Goal: Task Accomplishment & Management: Manage account settings

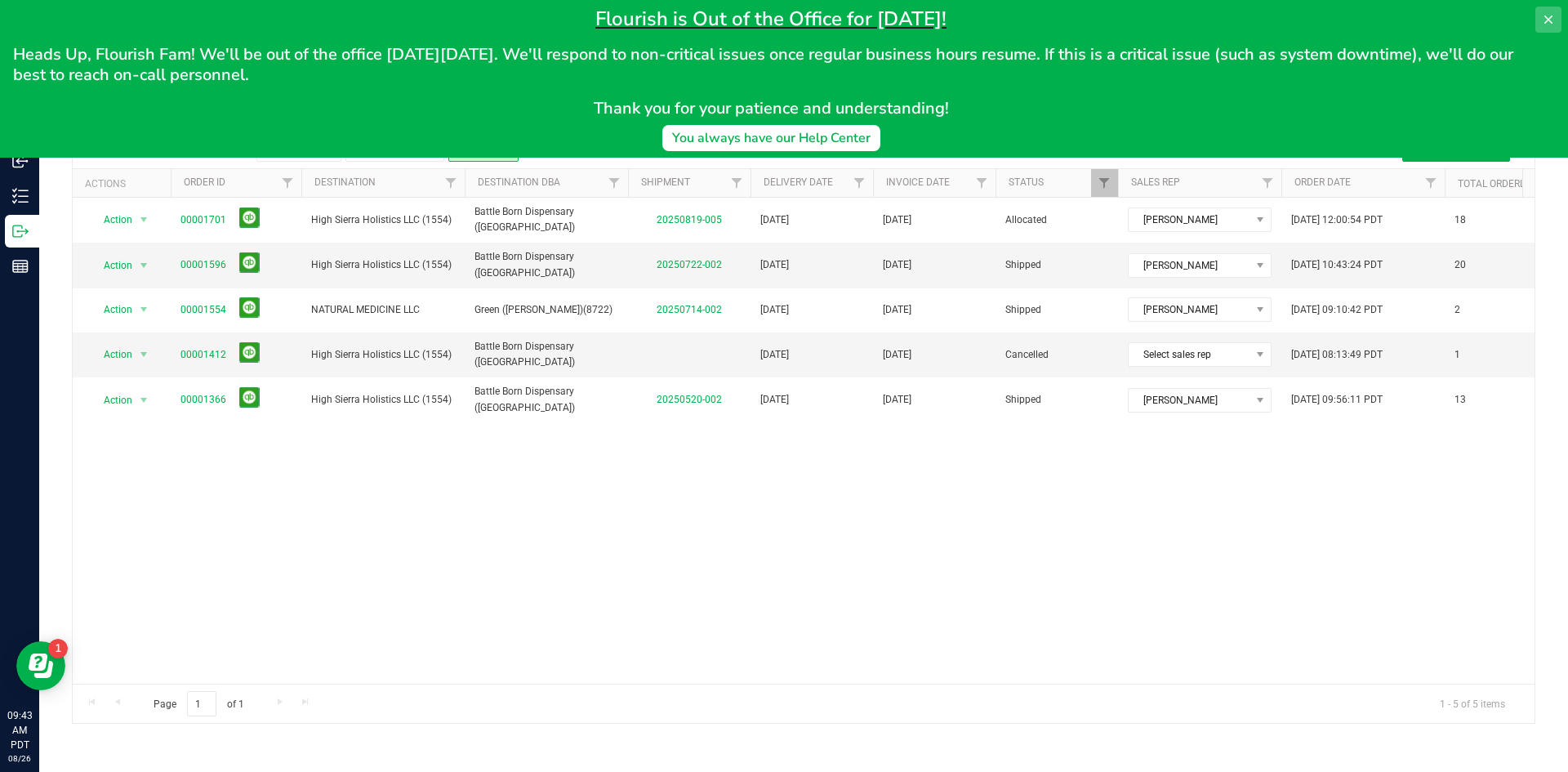
click at [1551, 22] on icon at bounding box center [1548, 20] width 8 height 8
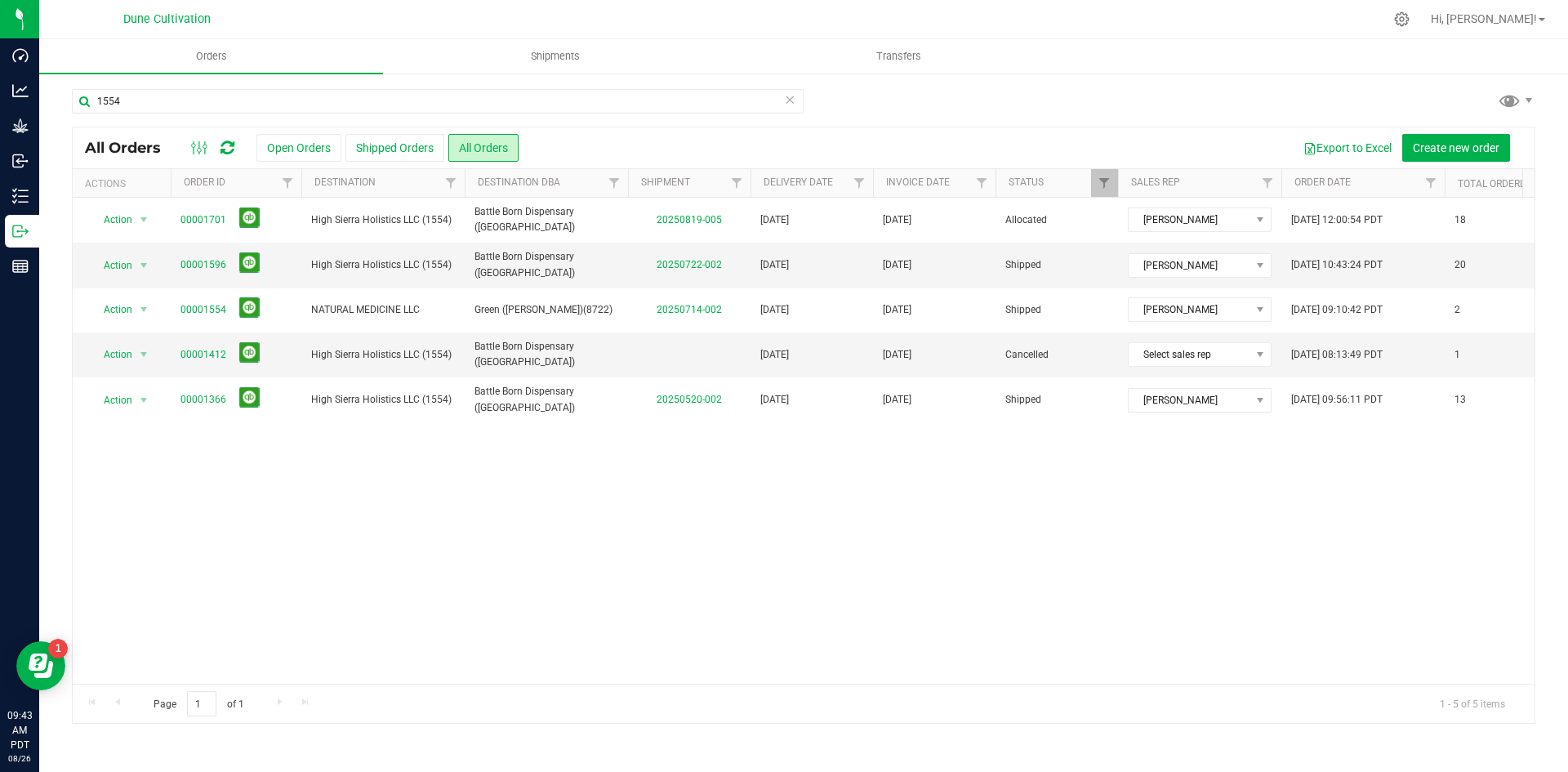
click at [793, 100] on icon at bounding box center [789, 99] width 11 height 20
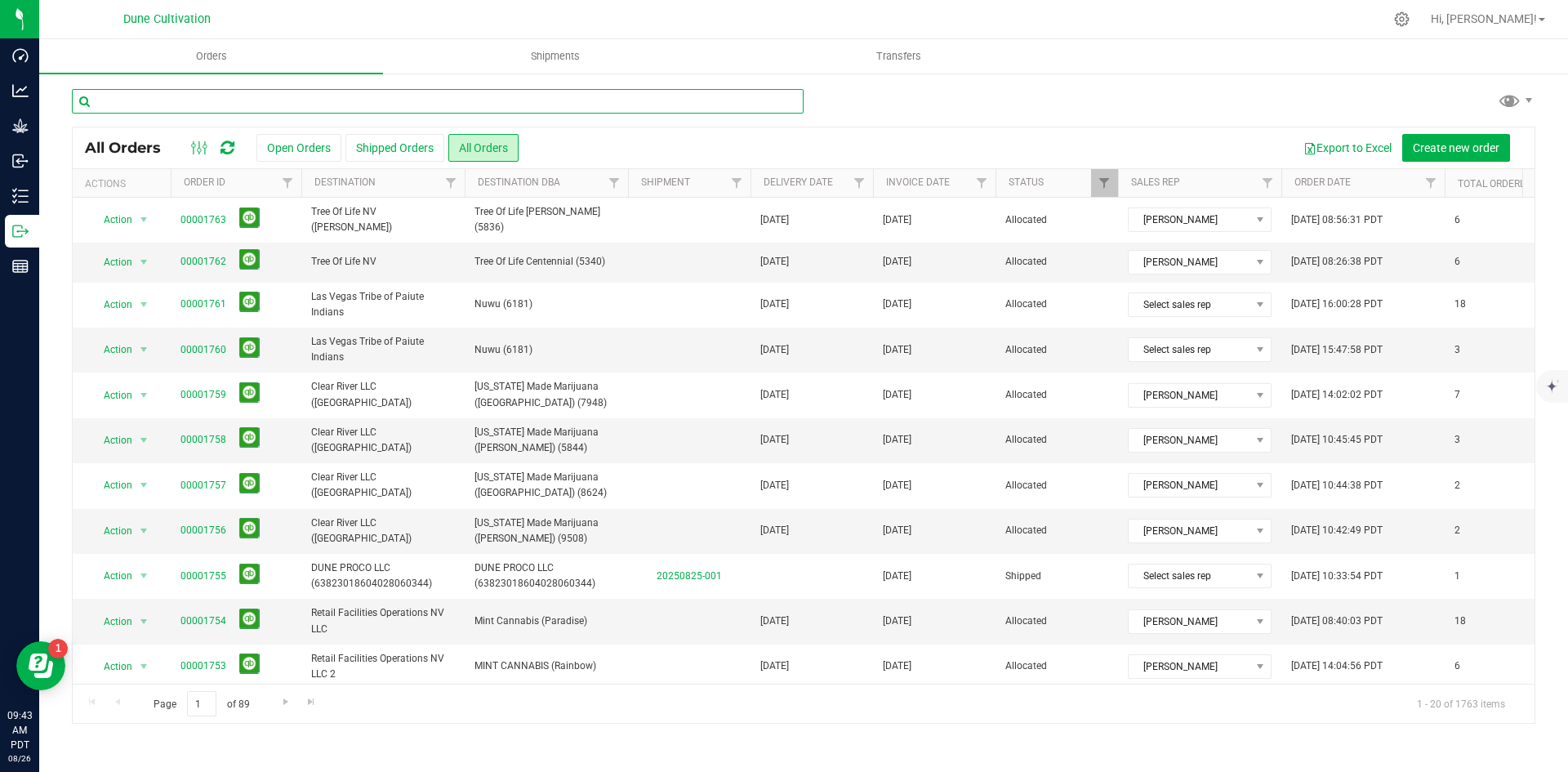
click at [462, 108] on input "text" at bounding box center [438, 101] width 732 height 25
paste input "00001565"
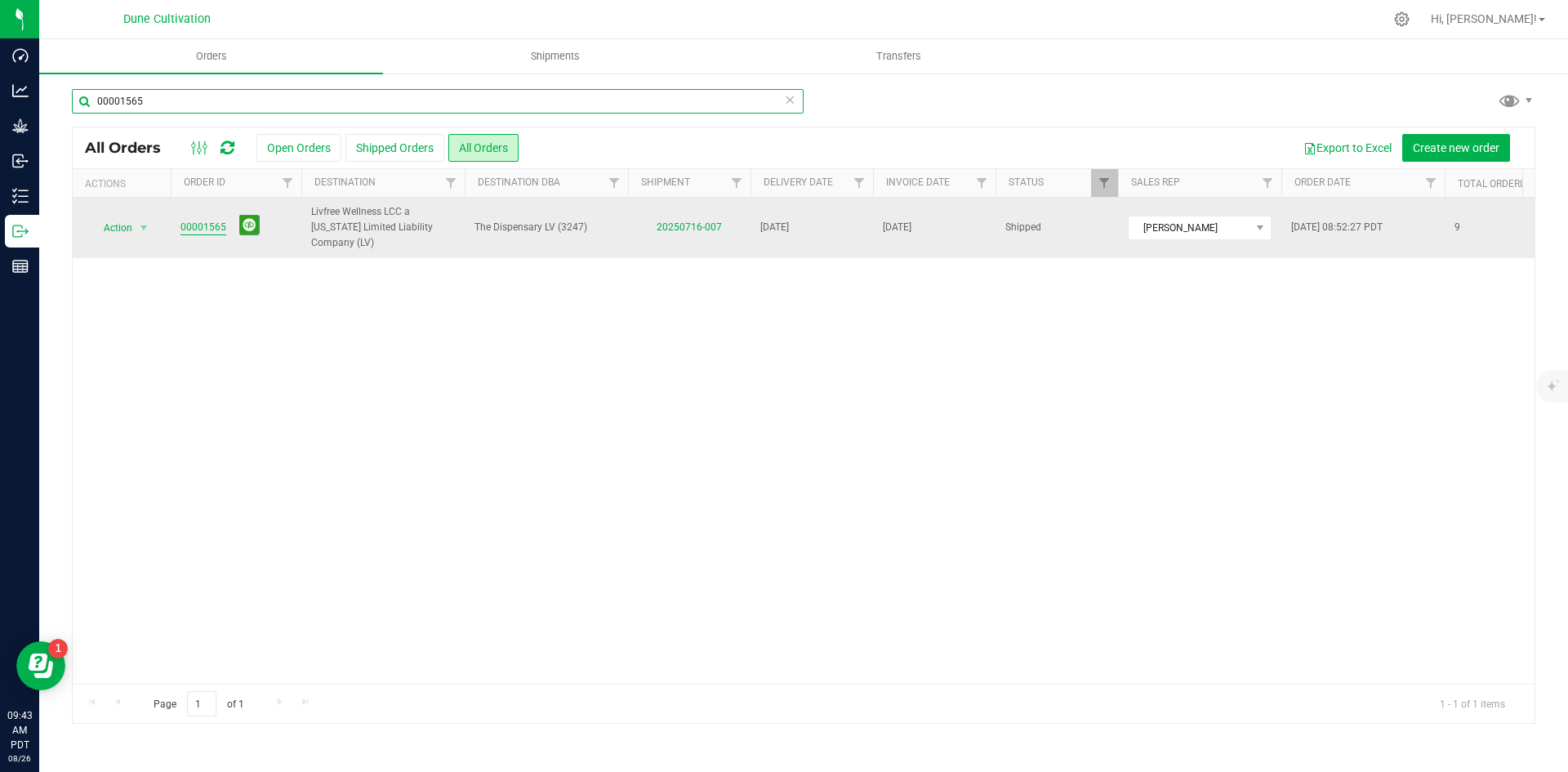
type input "00001565"
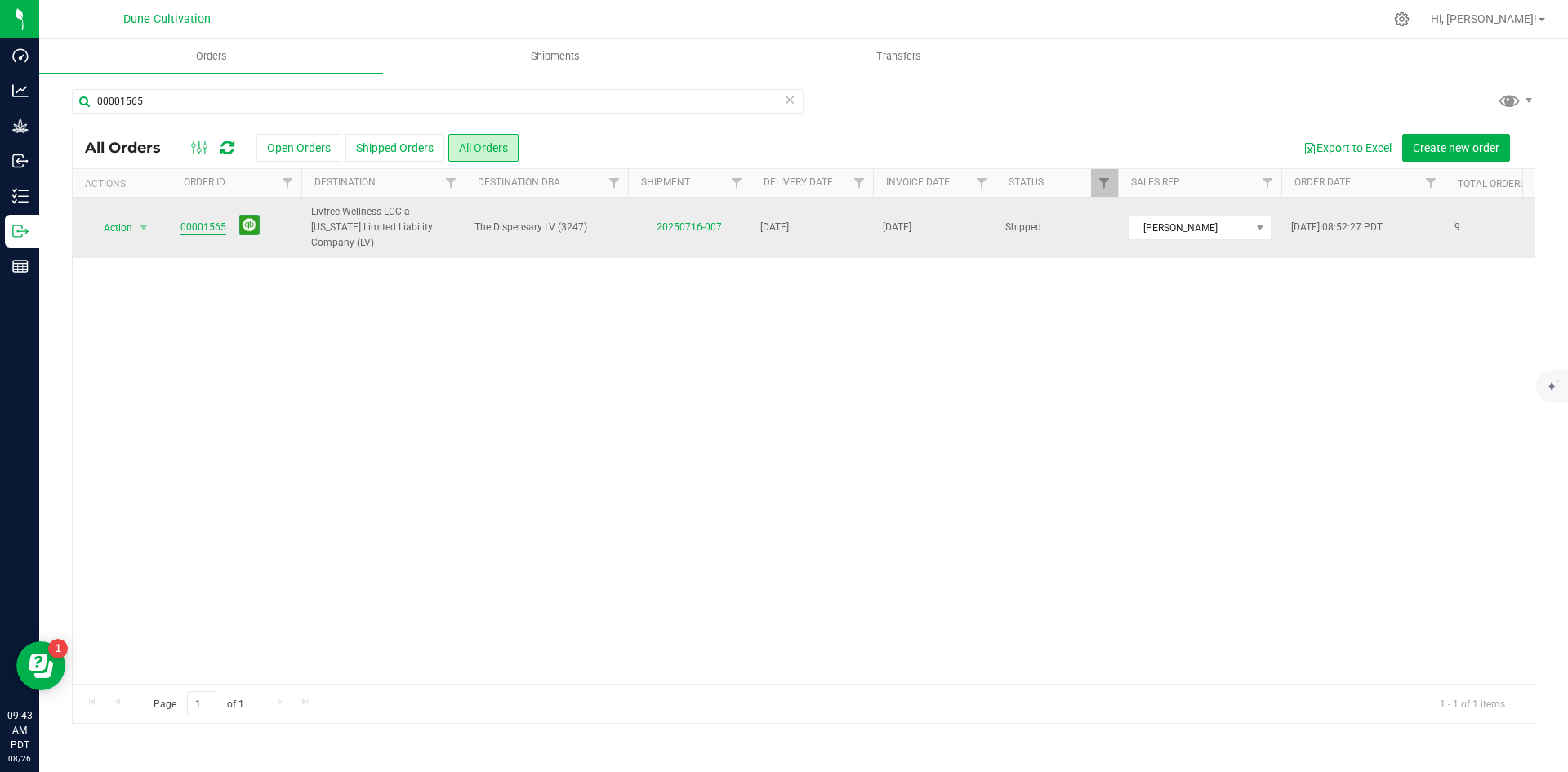
click at [204, 225] on link "00001565" at bounding box center [203, 228] width 46 height 16
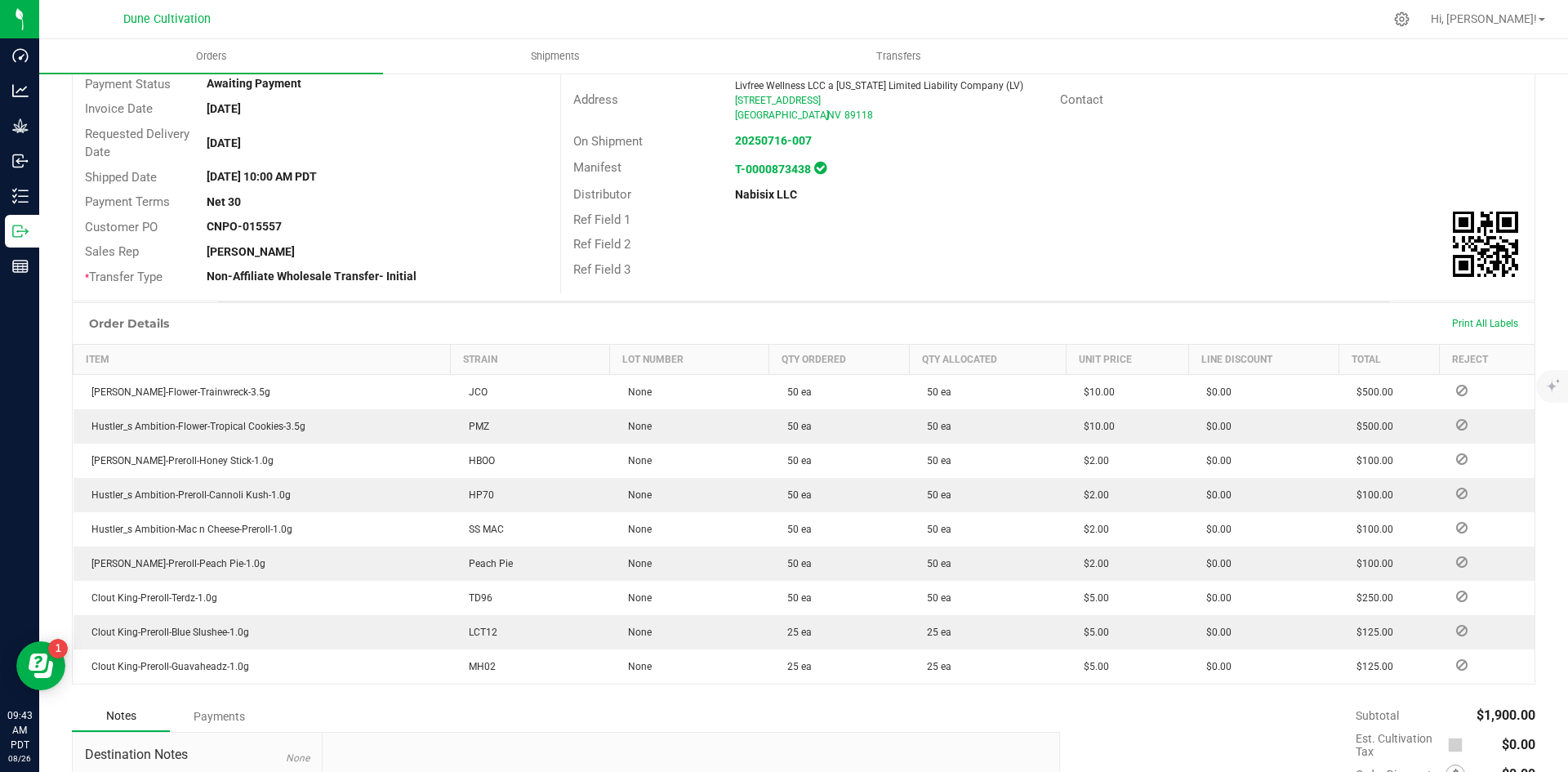
scroll to position [376, 0]
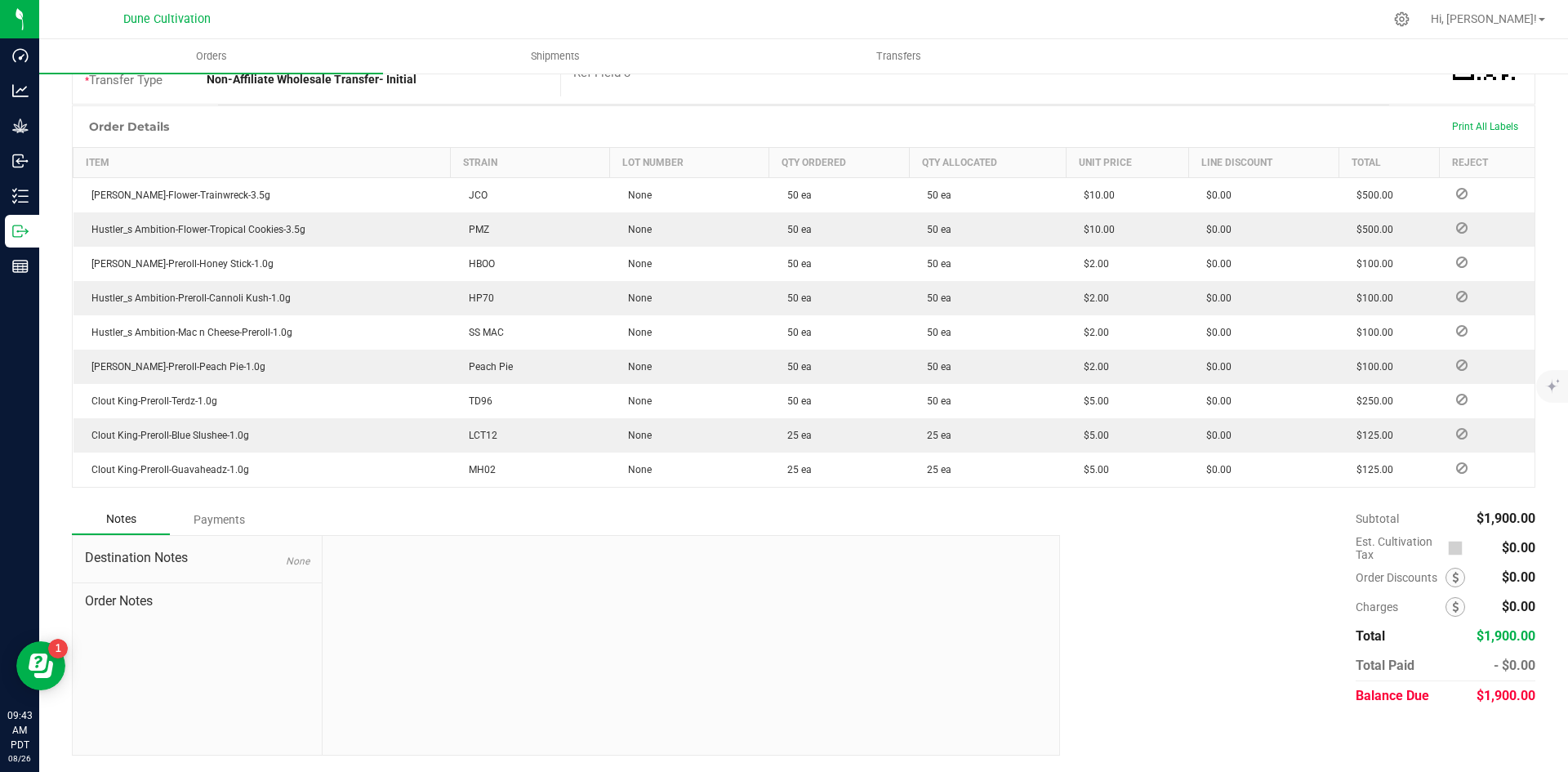
click at [1477, 698] on span "$1,900.00" at bounding box center [1506, 696] width 59 height 16
copy span "1,900.00"
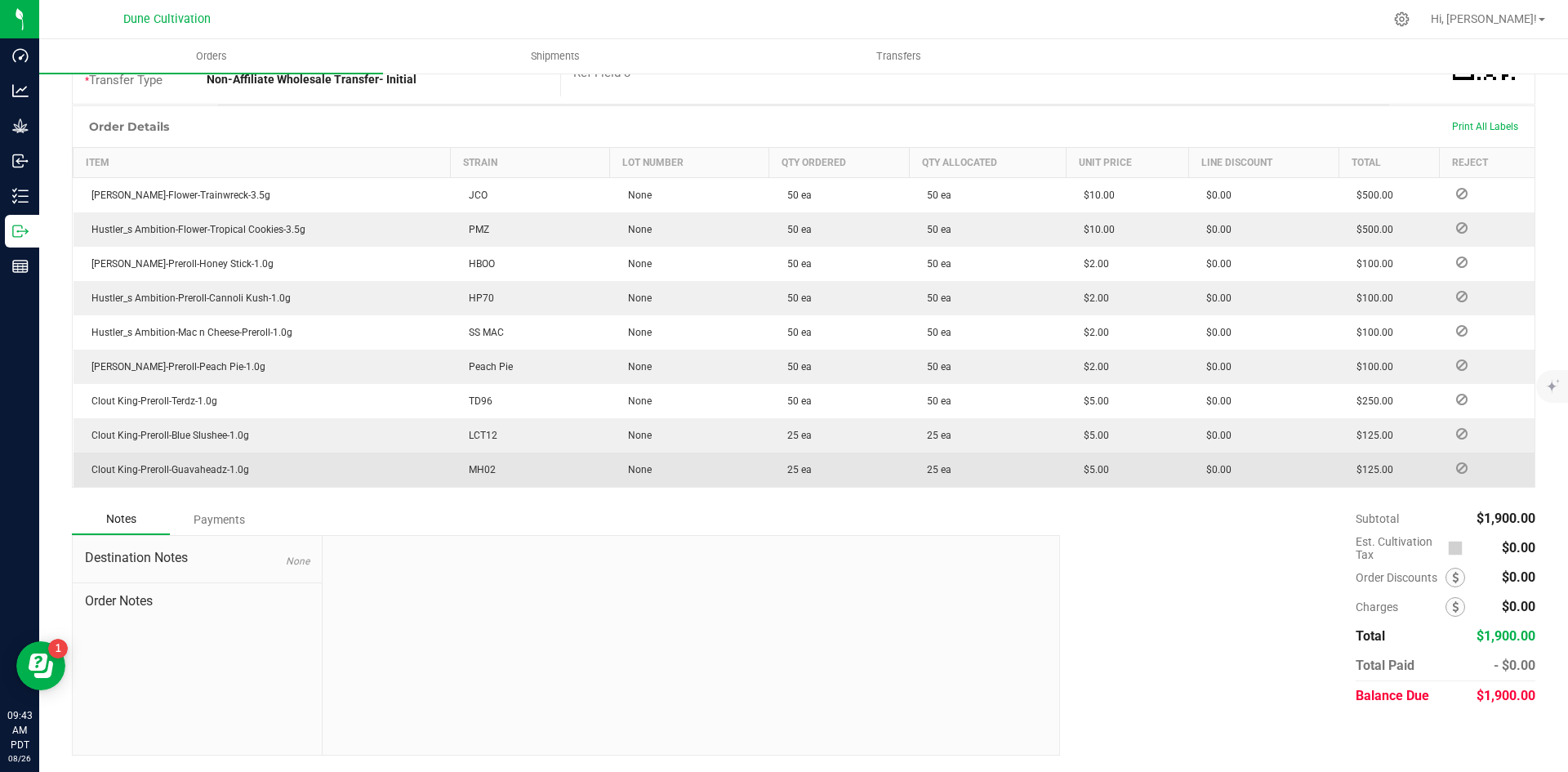
drag, startPoint x: 205, startPoint y: 511, endPoint x: 202, endPoint y: 527, distance: 15.9
click at [204, 511] on div "Payments" at bounding box center [219, 519] width 98 height 29
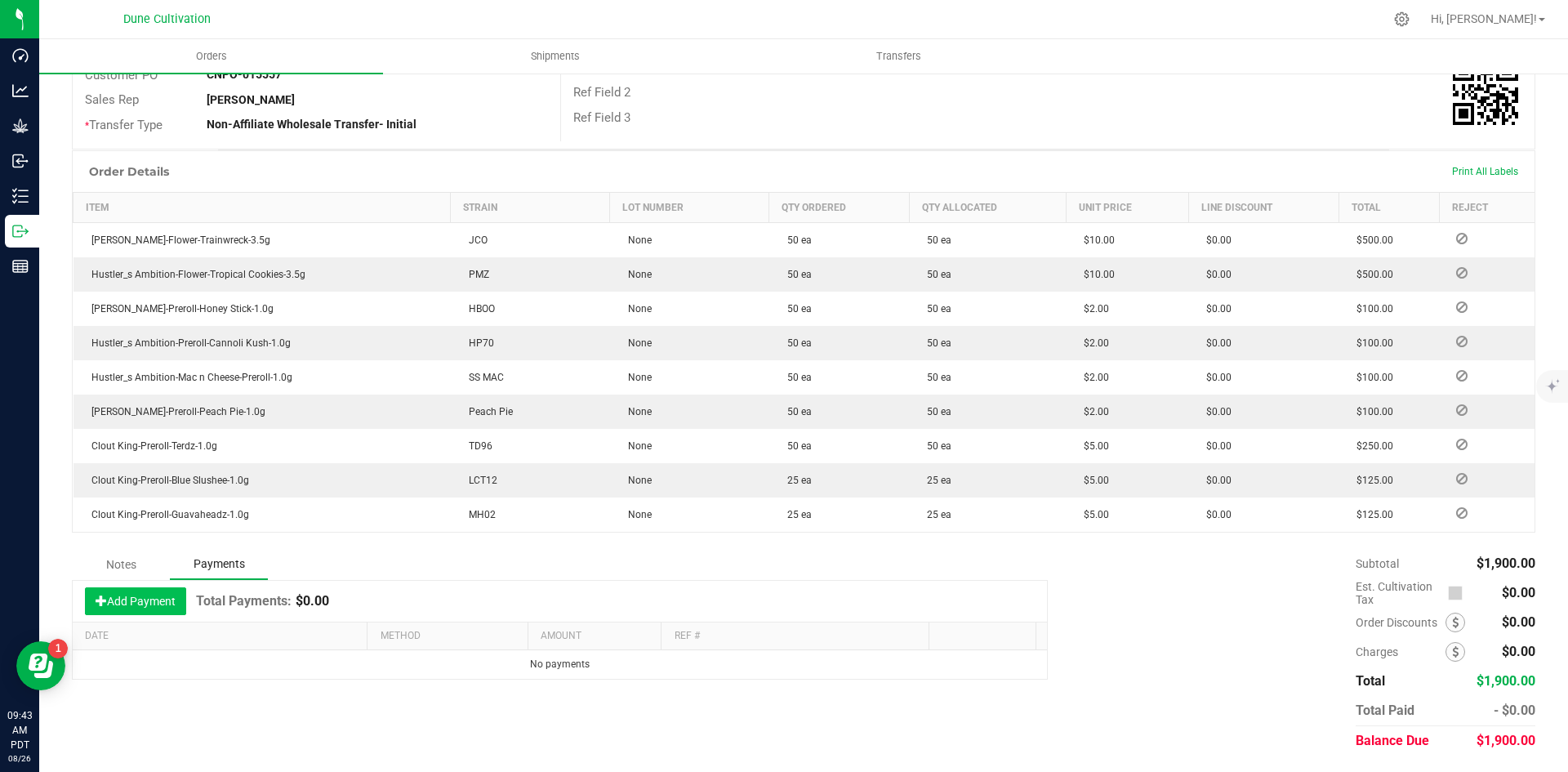
click at [152, 599] on button "Add Payment" at bounding box center [135, 601] width 101 height 28
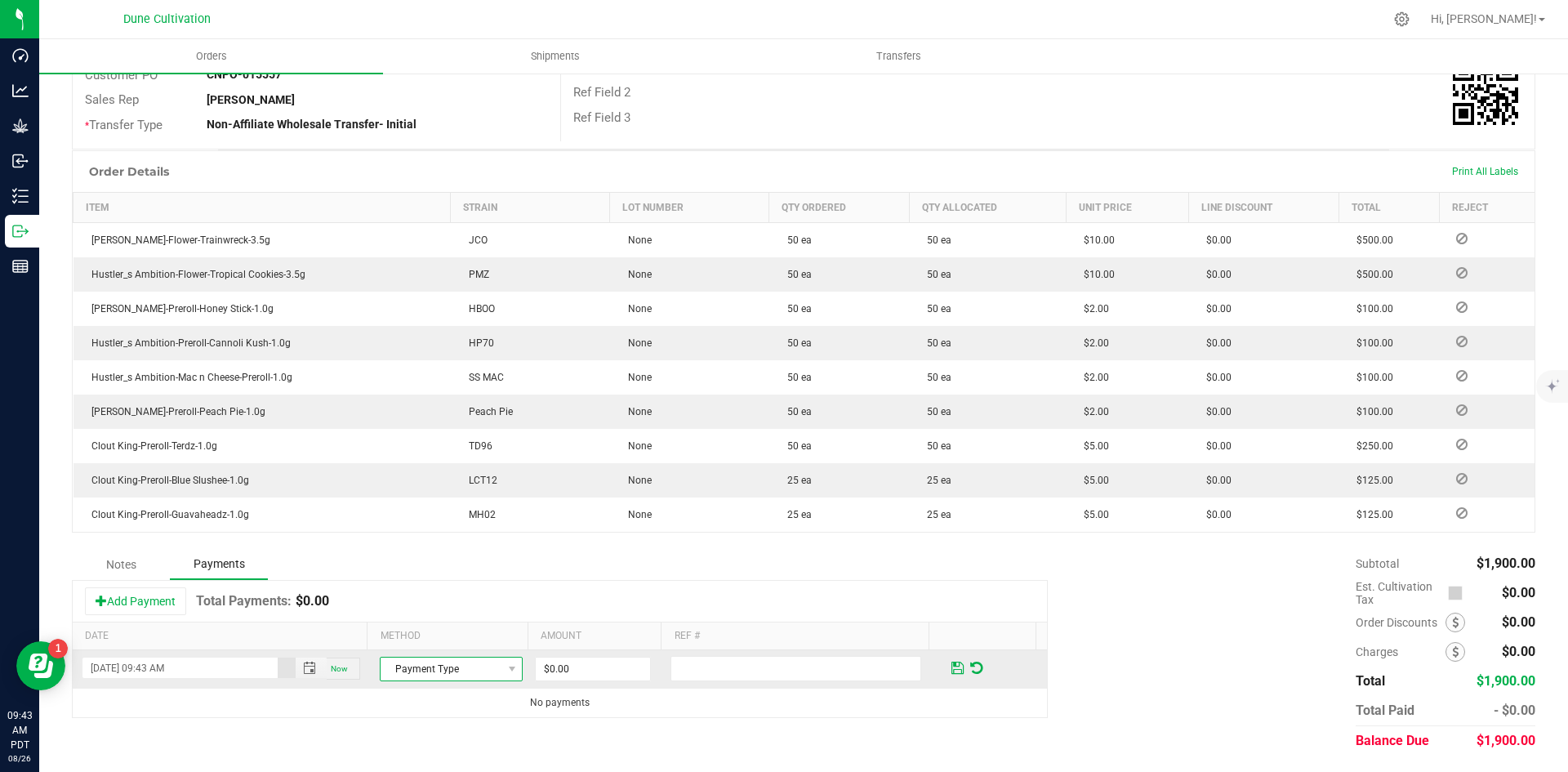
click at [459, 669] on span "Payment Type" at bounding box center [441, 668] width 121 height 23
click at [463, 620] on li "ACH & Bank Transfer" at bounding box center [444, 618] width 138 height 23
click at [611, 664] on input "0" at bounding box center [593, 668] width 114 height 23
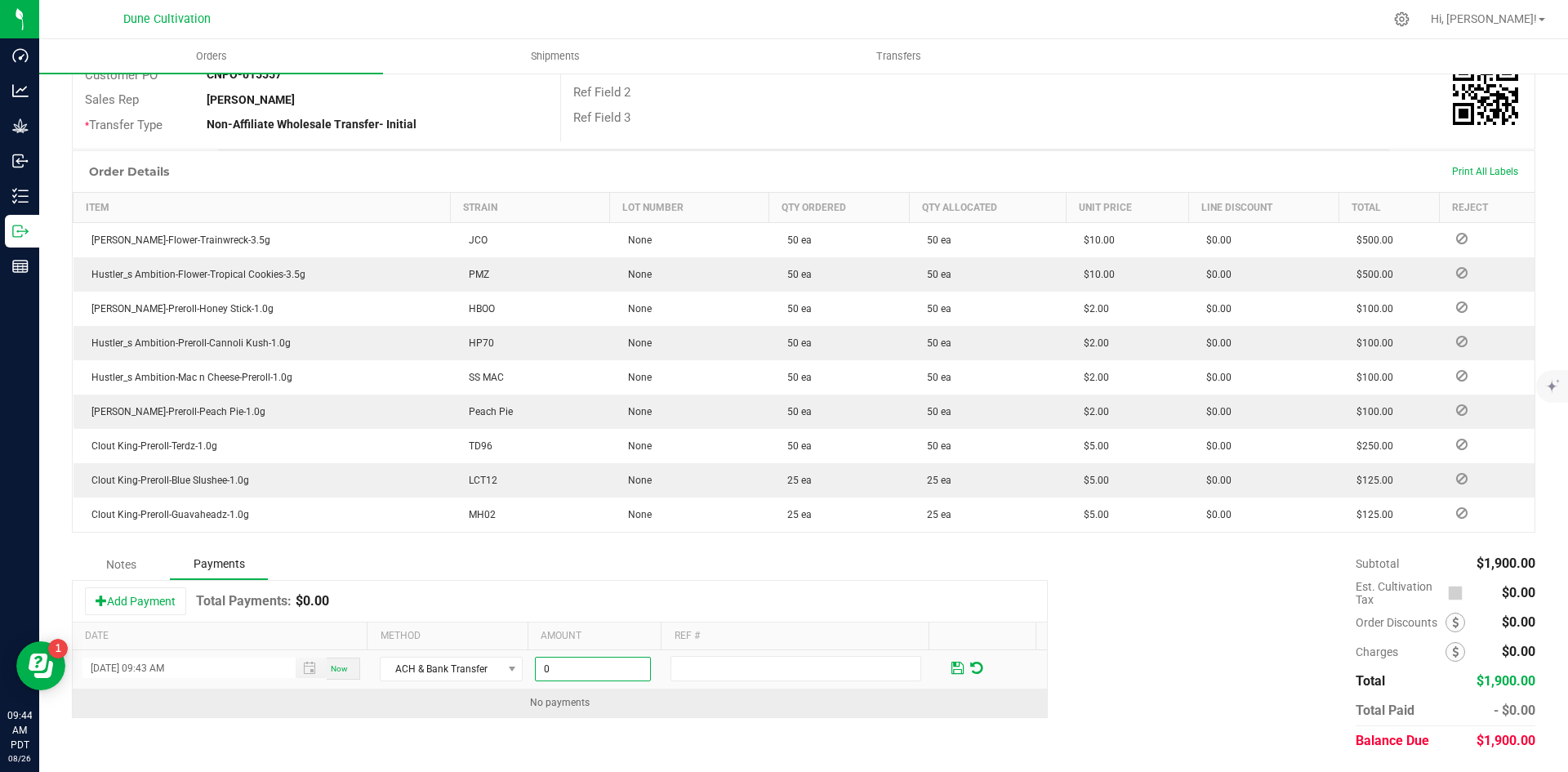
paste input "190"
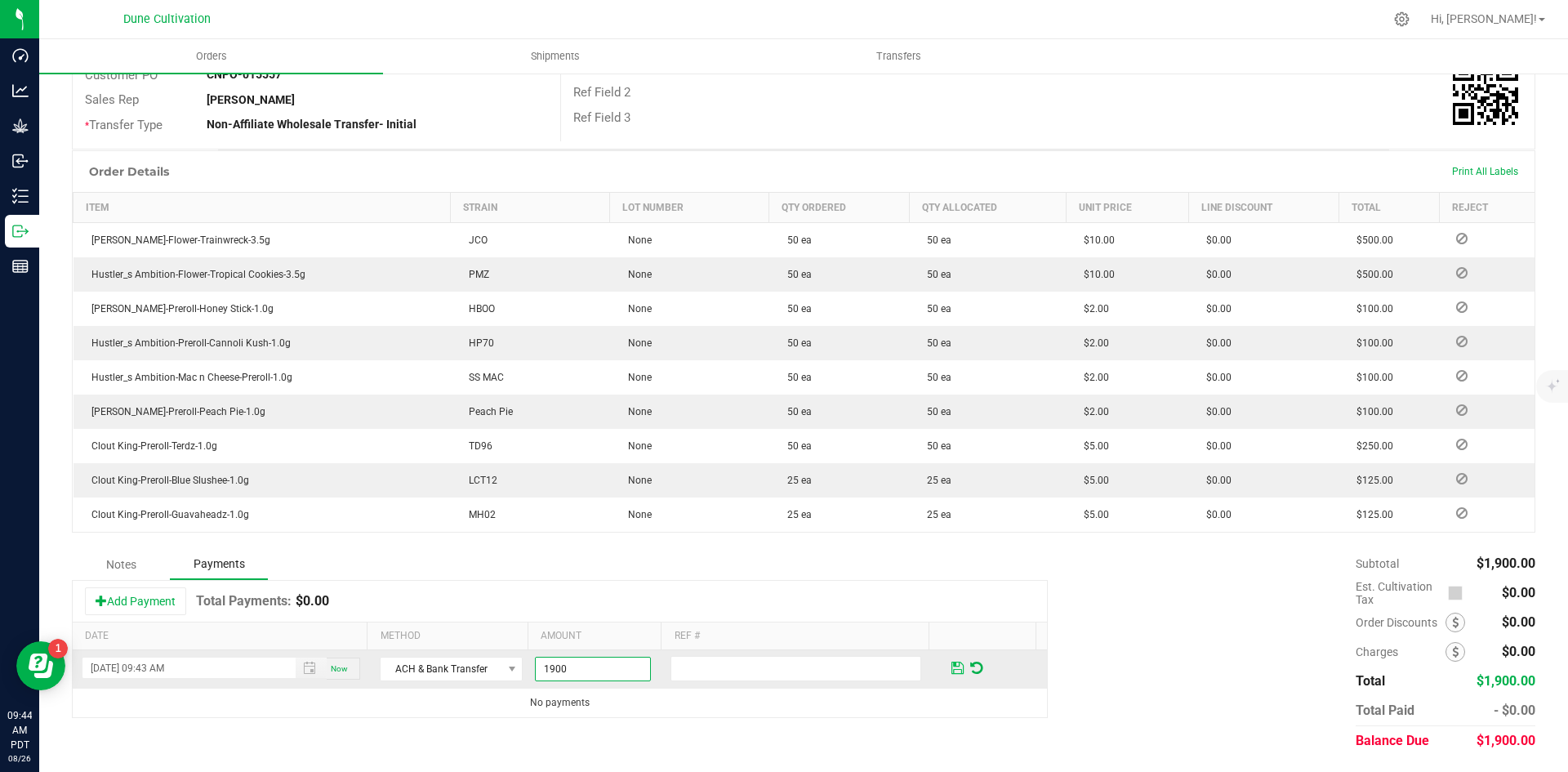
type input "$1,900.00"
click at [948, 671] on span at bounding box center [957, 668] width 19 height 24
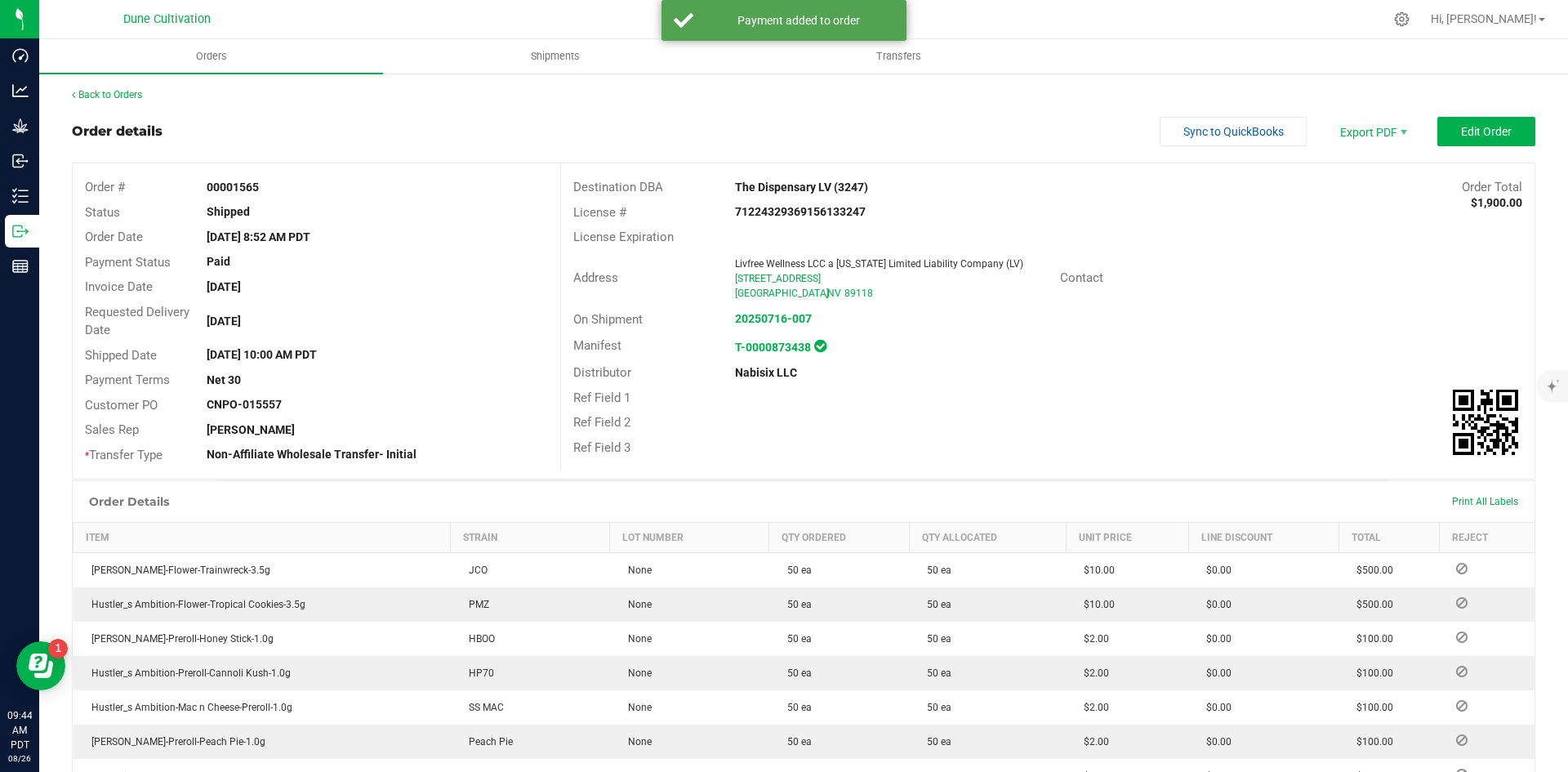
scroll to position [0, 0]
click at [122, 90] on link "Back to Orders" at bounding box center [107, 95] width 70 height 11
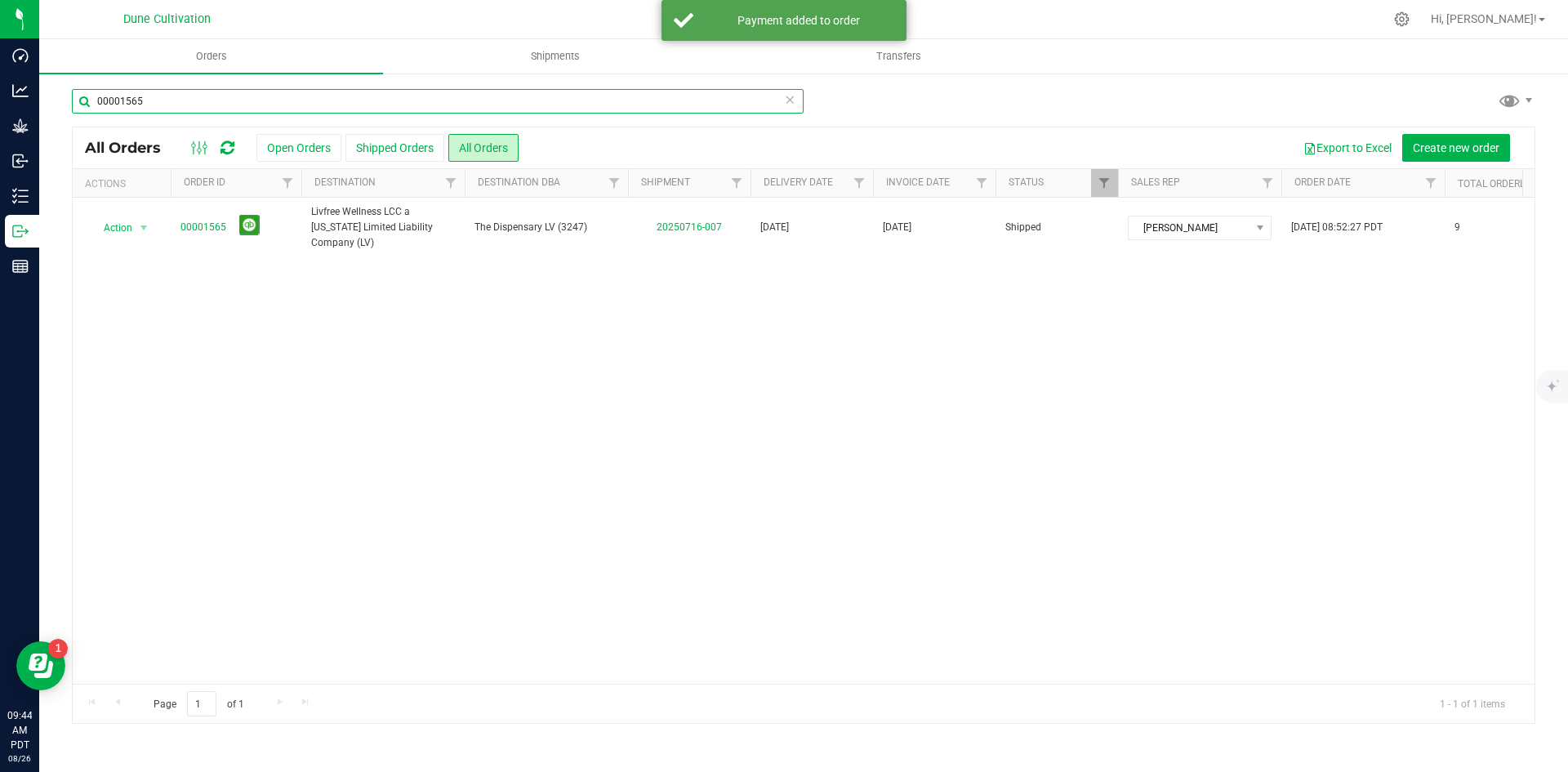
click at [220, 99] on input "00001565" at bounding box center [438, 101] width 732 height 25
click at [220, 98] on input "00001565" at bounding box center [438, 101] width 732 height 25
paste input "7"
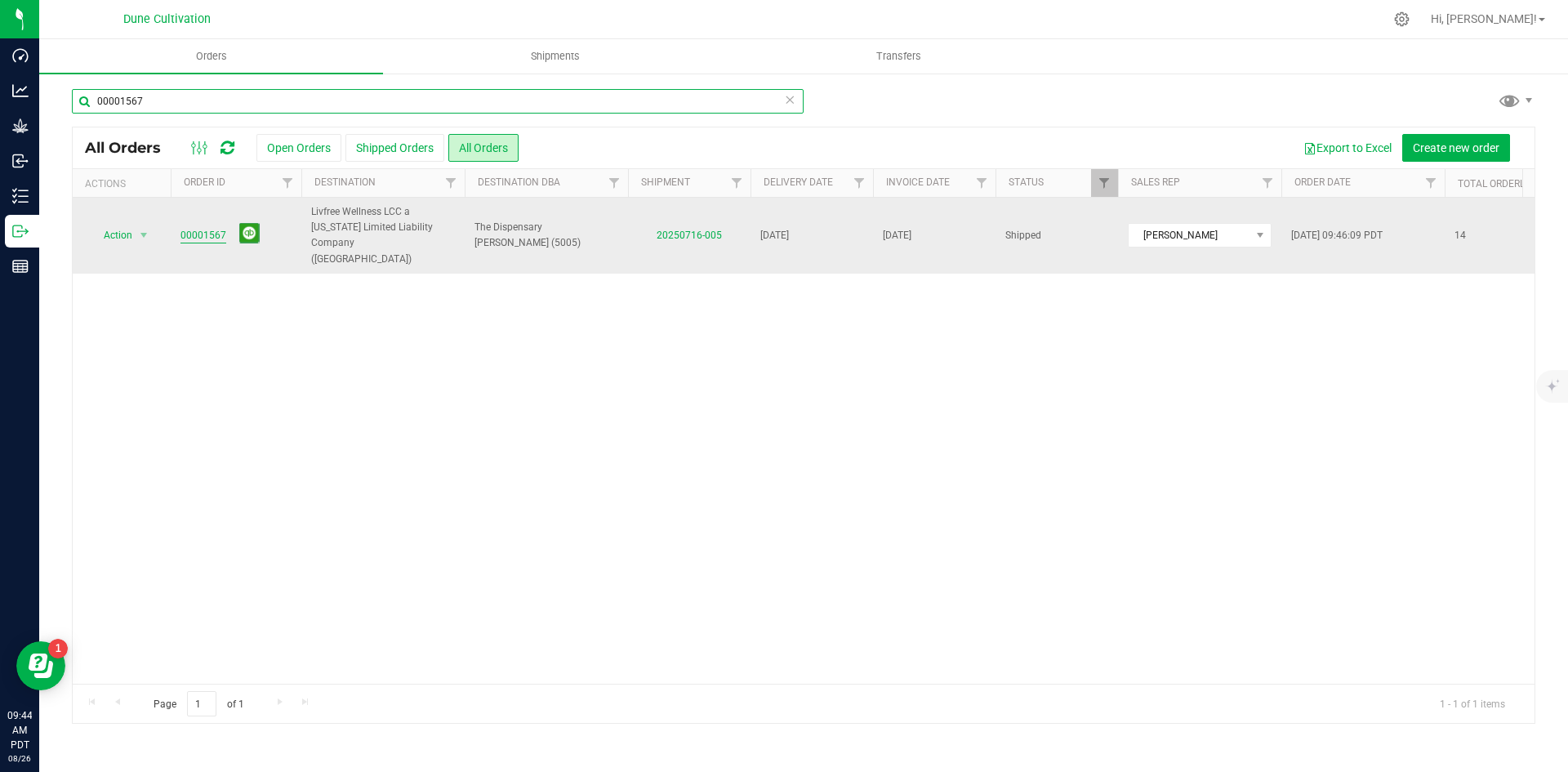
type input "00001567"
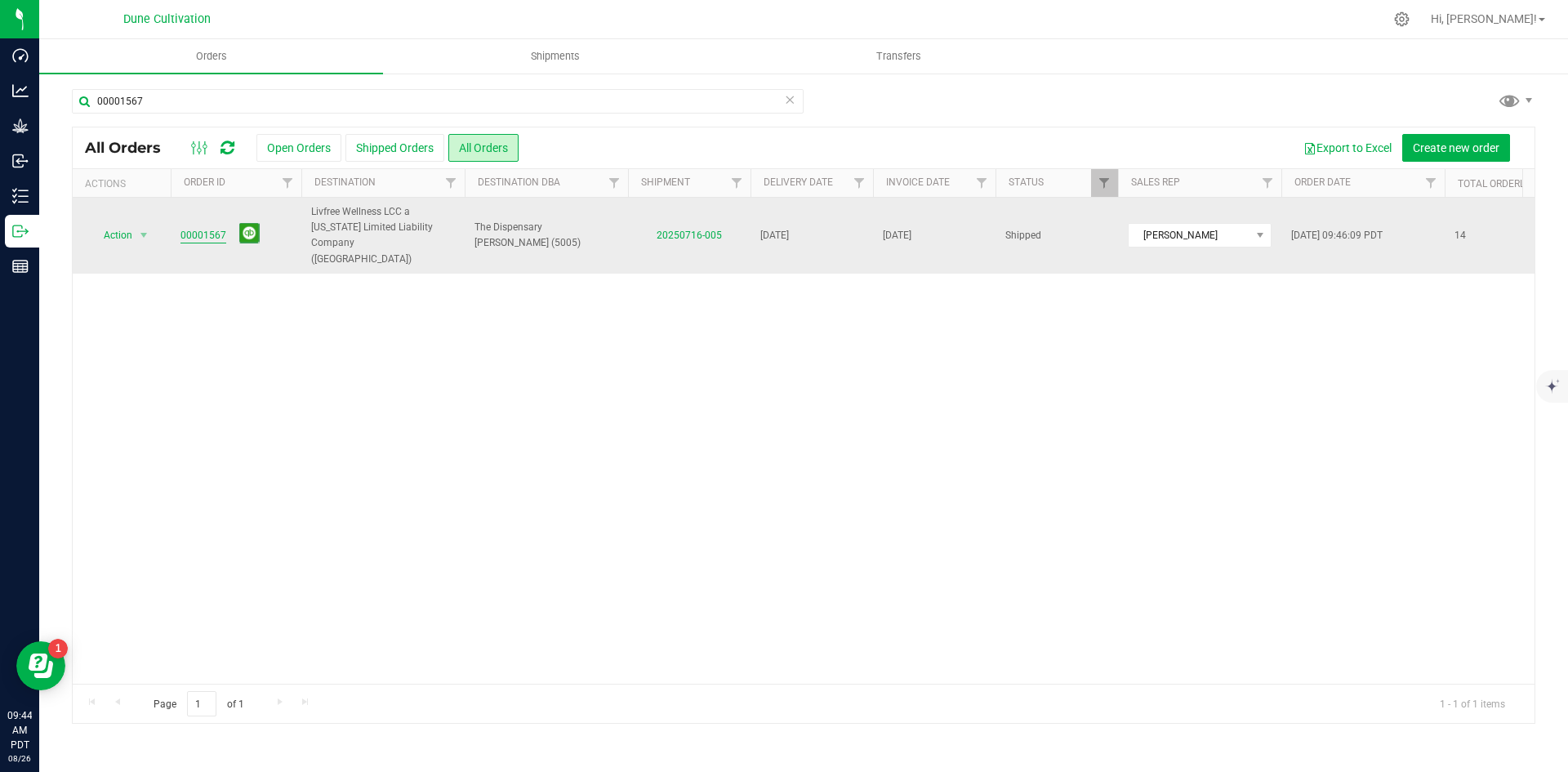
click at [203, 233] on link "00001567" at bounding box center [203, 236] width 46 height 16
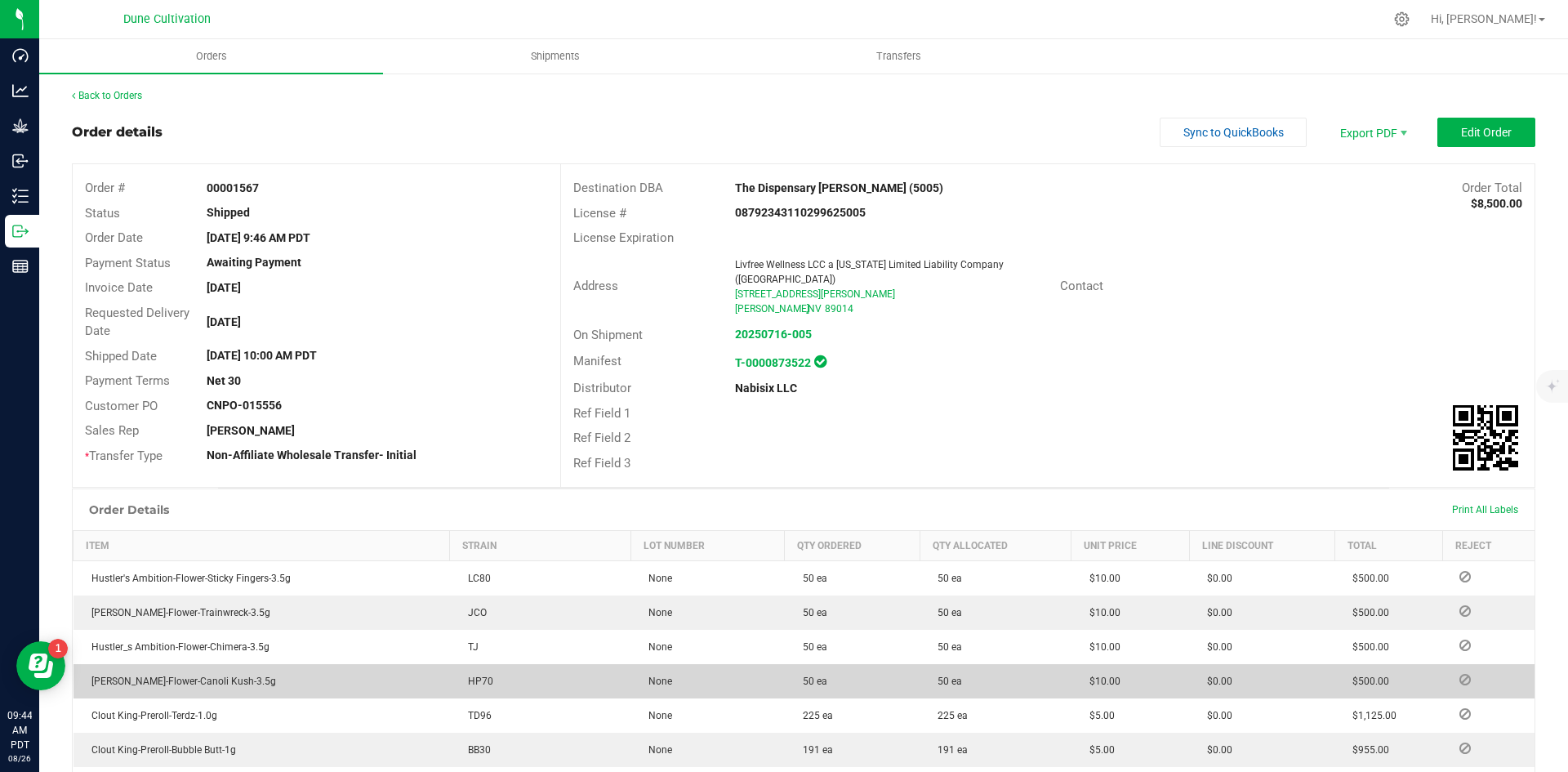
scroll to position [547, 0]
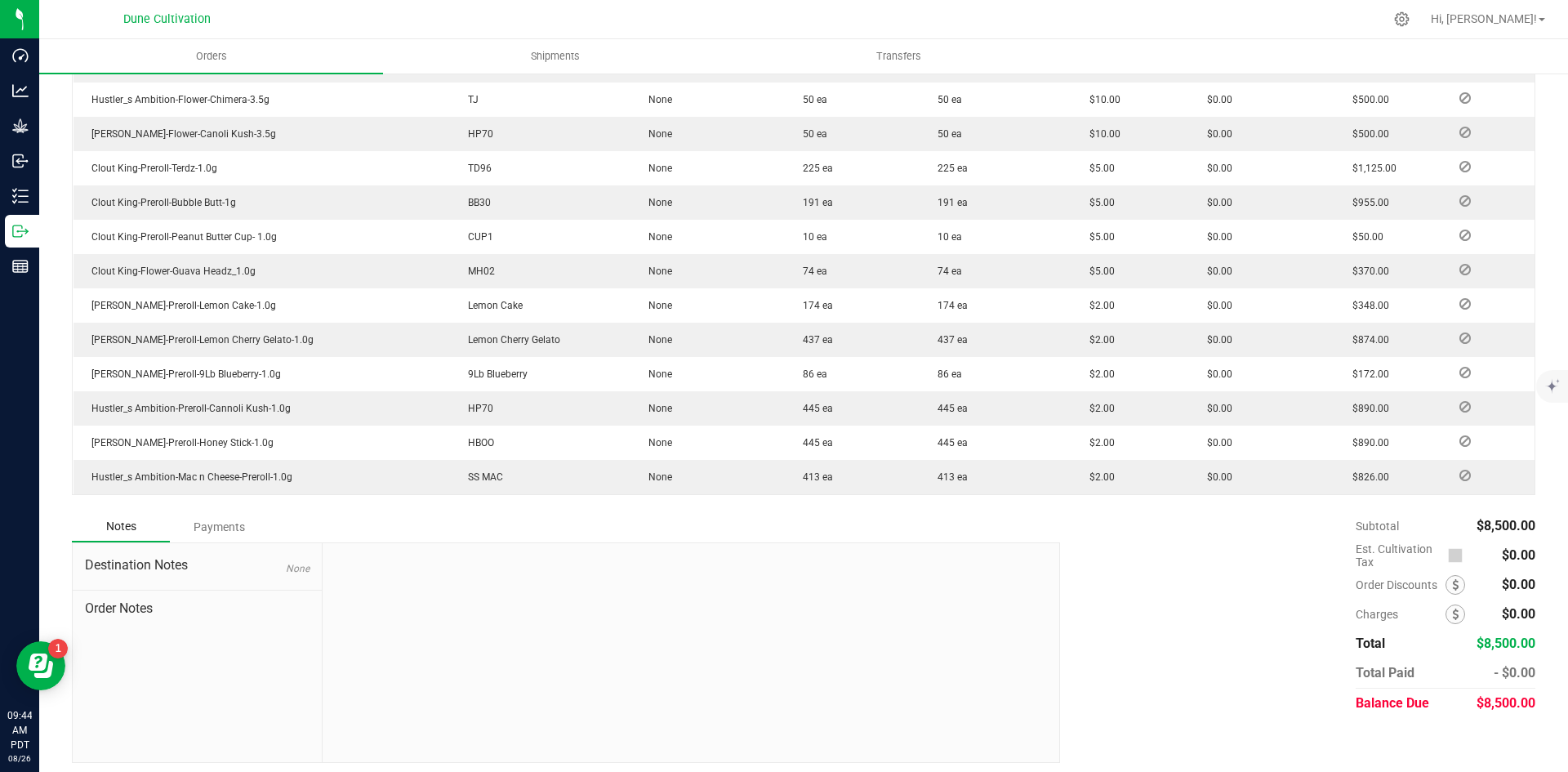
click at [1485, 695] on span "$8,500.00" at bounding box center [1506, 703] width 59 height 16
copy span "8,500.00"
click at [222, 517] on div "Payments" at bounding box center [219, 526] width 98 height 29
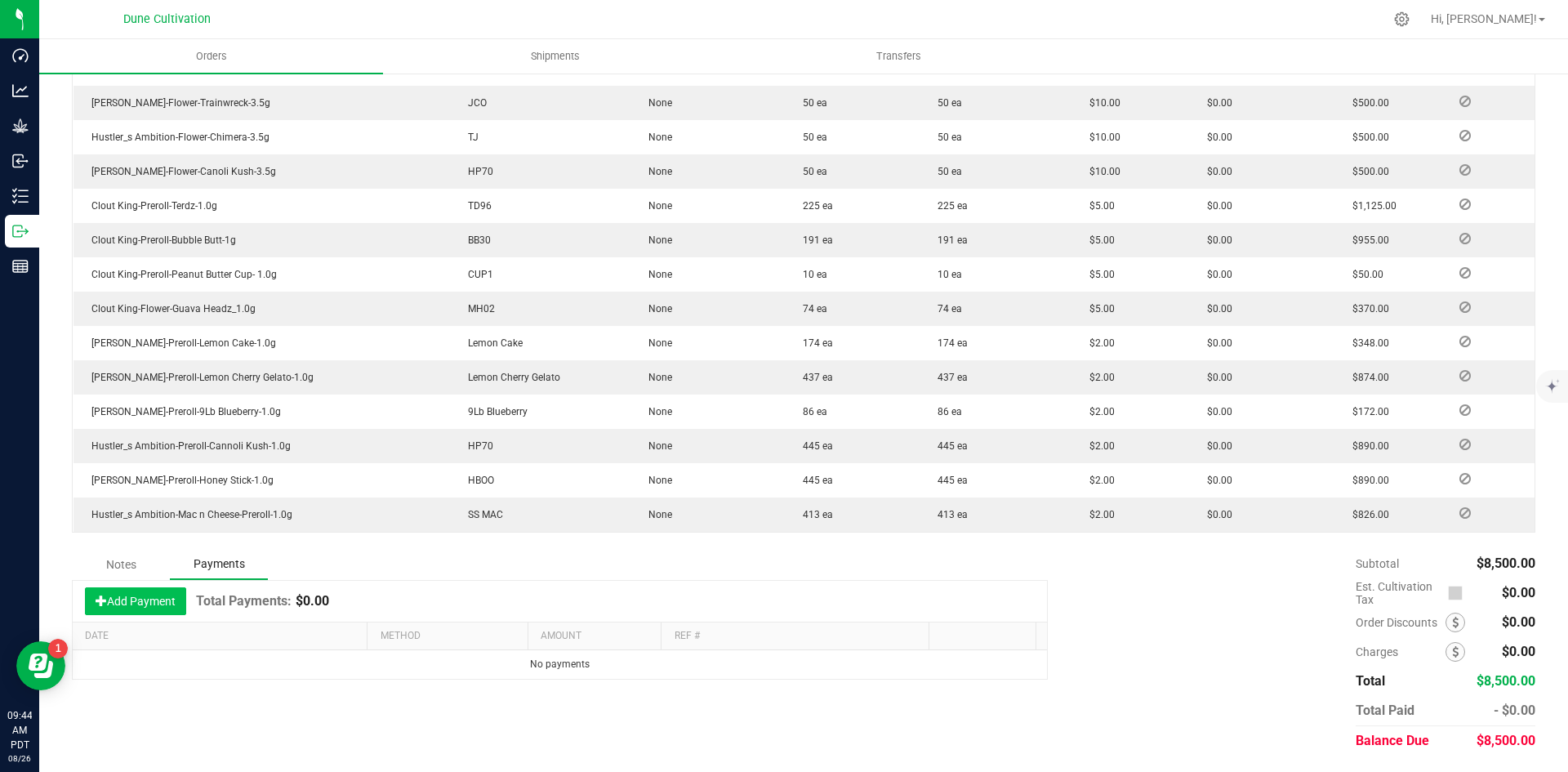
scroll to position [502, 0]
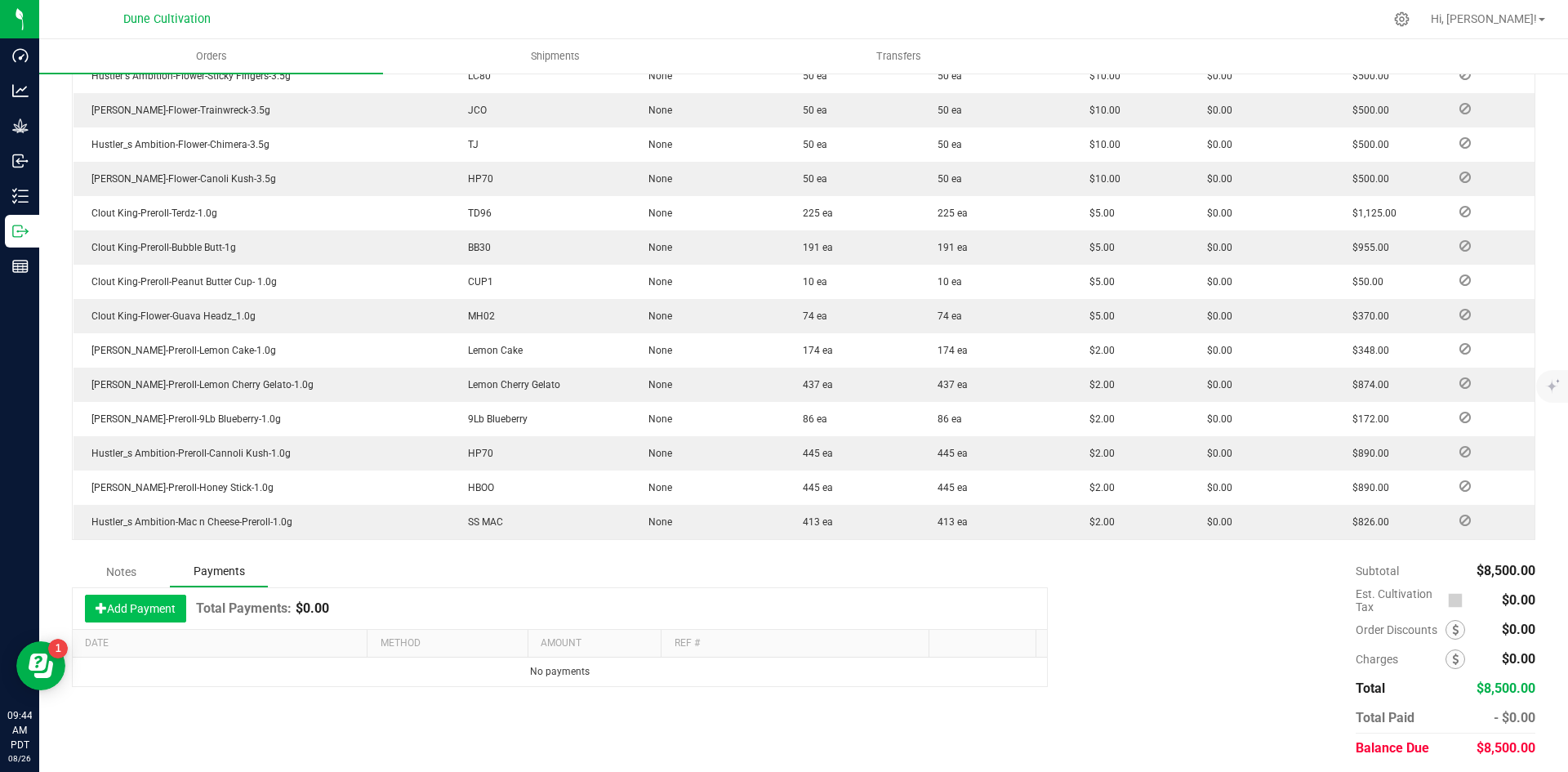
click at [120, 613] on button "Add Payment" at bounding box center [135, 609] width 101 height 28
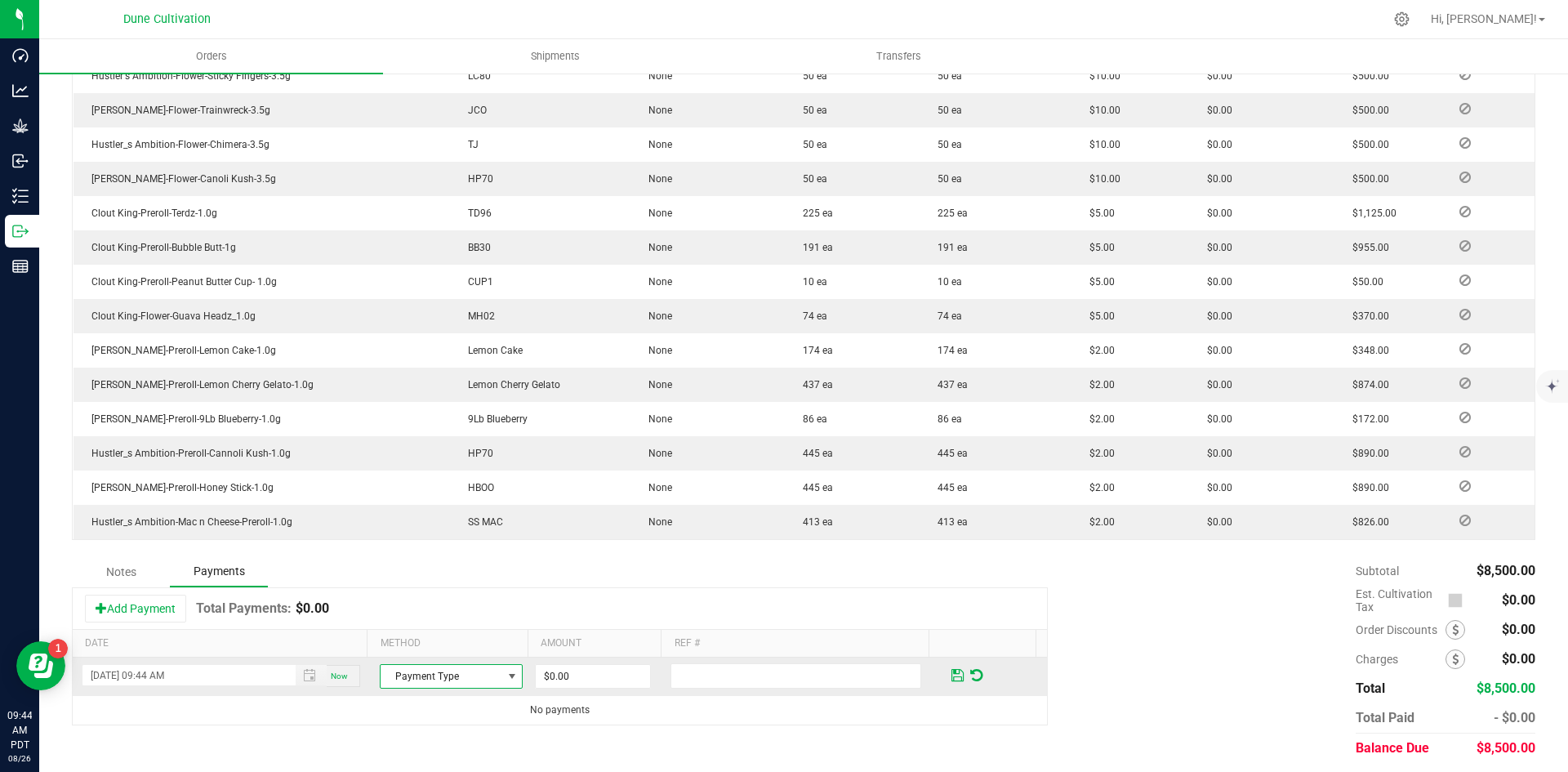
click at [471, 669] on span "Payment Type" at bounding box center [441, 676] width 121 height 23
click at [456, 628] on li "ACH & Bank Transfer" at bounding box center [444, 618] width 138 height 23
click at [454, 665] on span "ACH & Bank Transfer" at bounding box center [441, 676] width 121 height 23
click at [571, 674] on input "0" at bounding box center [593, 676] width 114 height 23
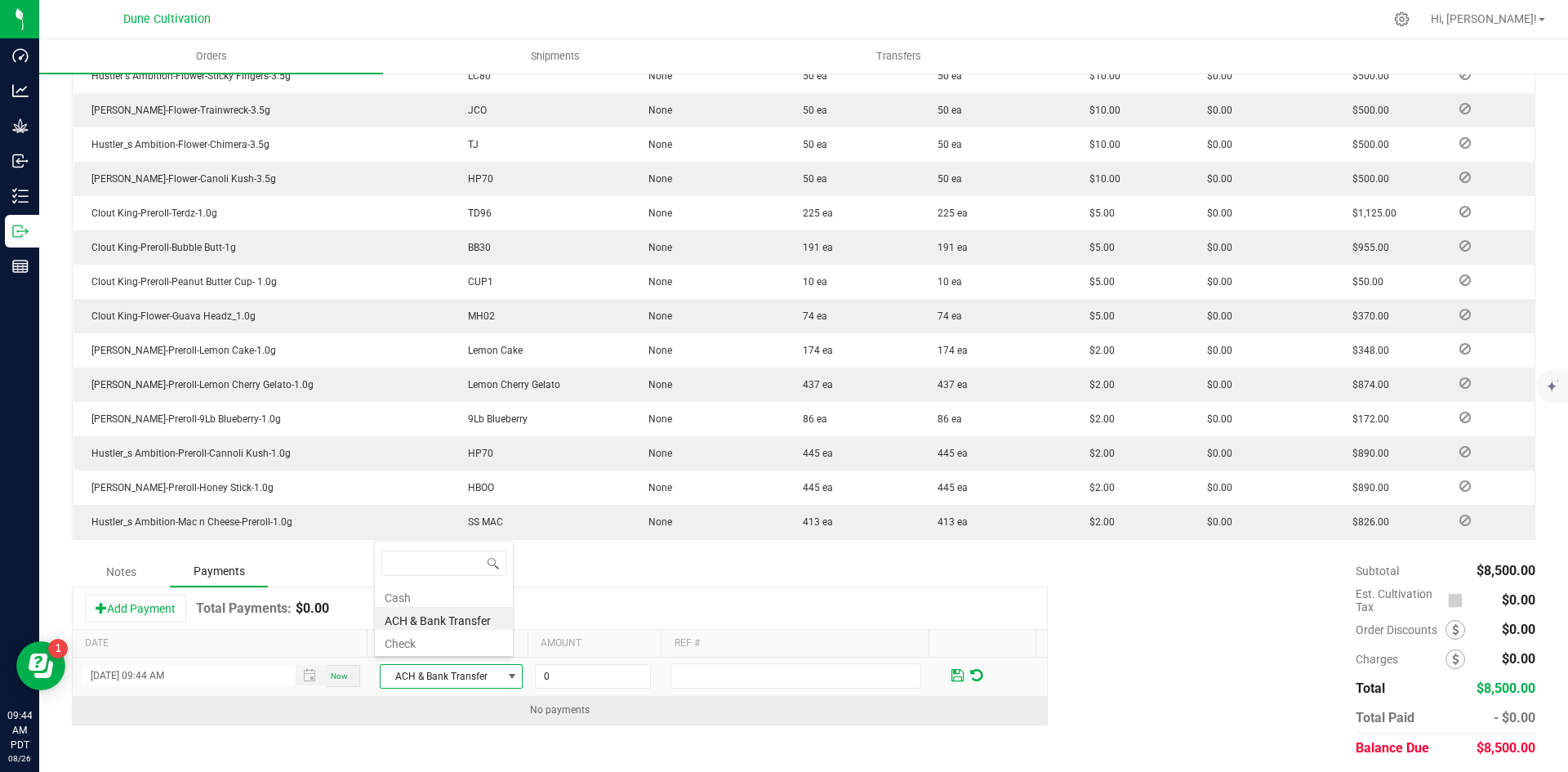
paste input "850"
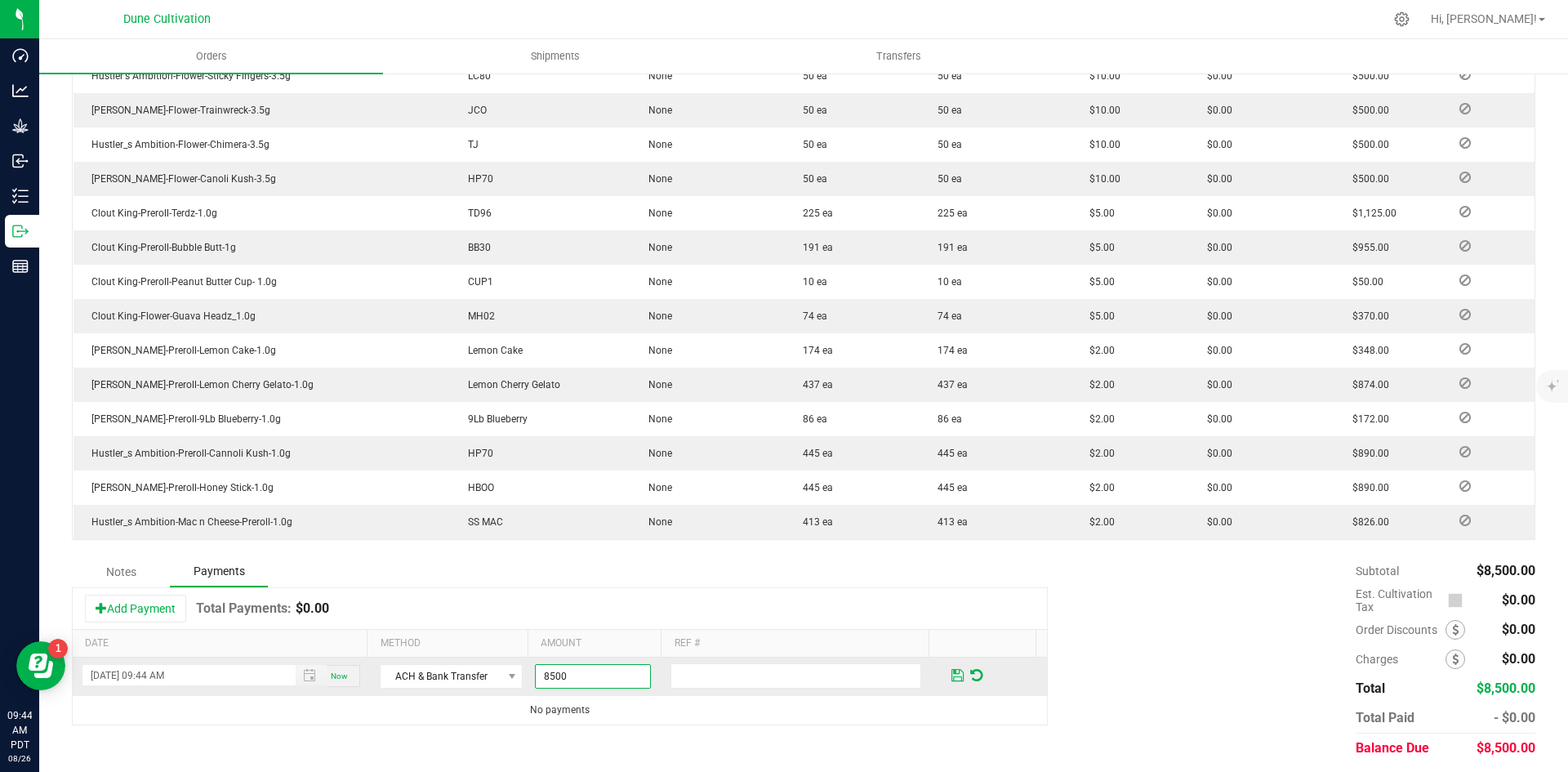
type input "$8,500.00"
click at [951, 668] on span at bounding box center [957, 675] width 12 height 15
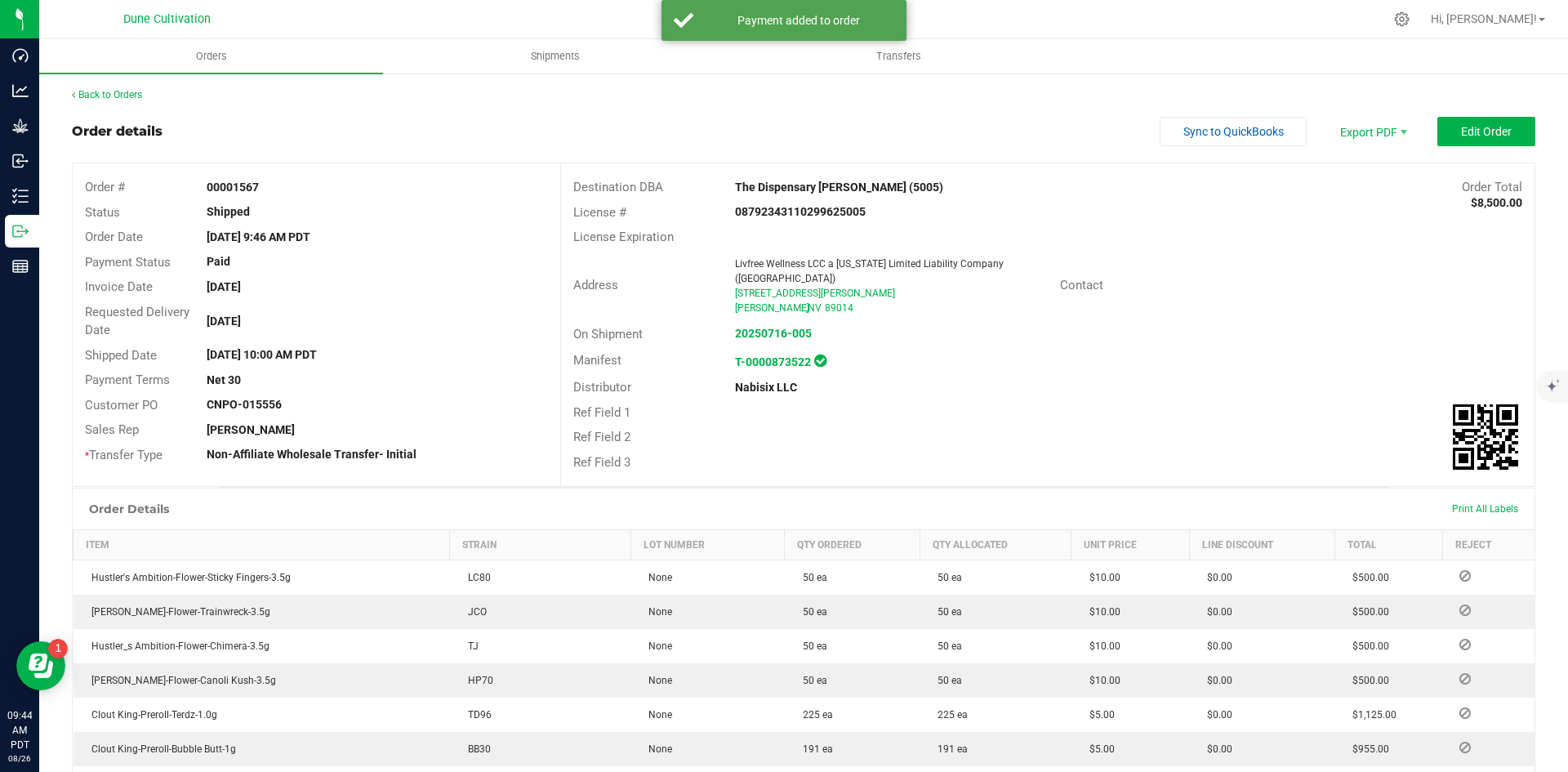
scroll to position [0, 0]
click at [127, 87] on div "Back to Orders Order details Sync to QuickBooks Export PDF Edit Order Order # 0…" at bounding box center [803, 677] width 1529 height 1210
click at [131, 95] on link "Back to Orders" at bounding box center [107, 95] width 70 height 11
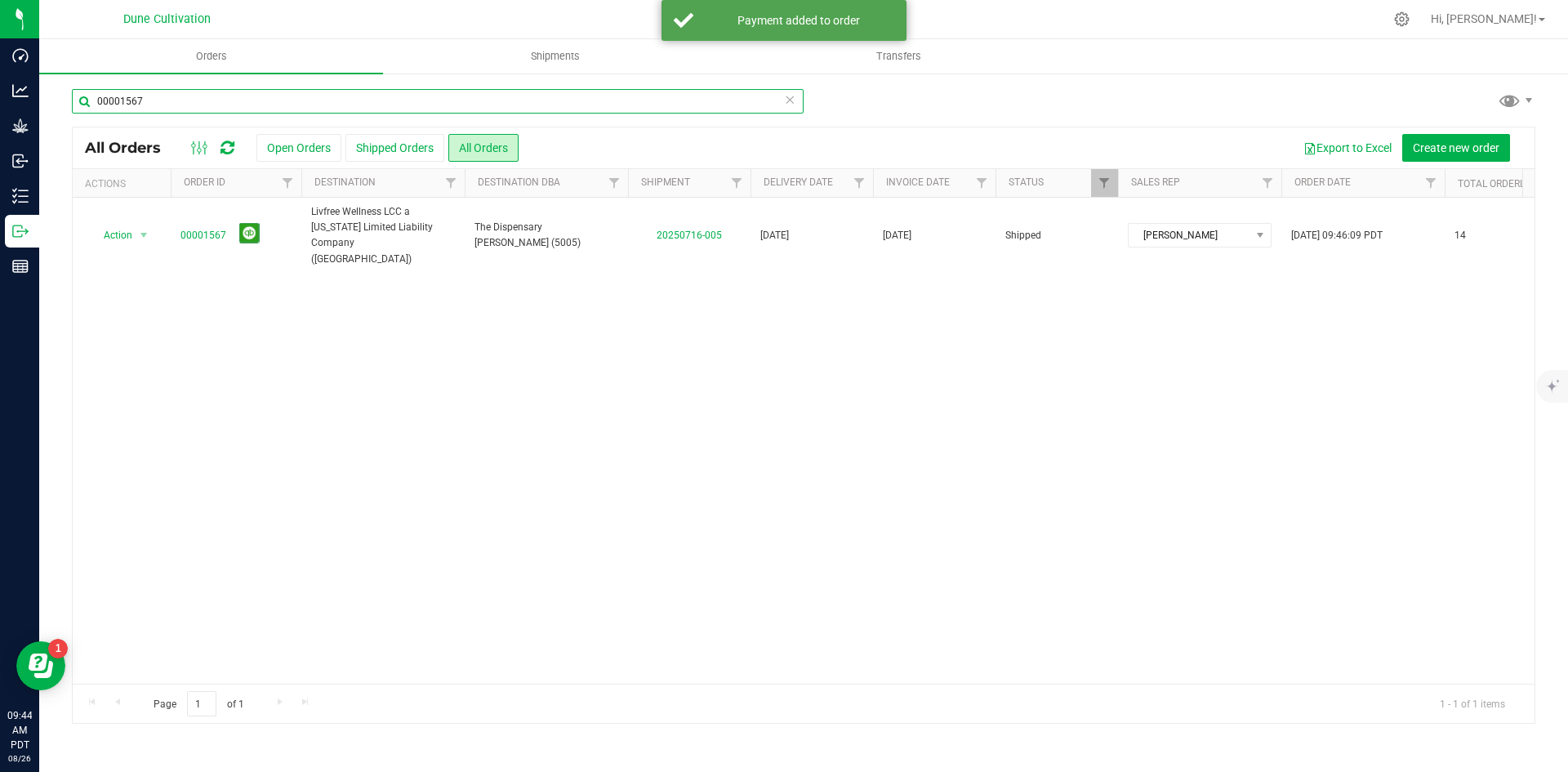
click at [292, 99] on input "00001567" at bounding box center [438, 101] width 732 height 25
paste input "59"
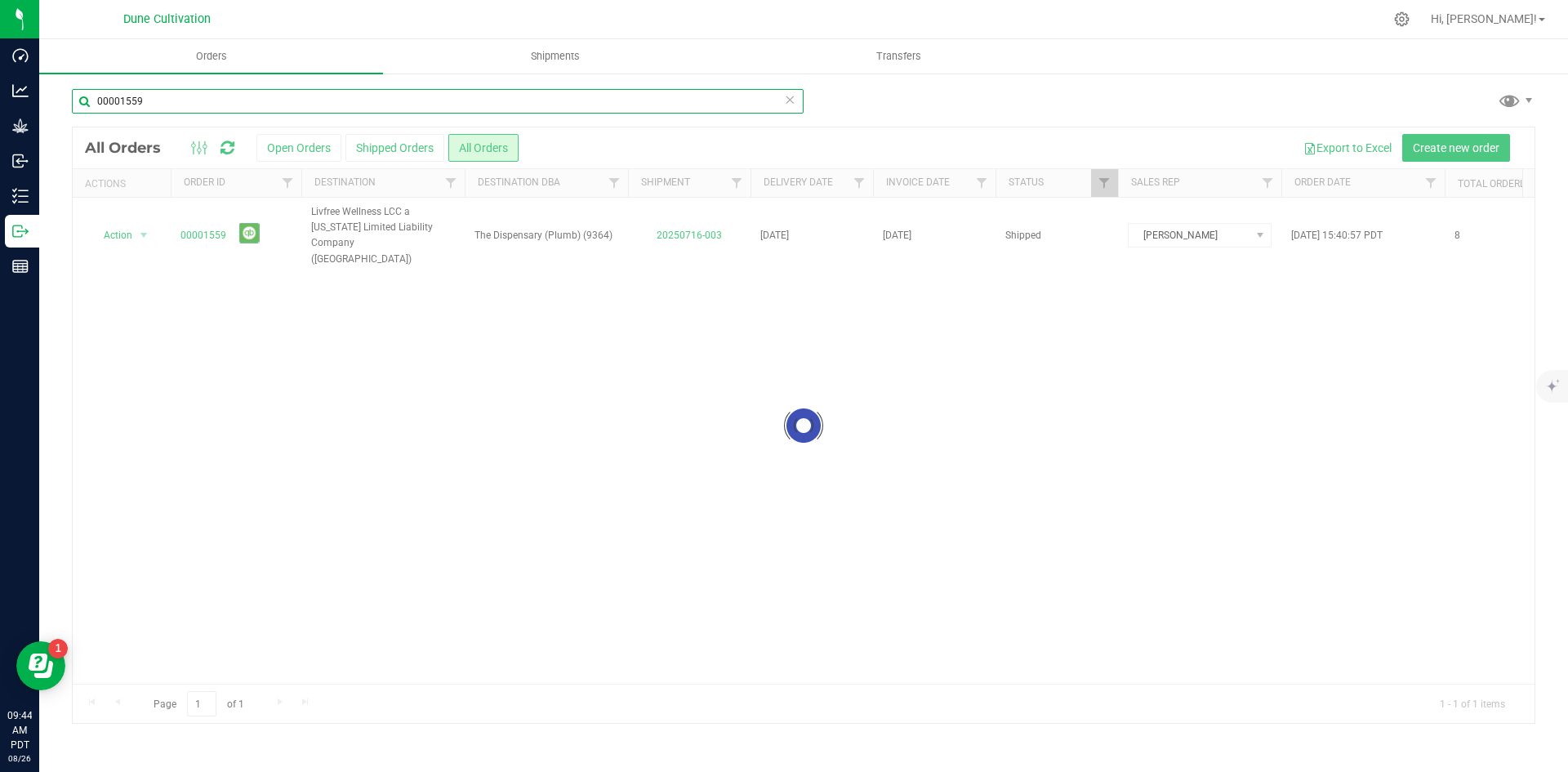
type input "00001559"
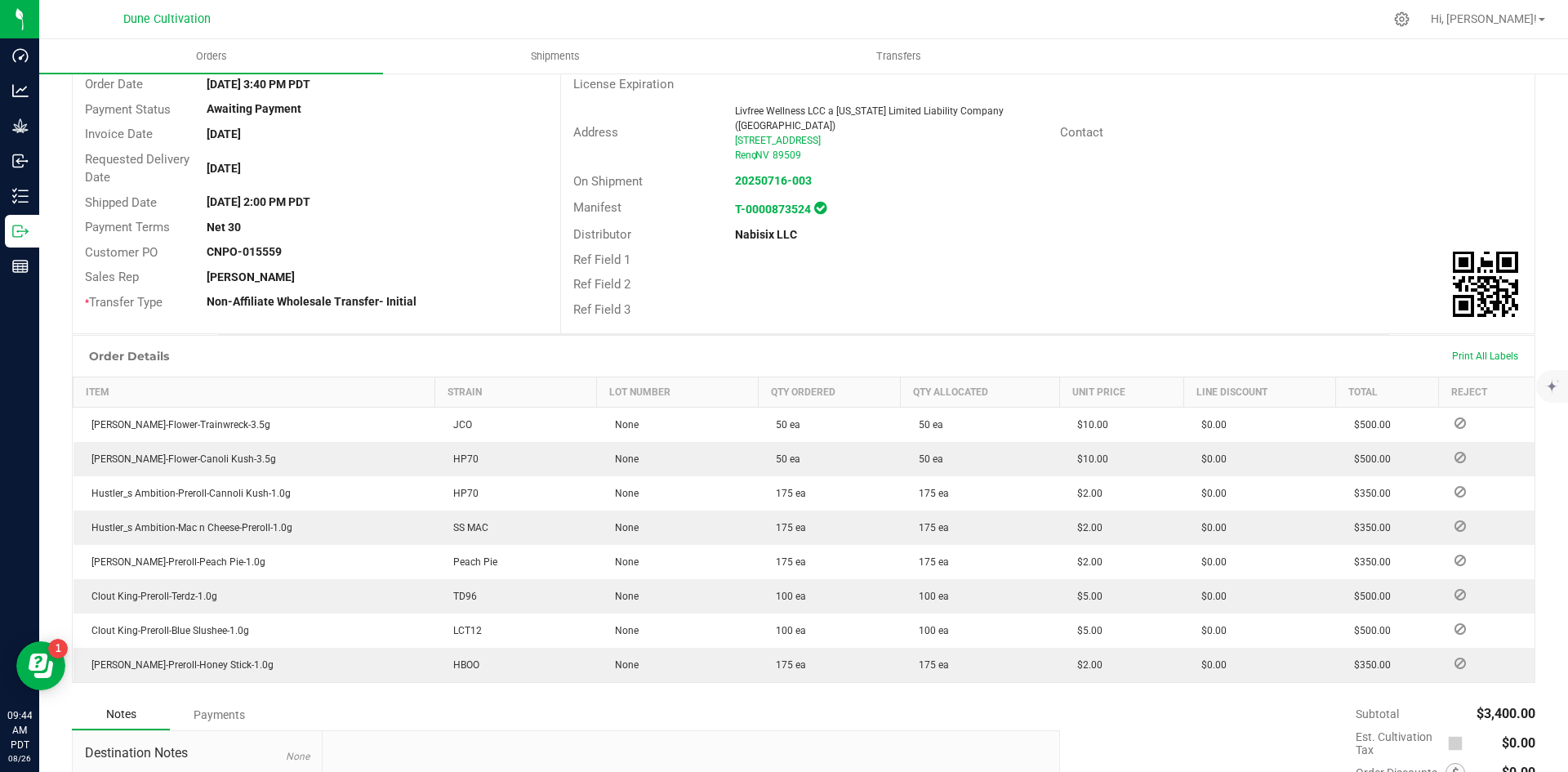
scroll to position [341, 0]
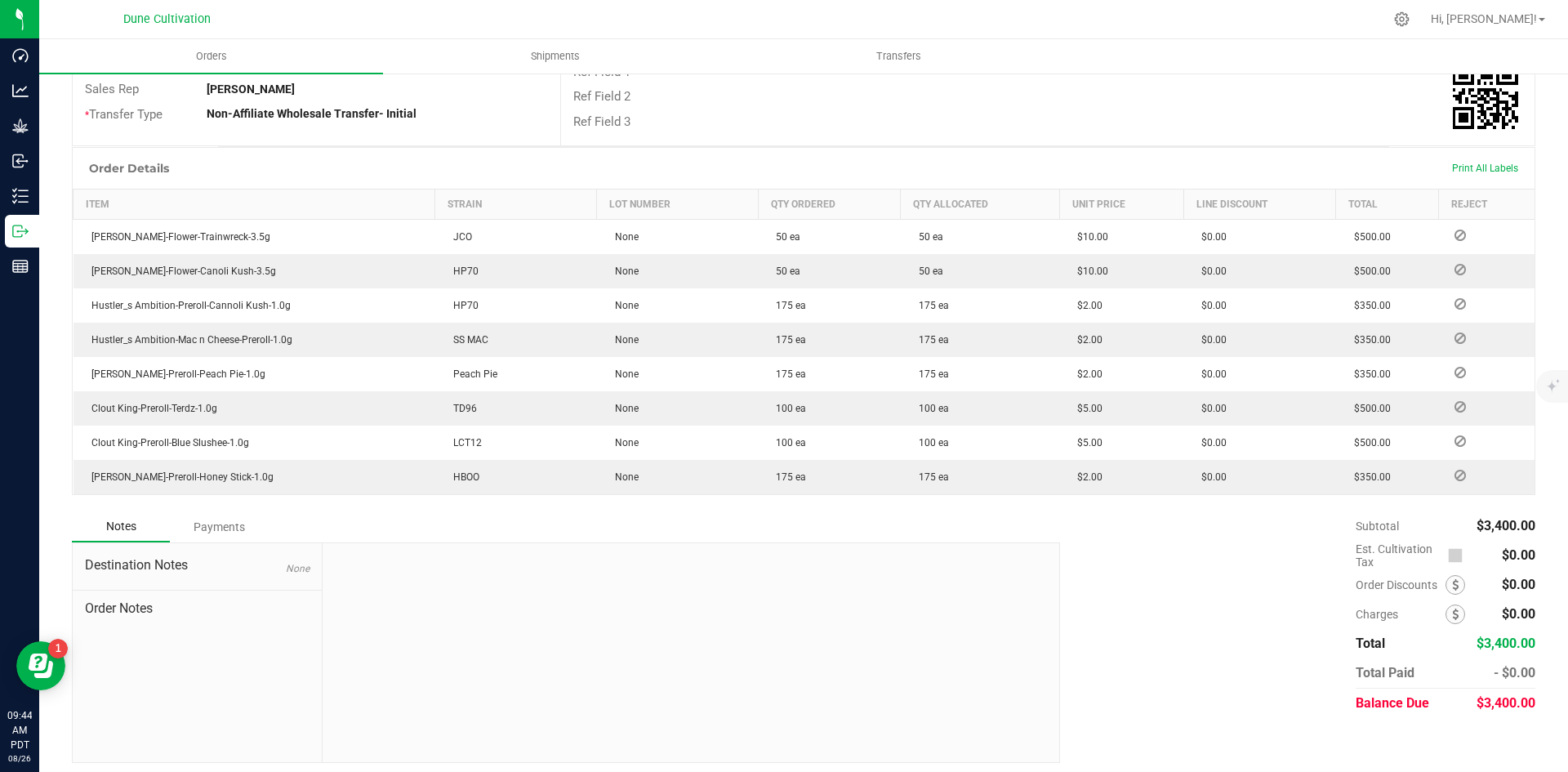
click at [1488, 695] on span "$3,400.00" at bounding box center [1506, 703] width 59 height 16
copy span "3,400.00"
click at [214, 528] on div "Payments" at bounding box center [219, 526] width 98 height 29
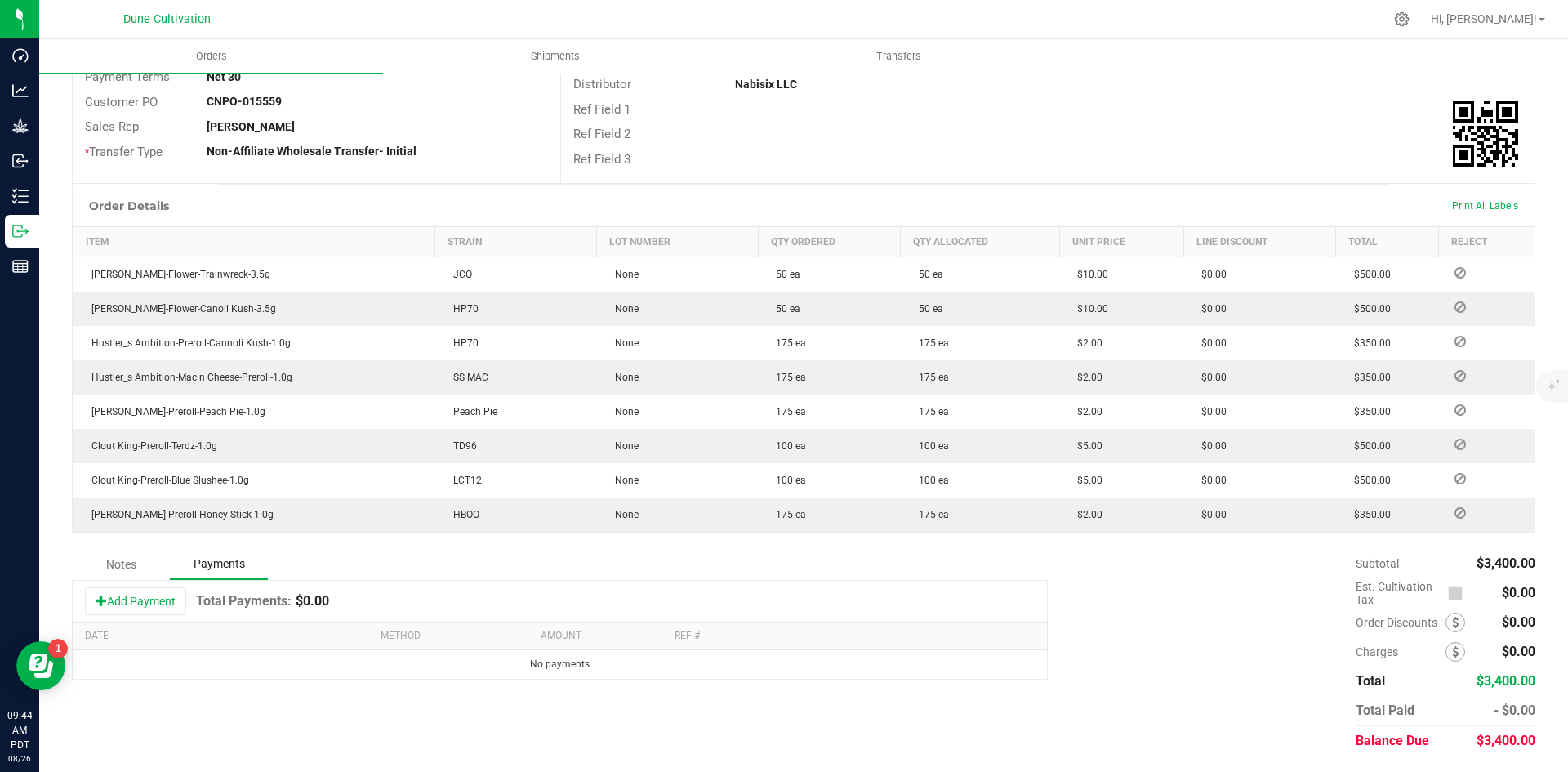
scroll to position [296, 0]
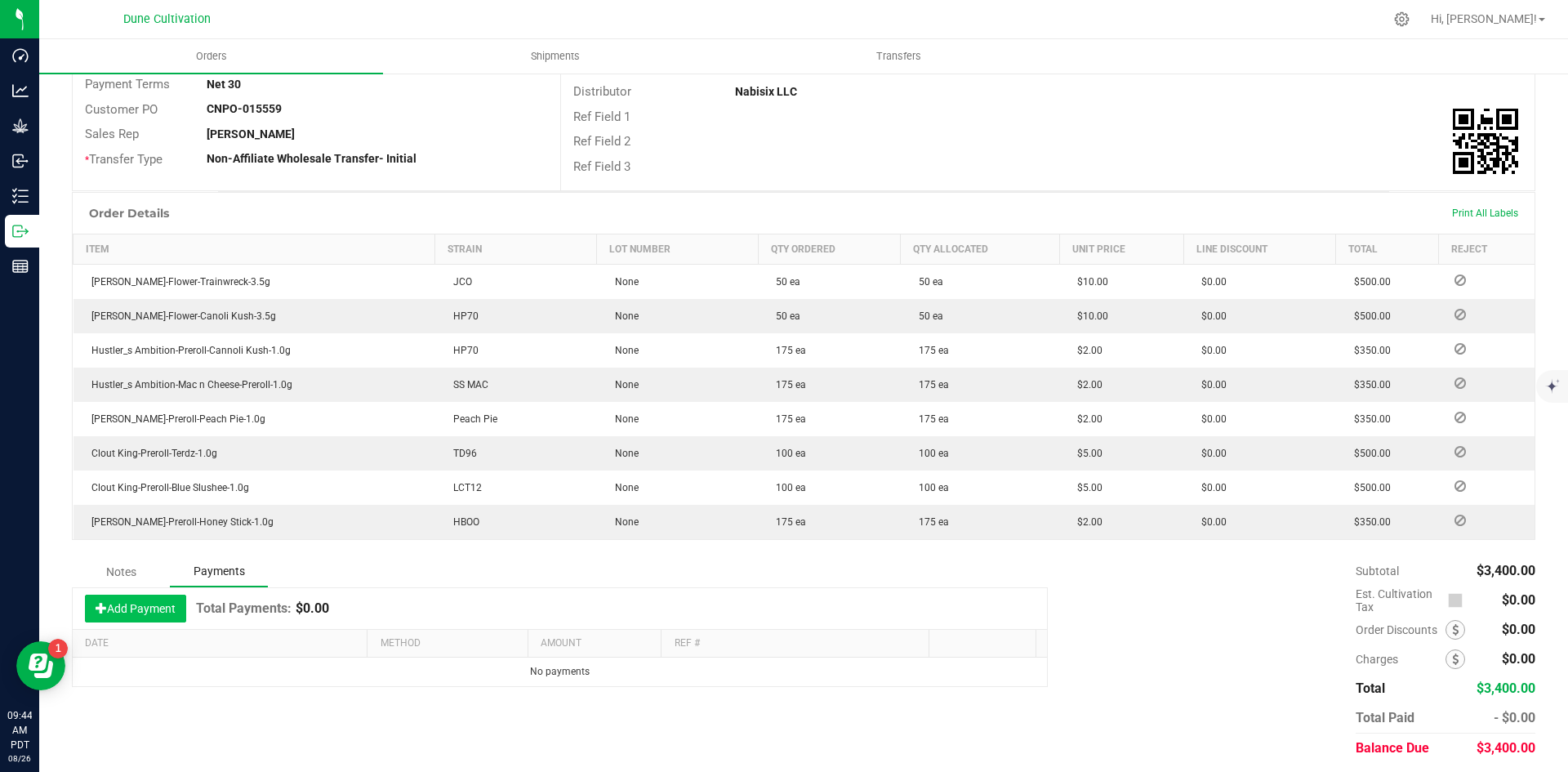
click at [125, 606] on button "Add Payment" at bounding box center [135, 609] width 101 height 28
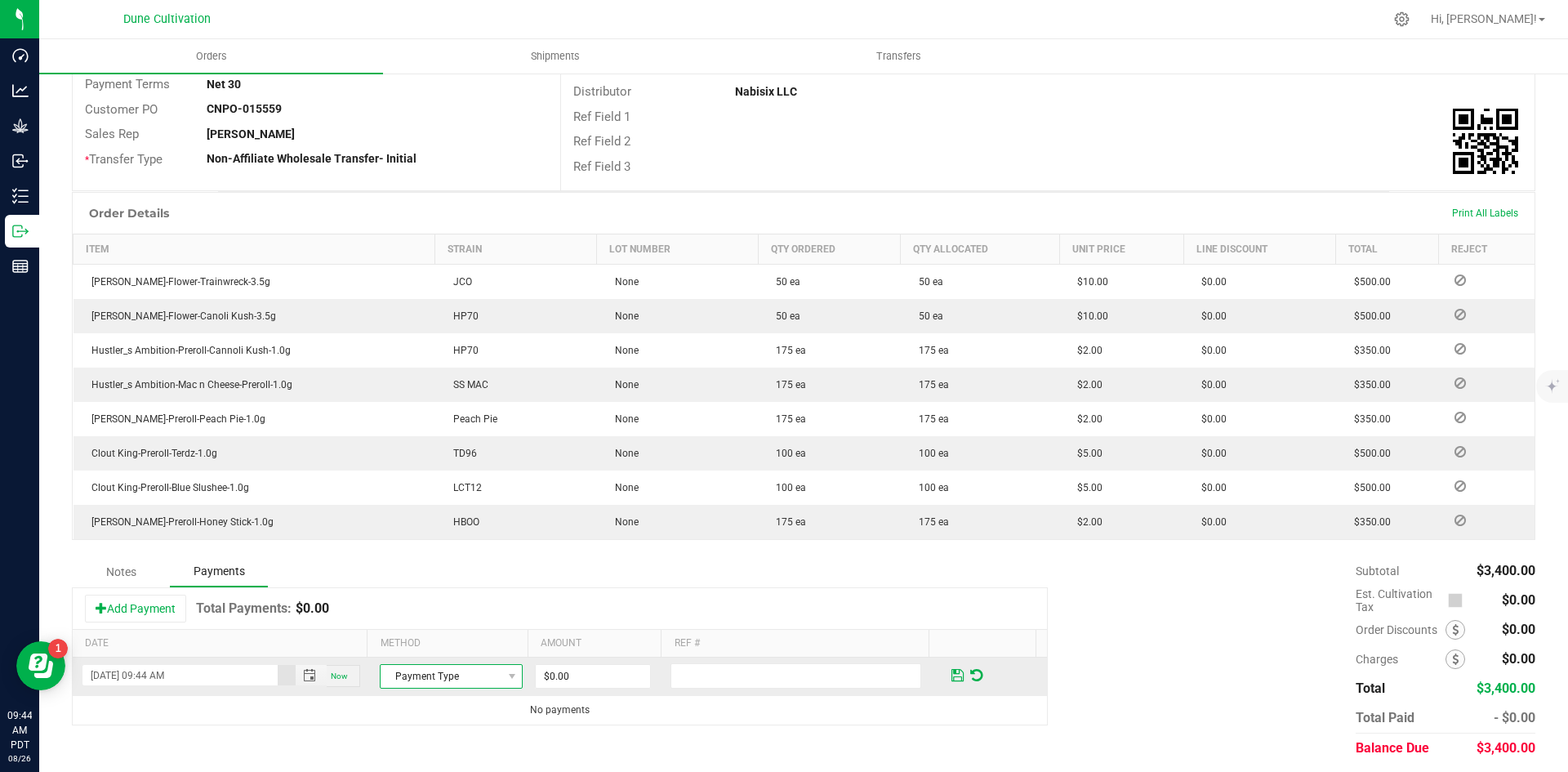
click at [438, 678] on span "Payment Type" at bounding box center [441, 676] width 121 height 23
click at [443, 622] on li "ACH & Bank Transfer" at bounding box center [444, 618] width 138 height 23
click at [563, 666] on input "0" at bounding box center [593, 676] width 114 height 23
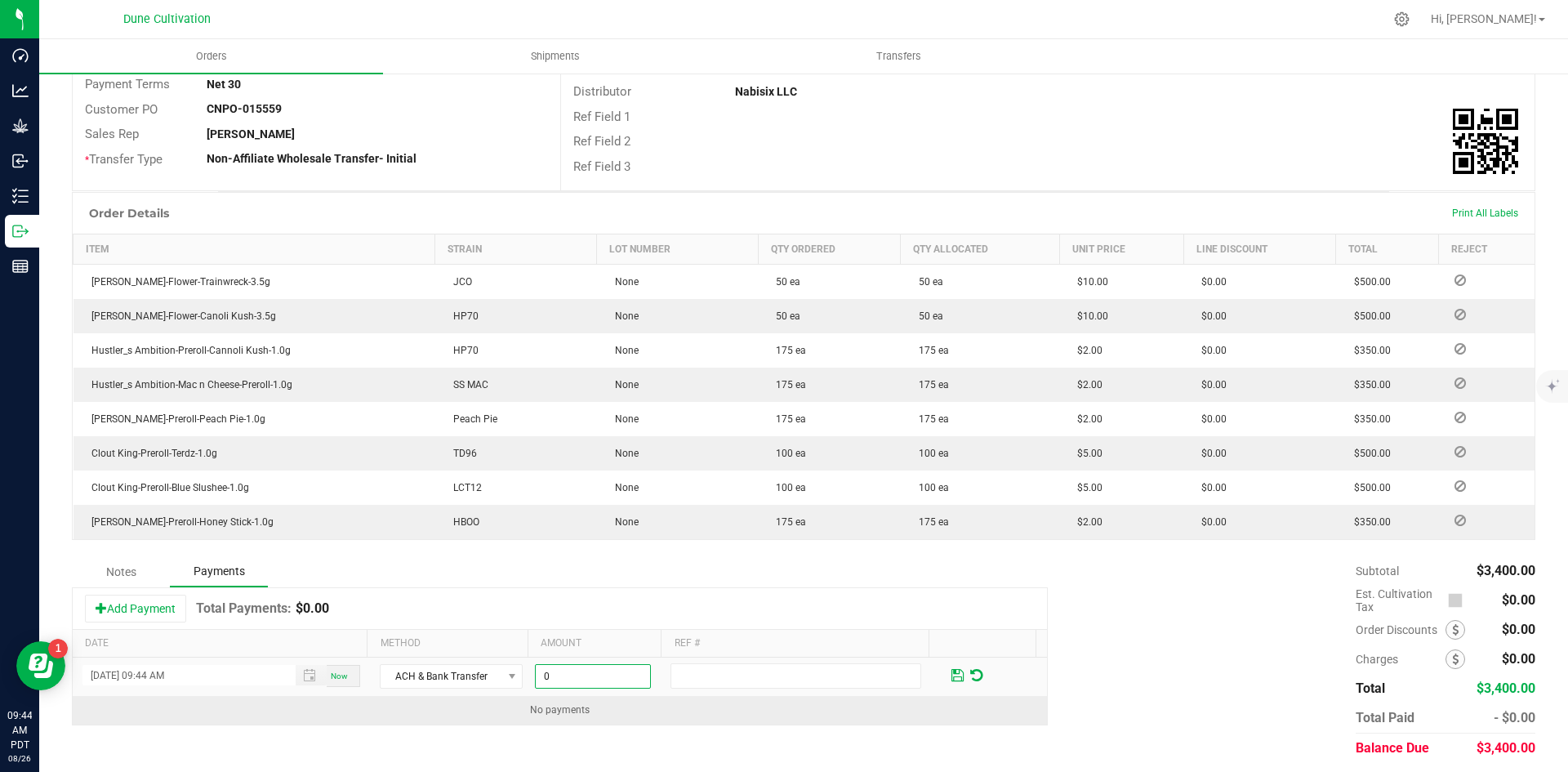
paste input "340"
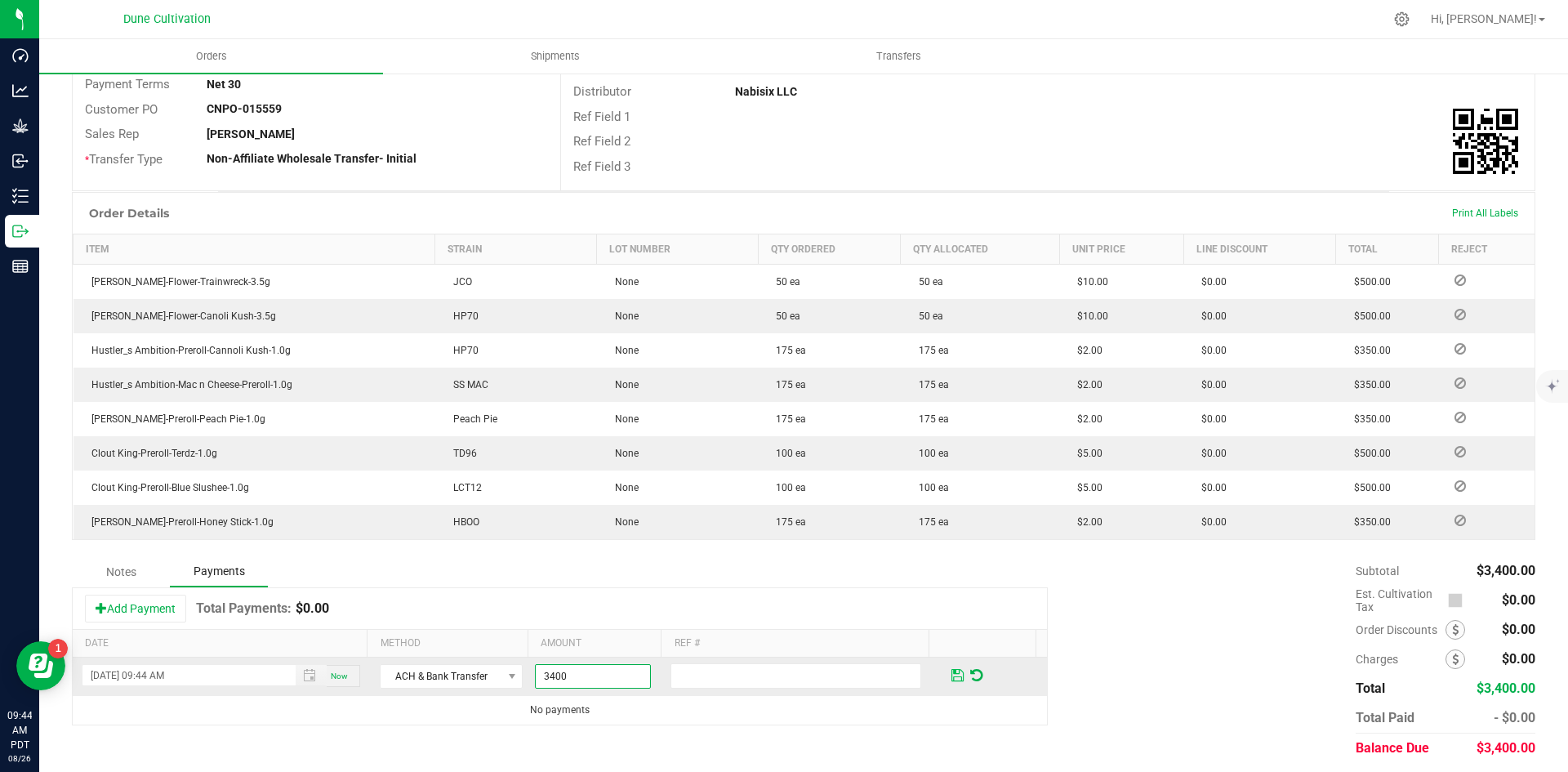
type input "$3,400.00"
click at [951, 668] on span at bounding box center [957, 675] width 12 height 15
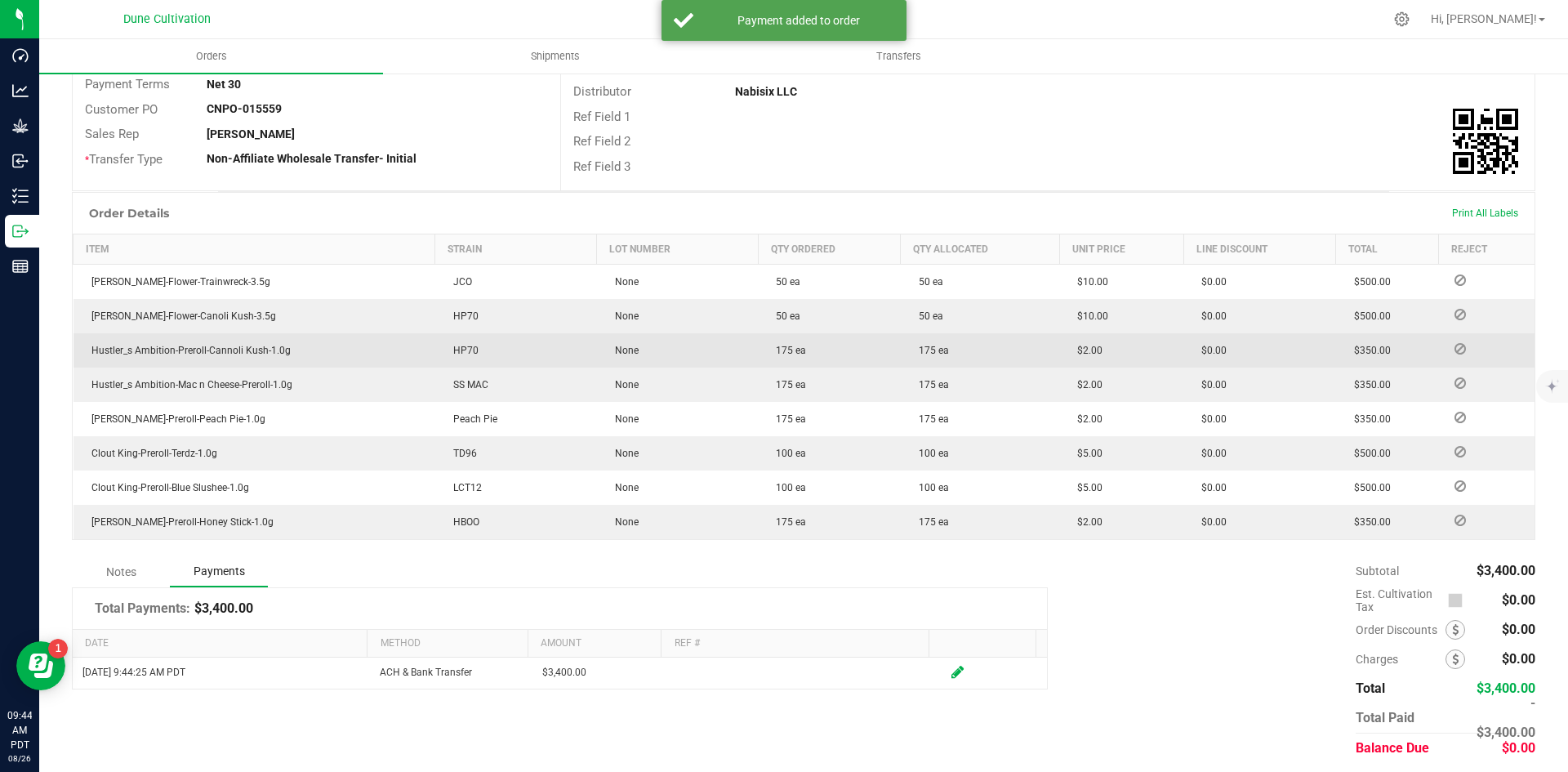
scroll to position [0, 0]
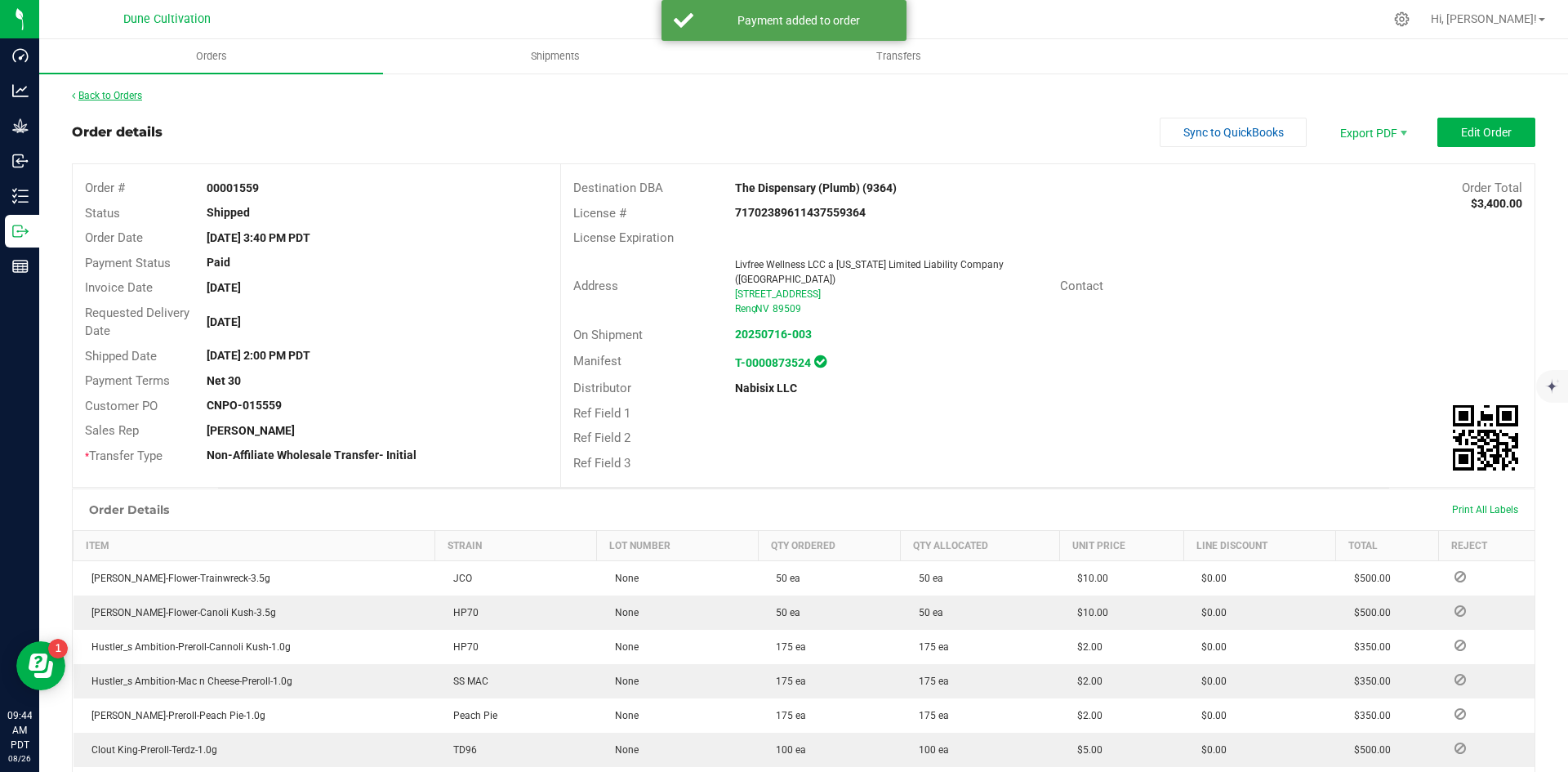
click at [103, 92] on link "Back to Orders" at bounding box center [107, 95] width 70 height 11
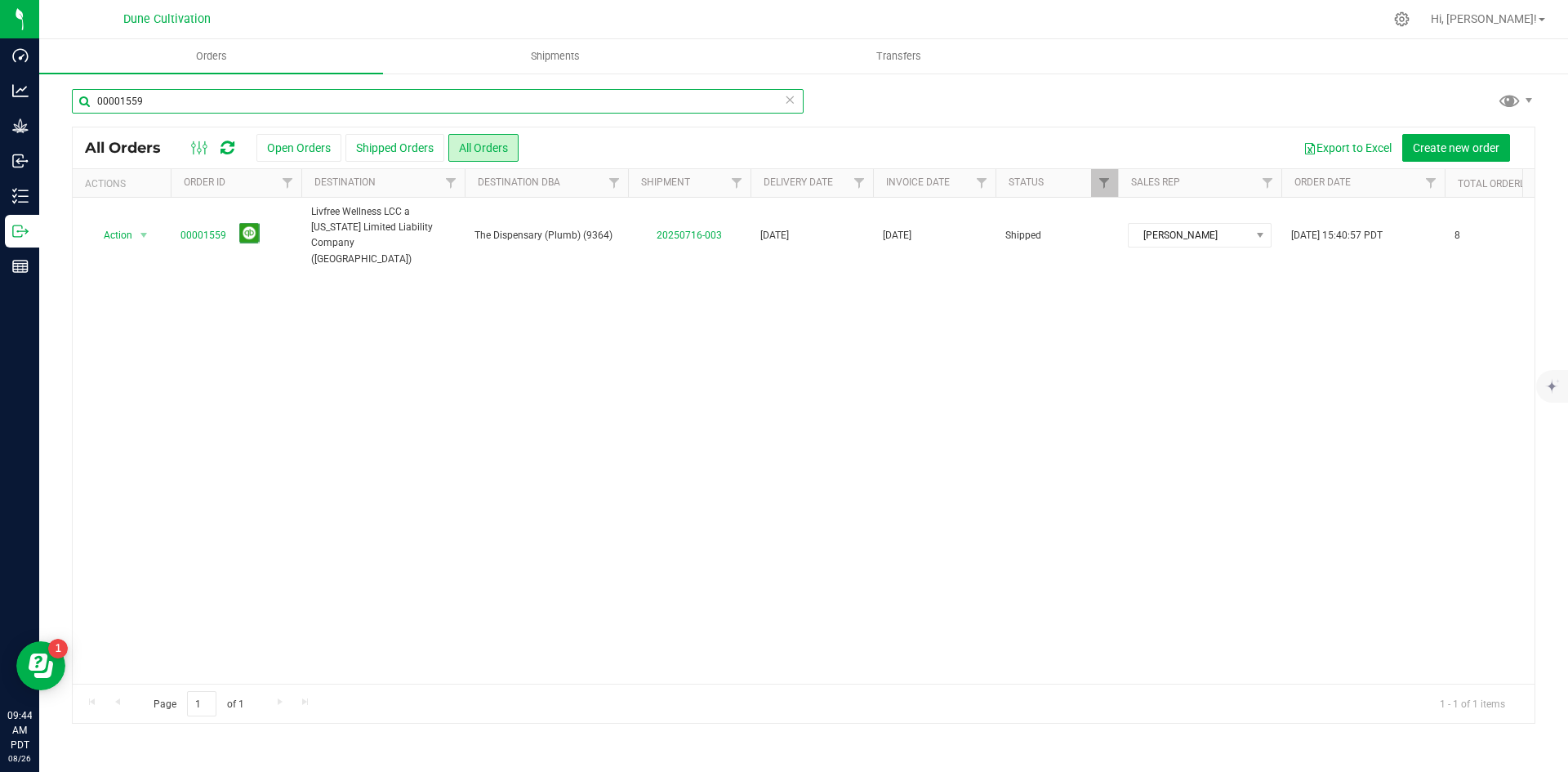
click at [202, 96] on input "00001559" at bounding box center [438, 101] width 732 height 25
paste input "60"
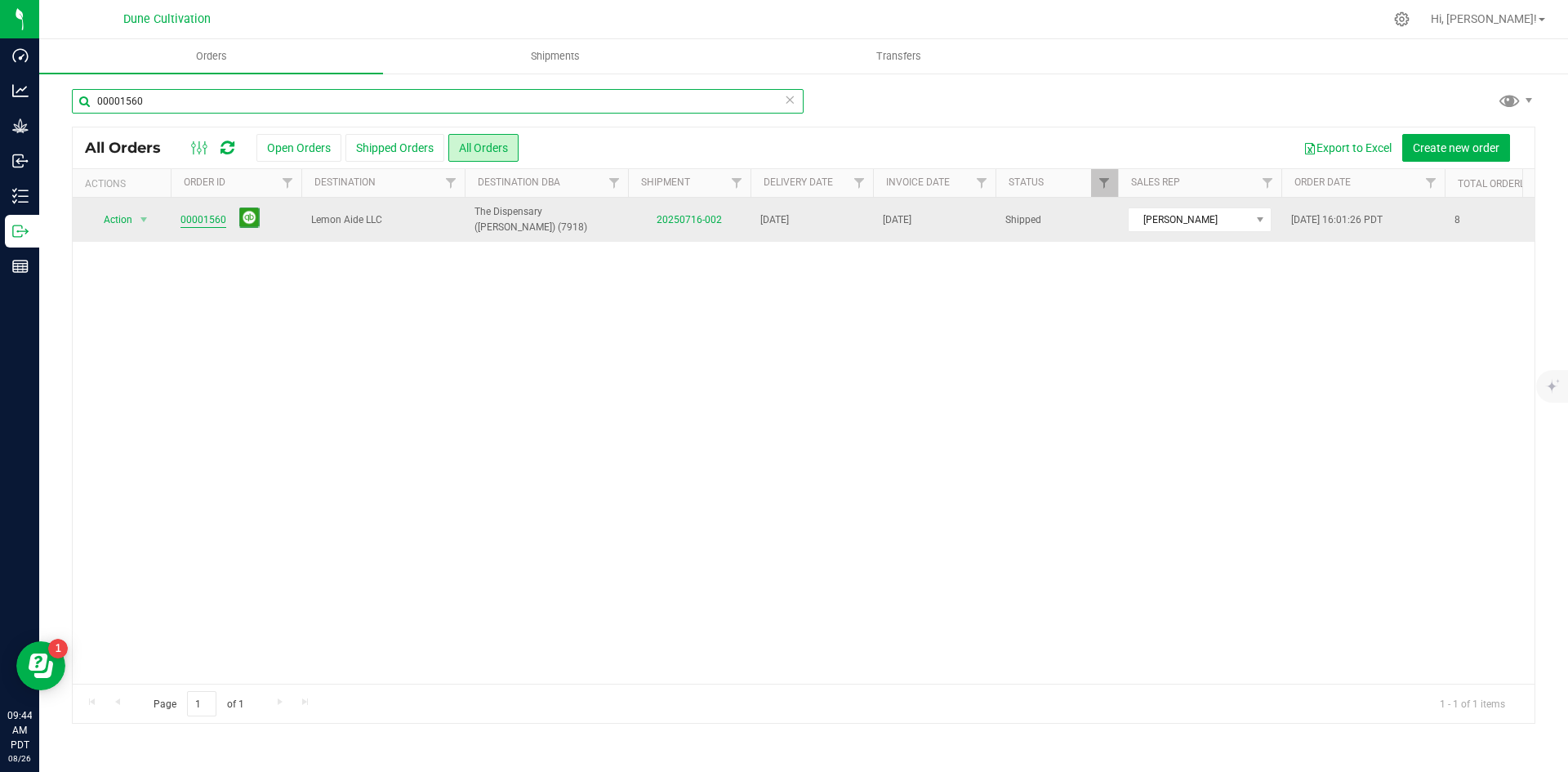
type input "00001560"
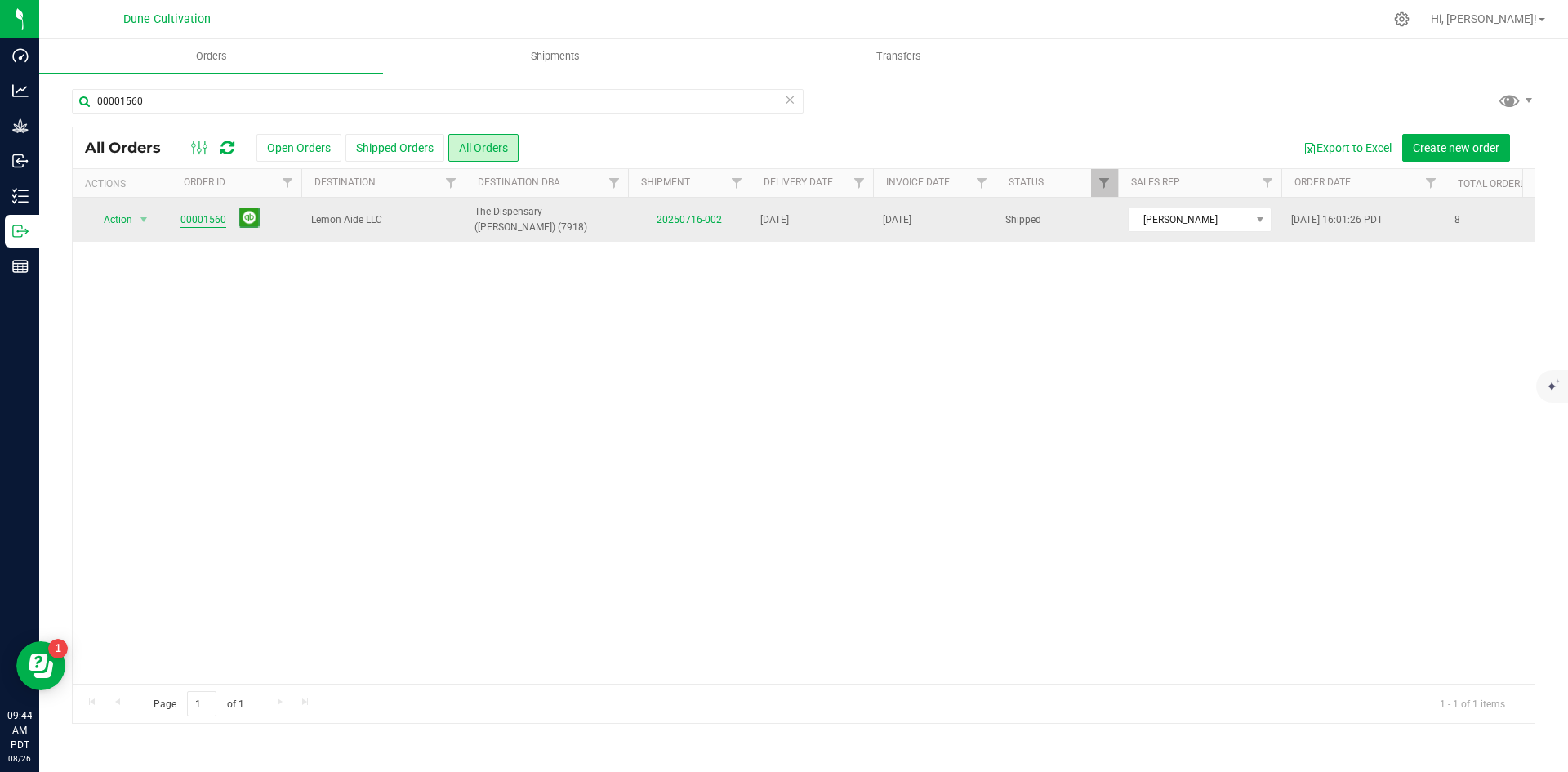
click at [186, 216] on link "00001560" at bounding box center [203, 220] width 46 height 16
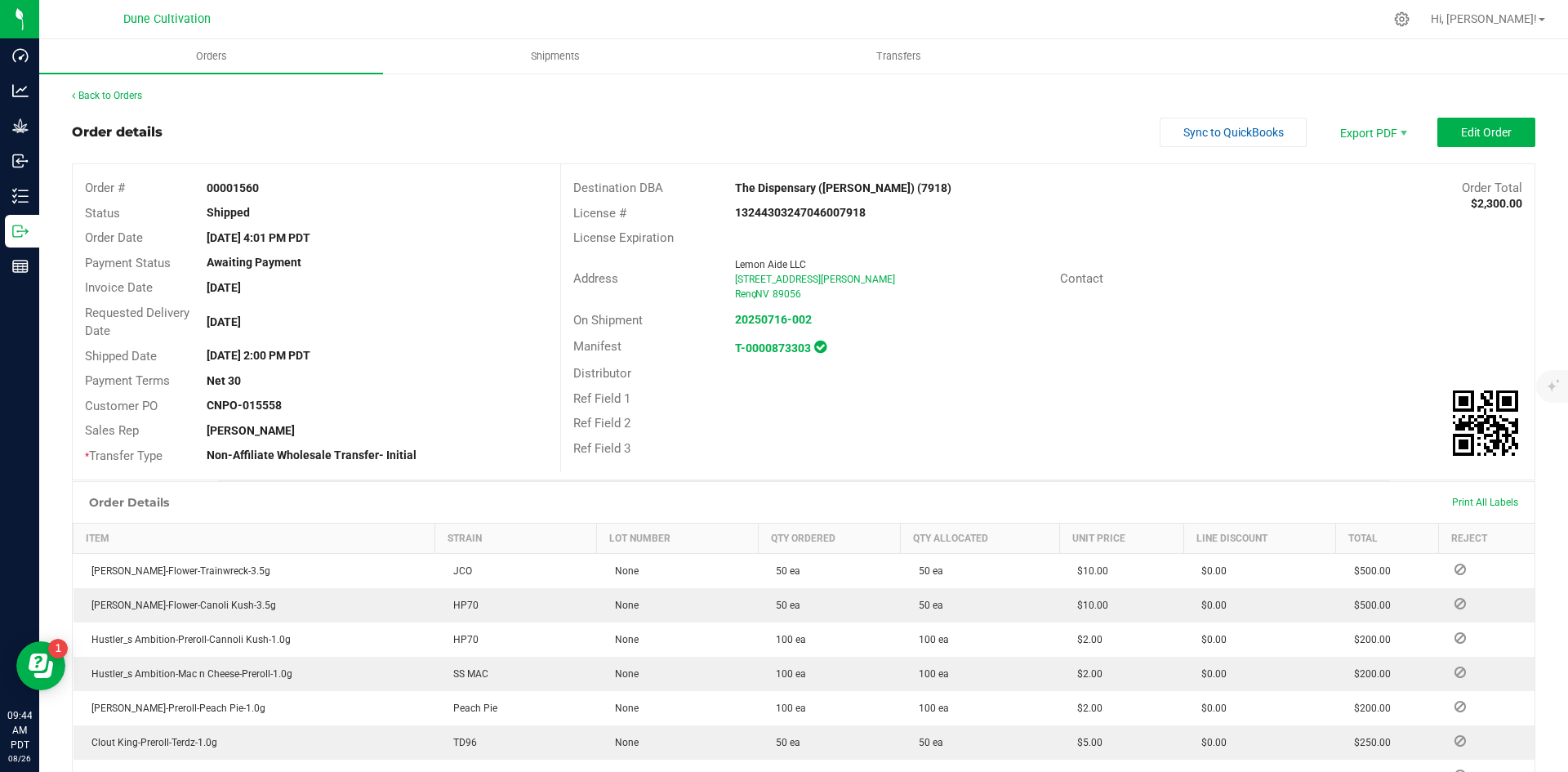
scroll to position [341, 0]
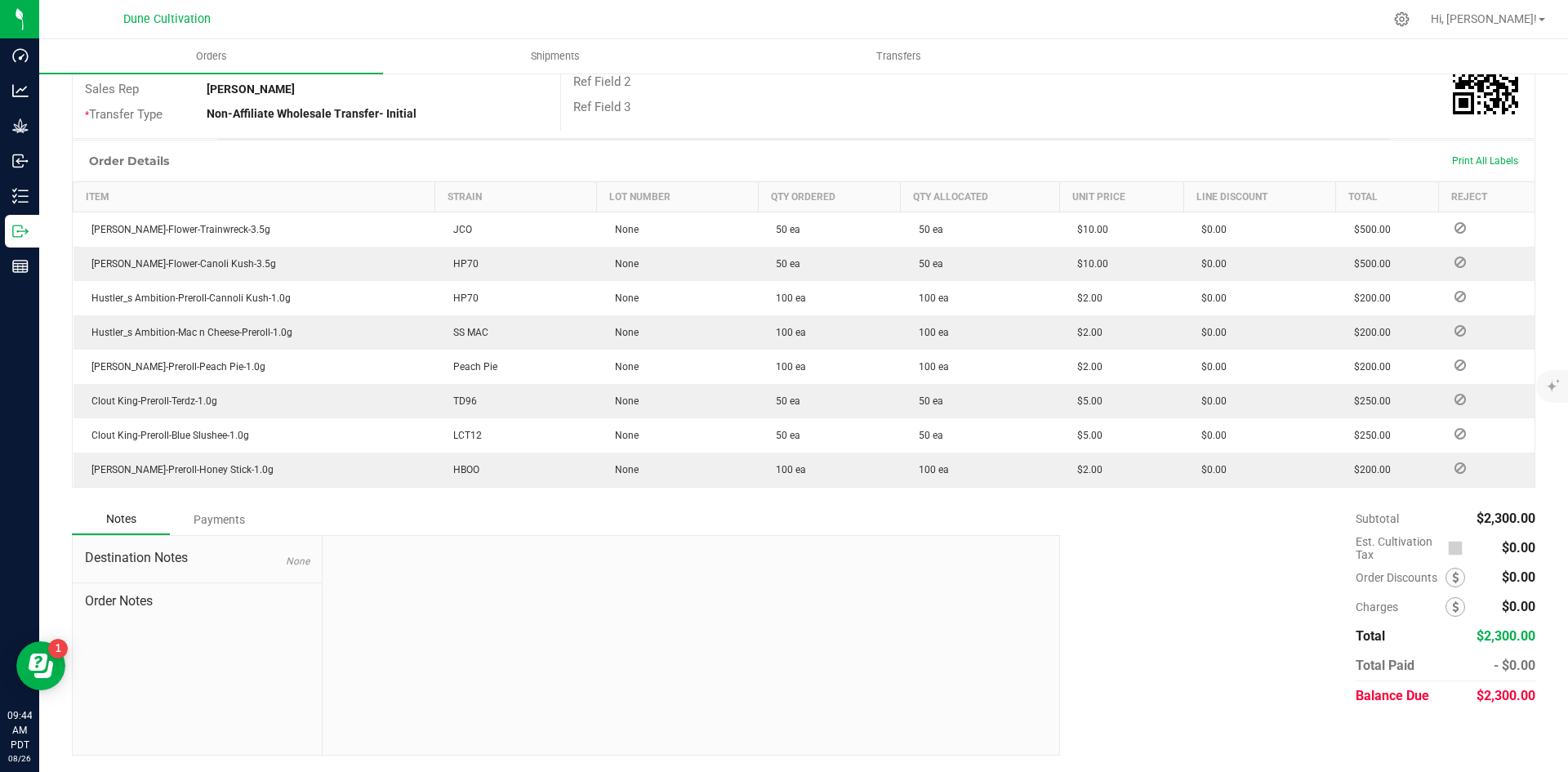
click at [1476, 703] on div "$2,300.00" at bounding box center [1506, 695] width 60 height 29
click at [1486, 688] on span "$2,300.00" at bounding box center [1506, 696] width 59 height 16
copy span "2,300.00"
click at [212, 532] on div "Payments" at bounding box center [219, 519] width 98 height 29
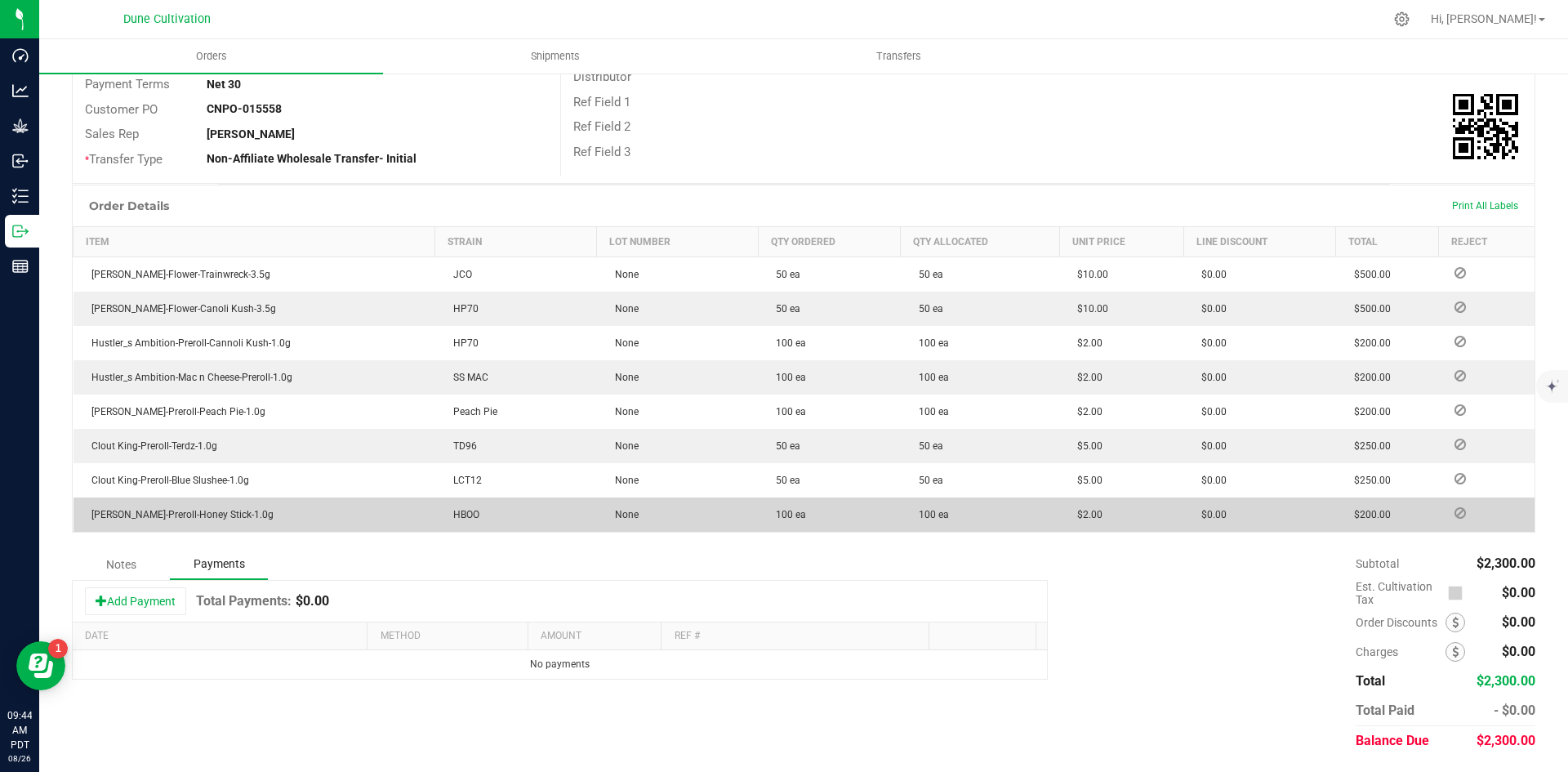
scroll to position [296, 0]
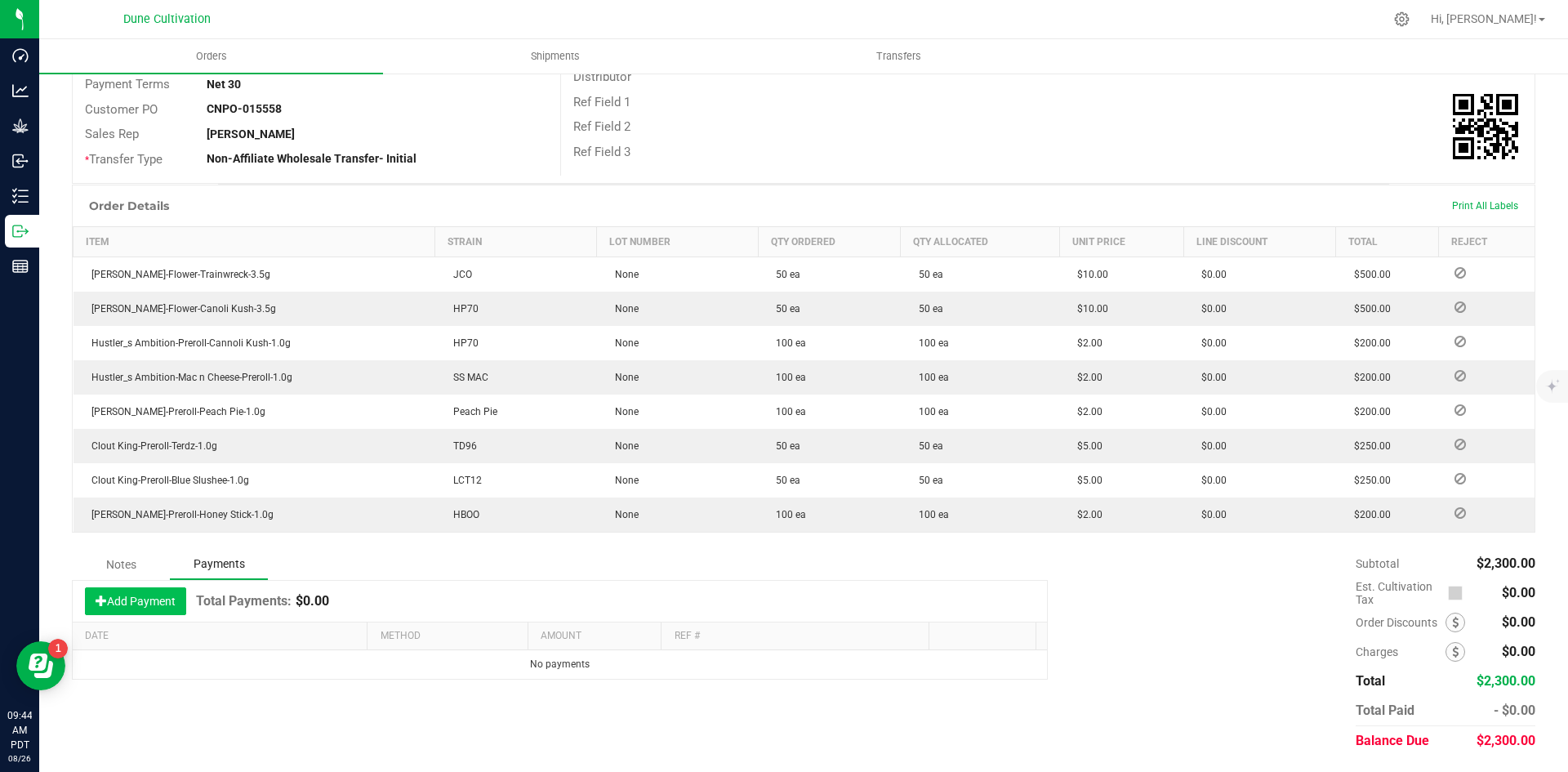
click at [134, 604] on button "Add Payment" at bounding box center [135, 601] width 101 height 28
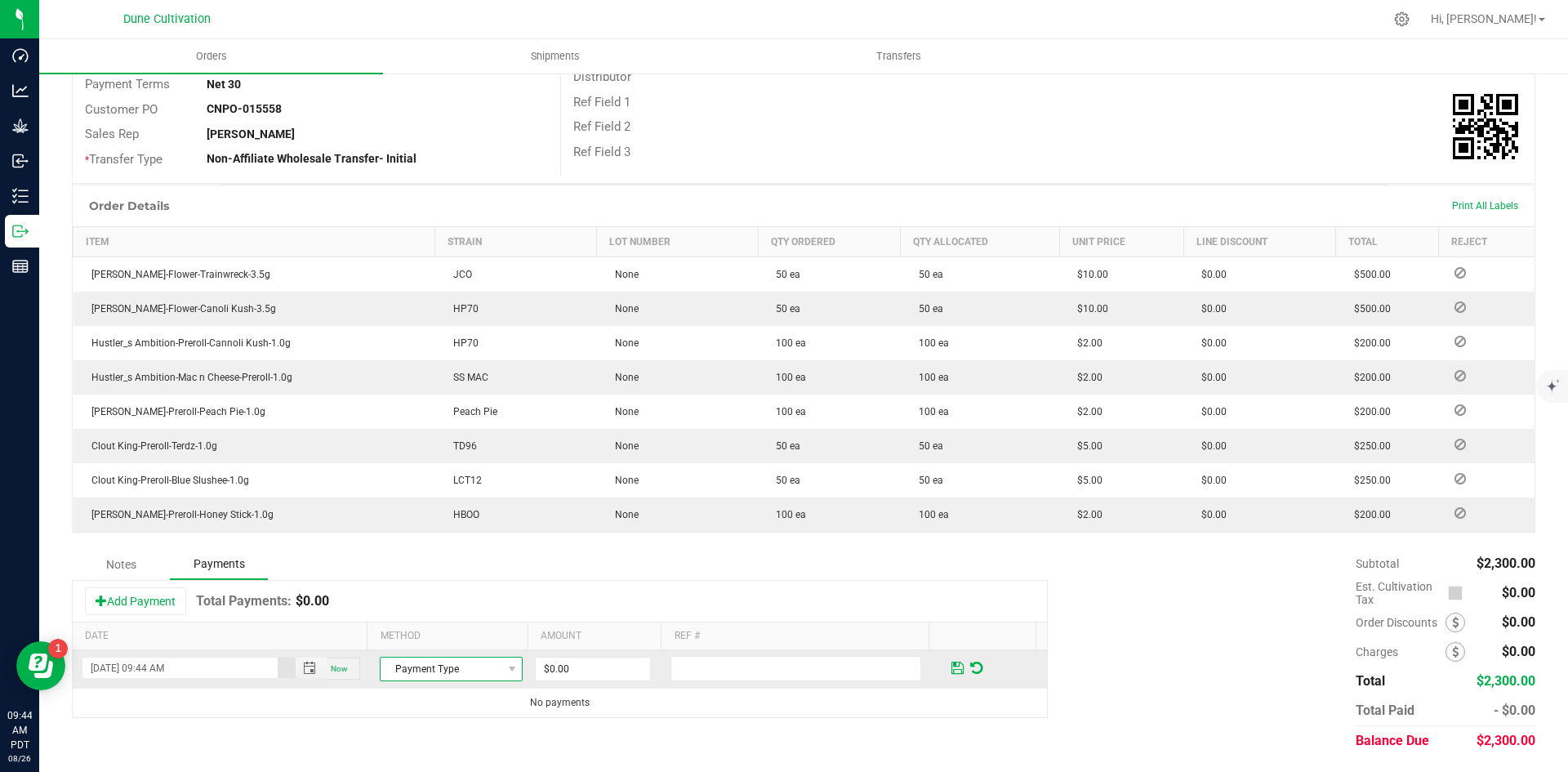
click at [394, 666] on span "Payment Type" at bounding box center [441, 668] width 121 height 23
click at [418, 621] on li "ACH & Bank Transfer" at bounding box center [444, 618] width 138 height 23
click at [597, 675] on input "0" at bounding box center [593, 668] width 114 height 23
paste input "230"
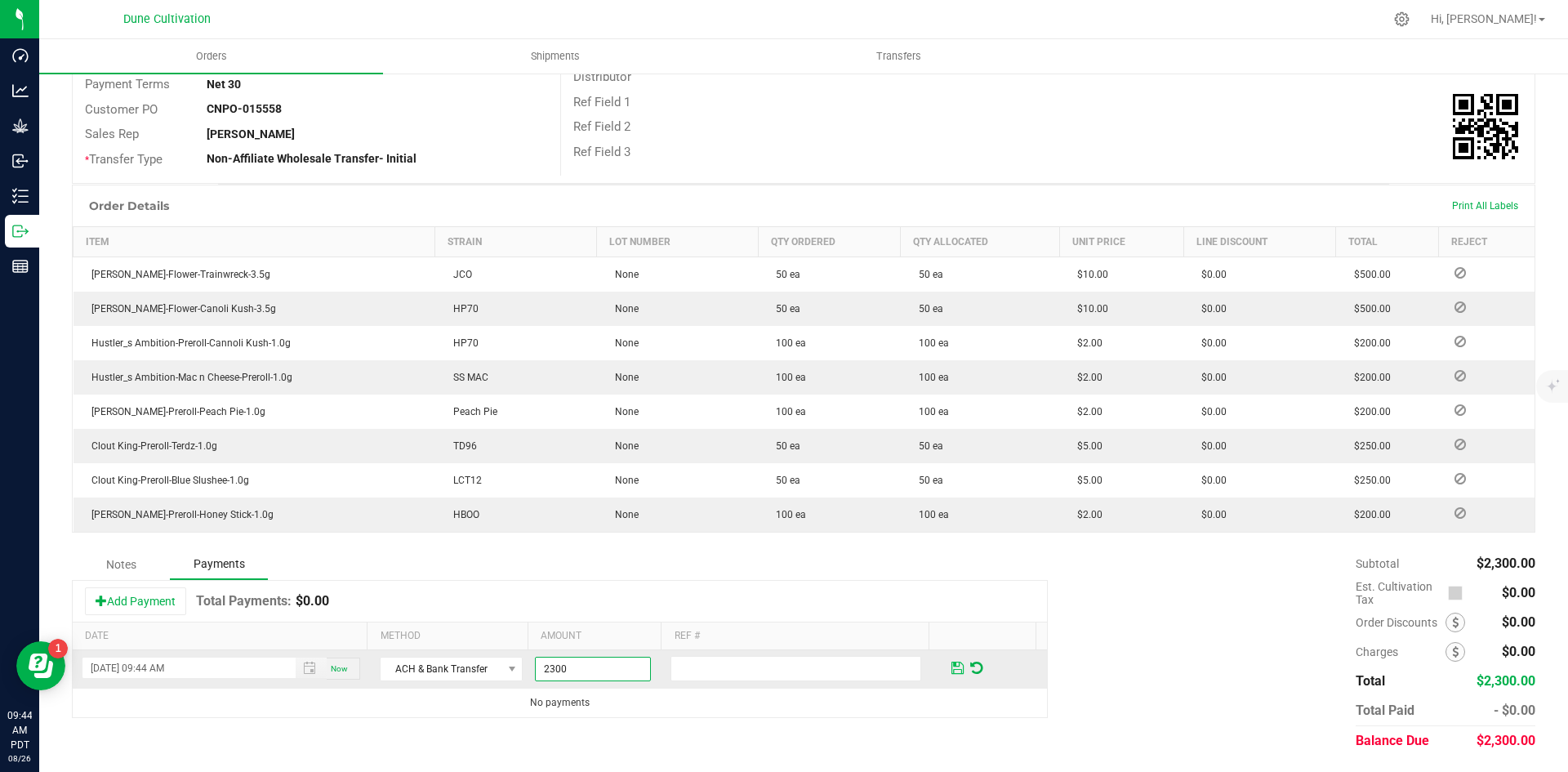
type input "$2,300.00"
click at [951, 669] on span at bounding box center [957, 668] width 12 height 15
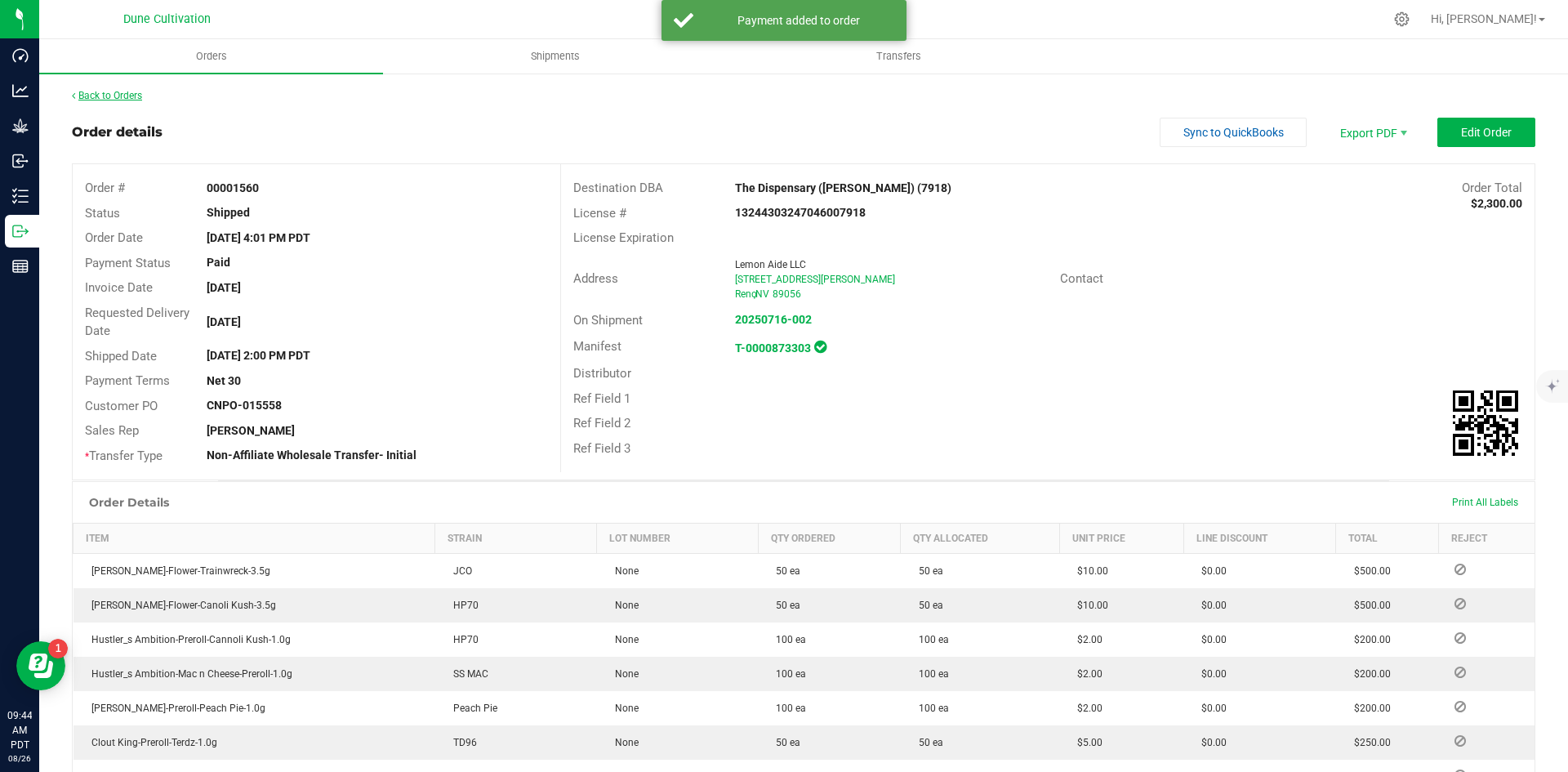
click at [135, 98] on link "Back to Orders" at bounding box center [107, 95] width 70 height 11
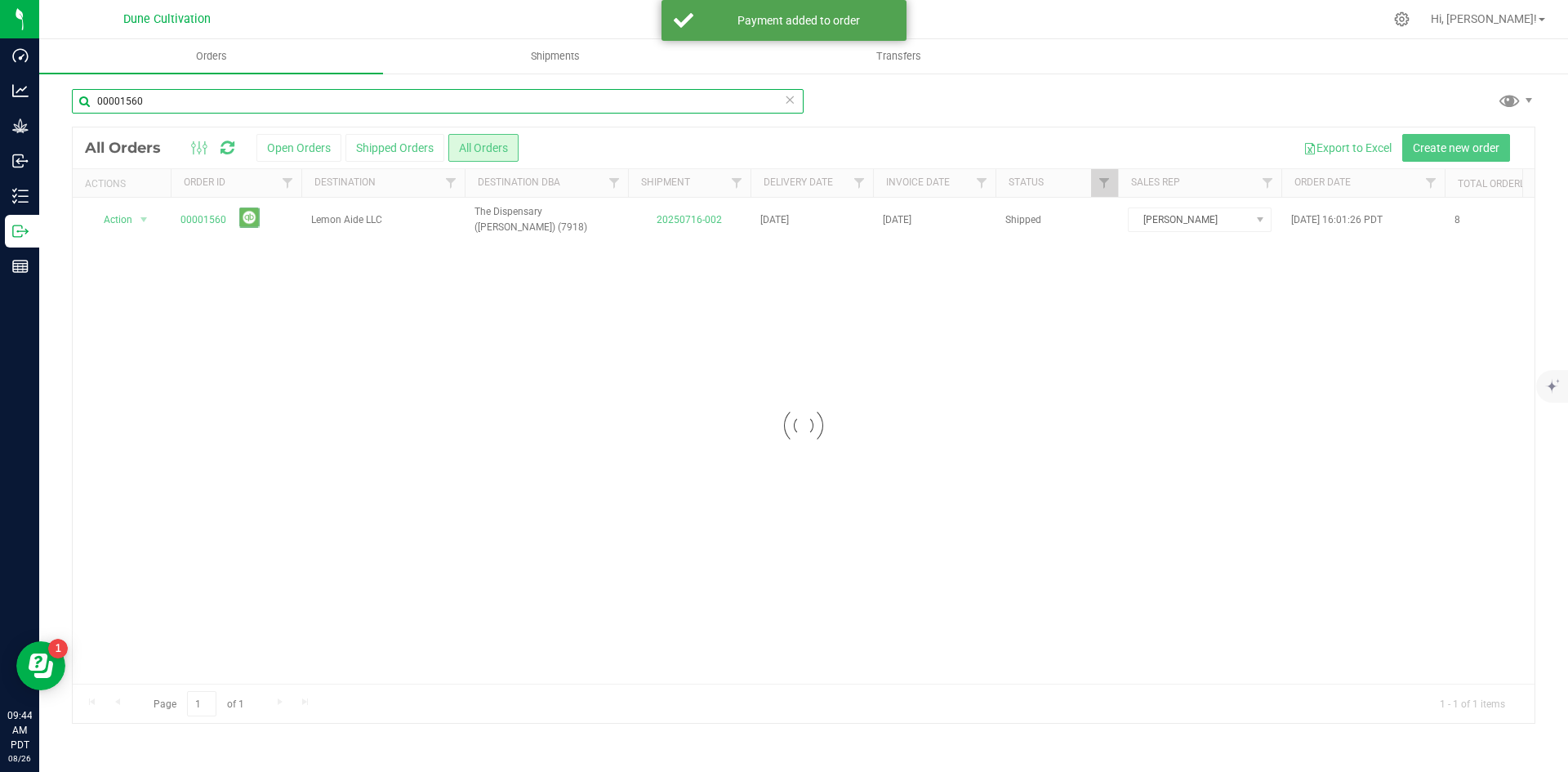
click at [323, 106] on input "00001560" at bounding box center [438, 101] width 732 height 25
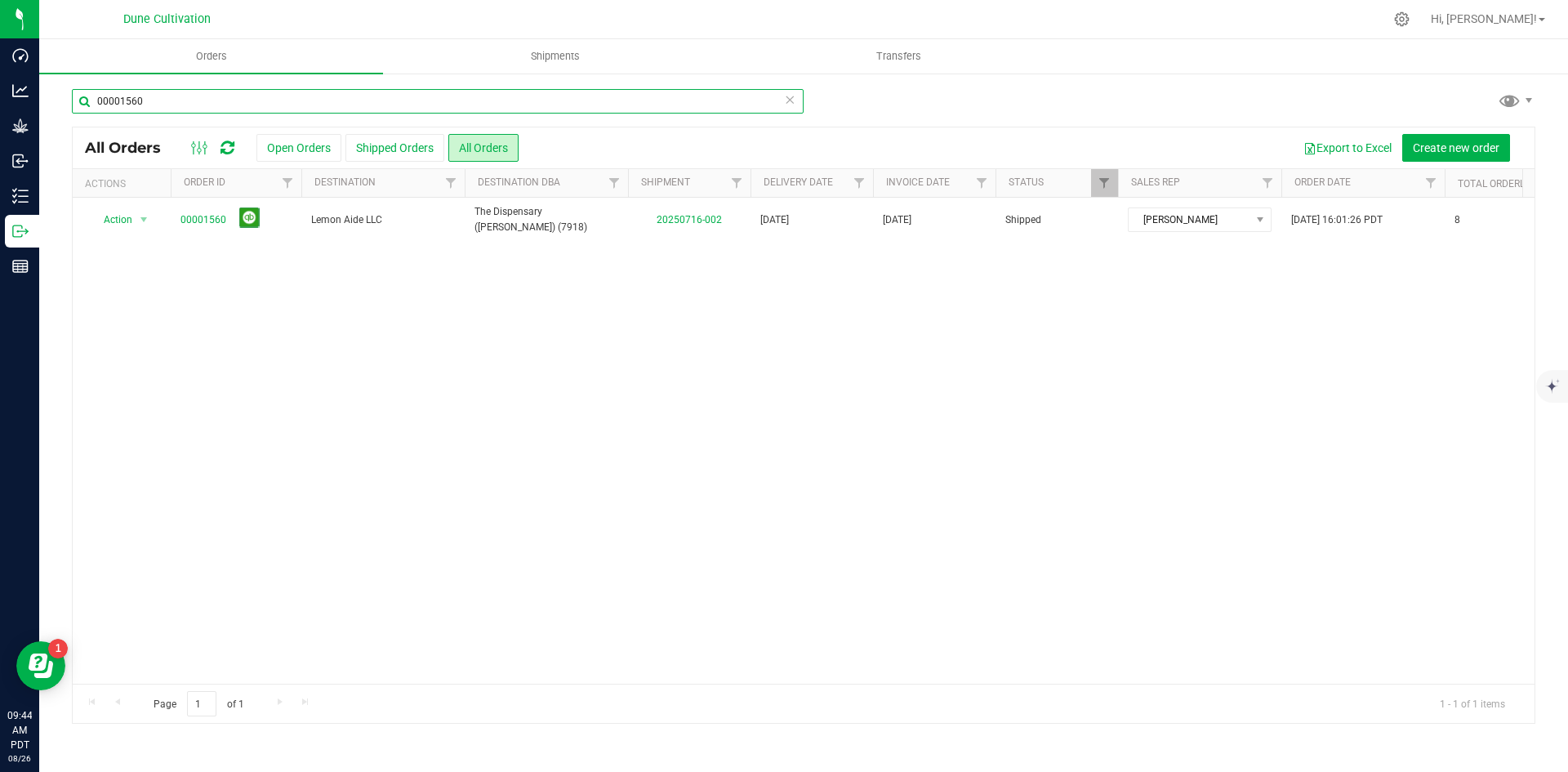
click at [323, 106] on input "00001560" at bounding box center [438, 101] width 732 height 25
paste input "3"
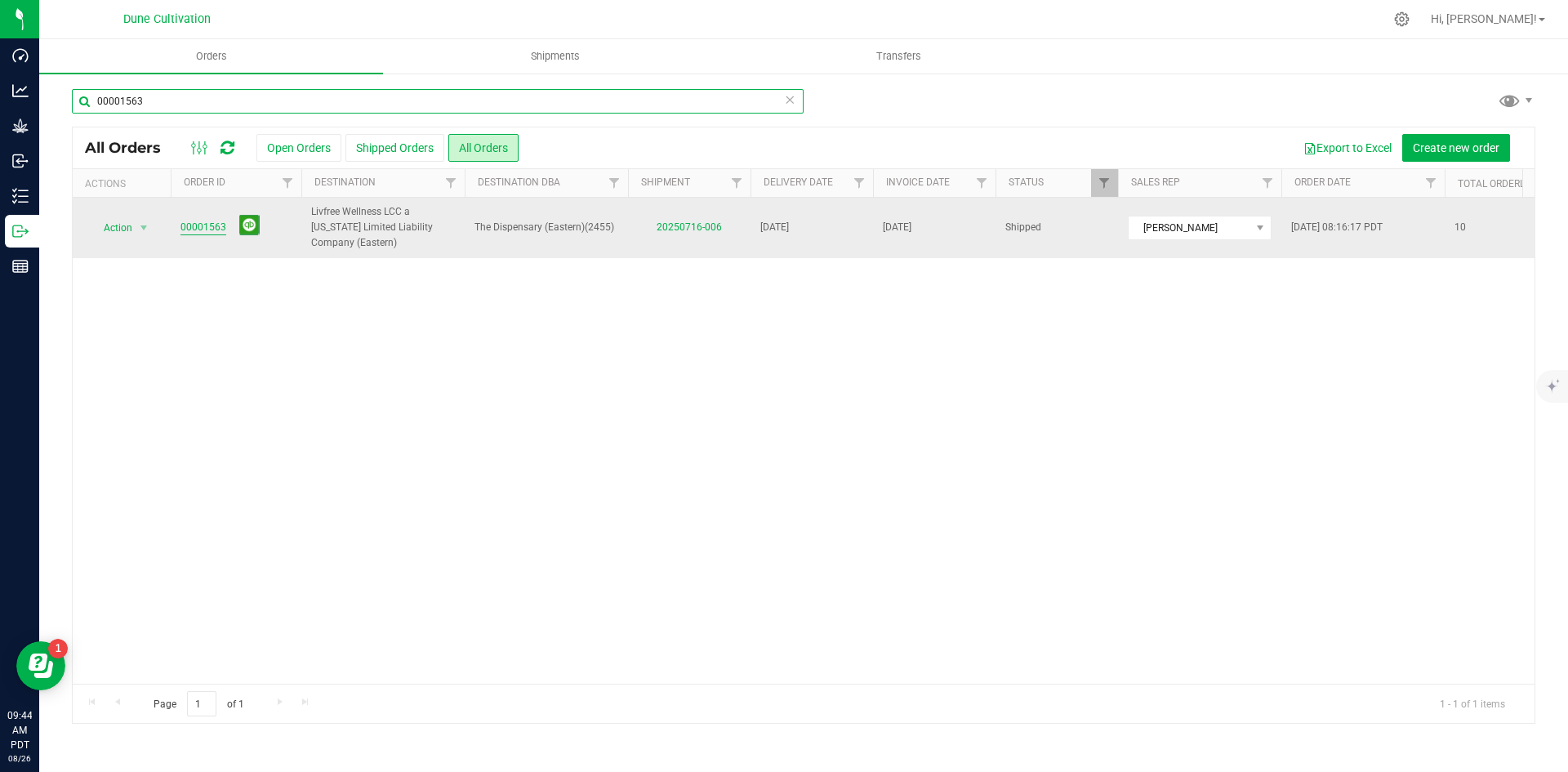
type input "00001563"
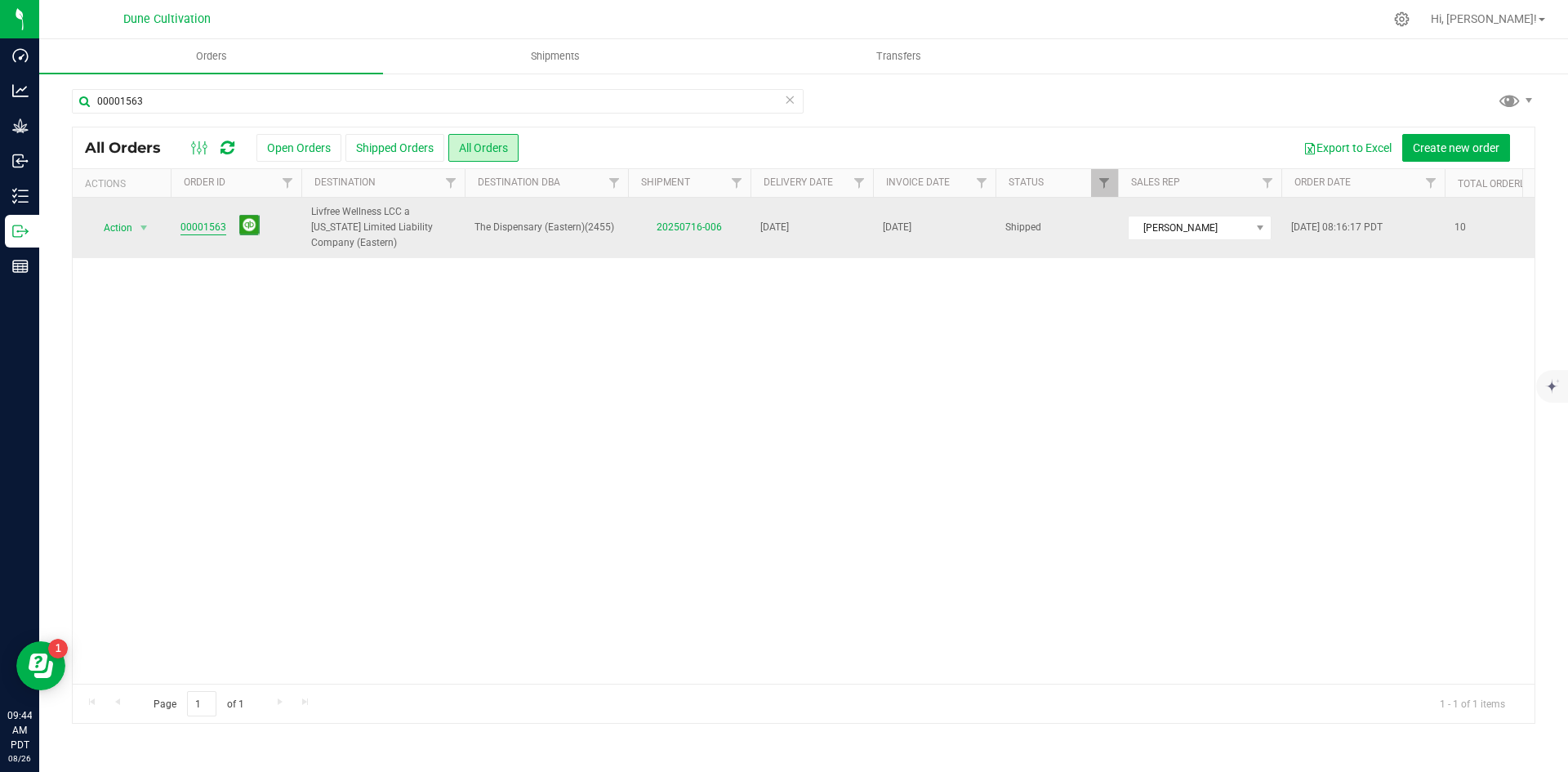
click at [208, 224] on link "00001563" at bounding box center [203, 228] width 46 height 16
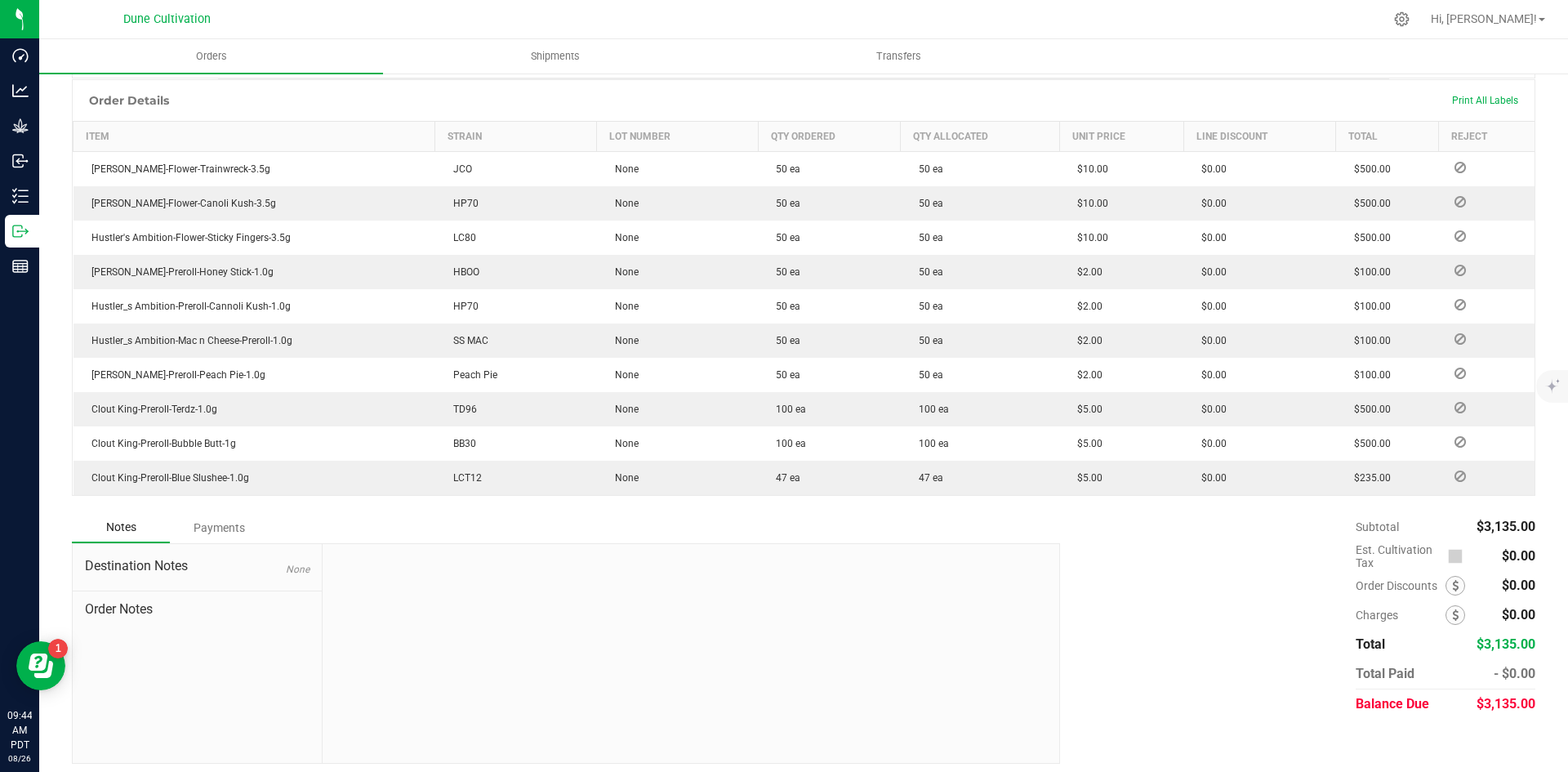
scroll to position [410, 0]
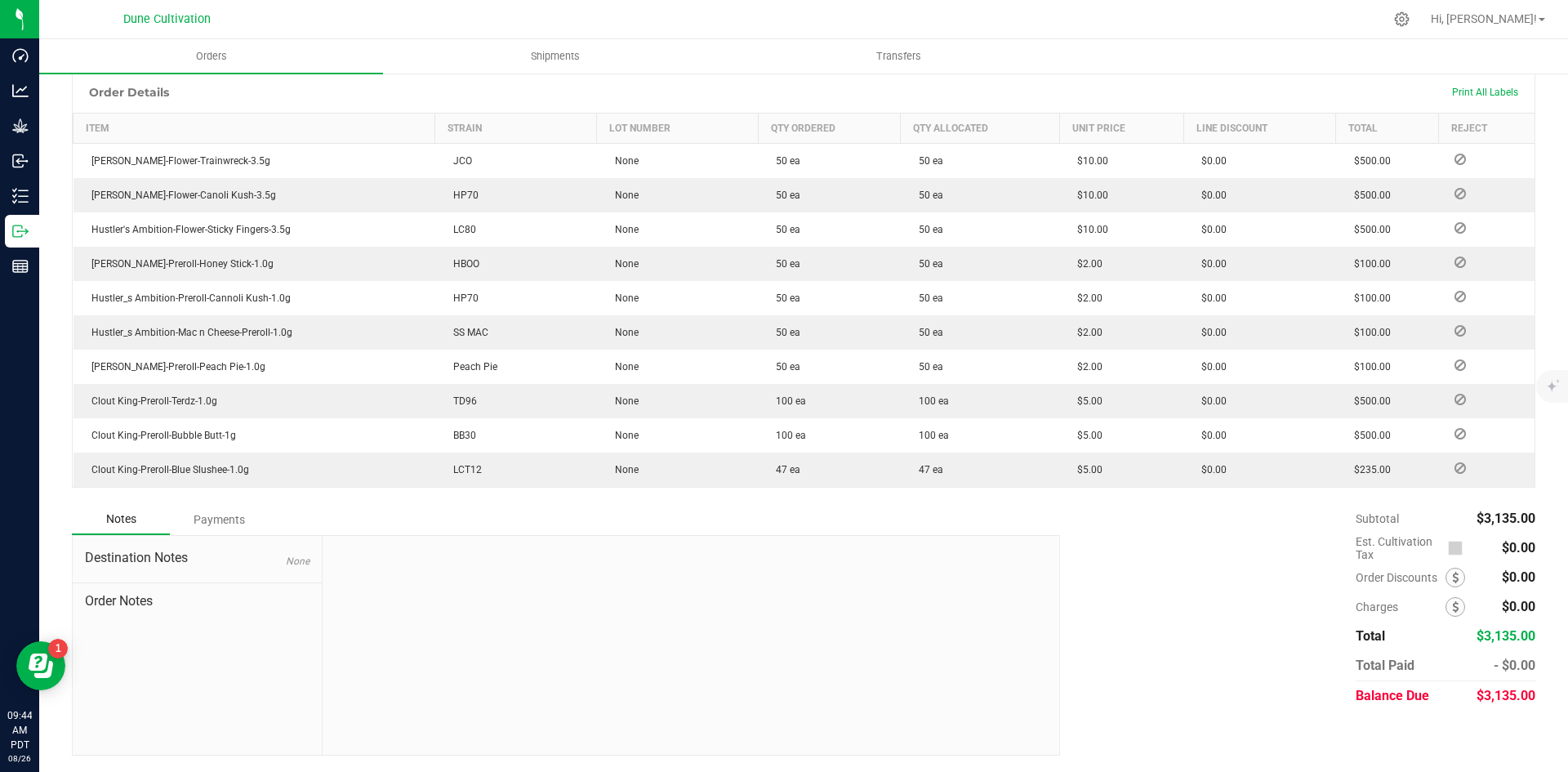
click at [1504, 693] on span "$3,135.00" at bounding box center [1506, 696] width 59 height 16
copy span "3,135.00"
click at [216, 519] on div "Payments" at bounding box center [219, 519] width 98 height 29
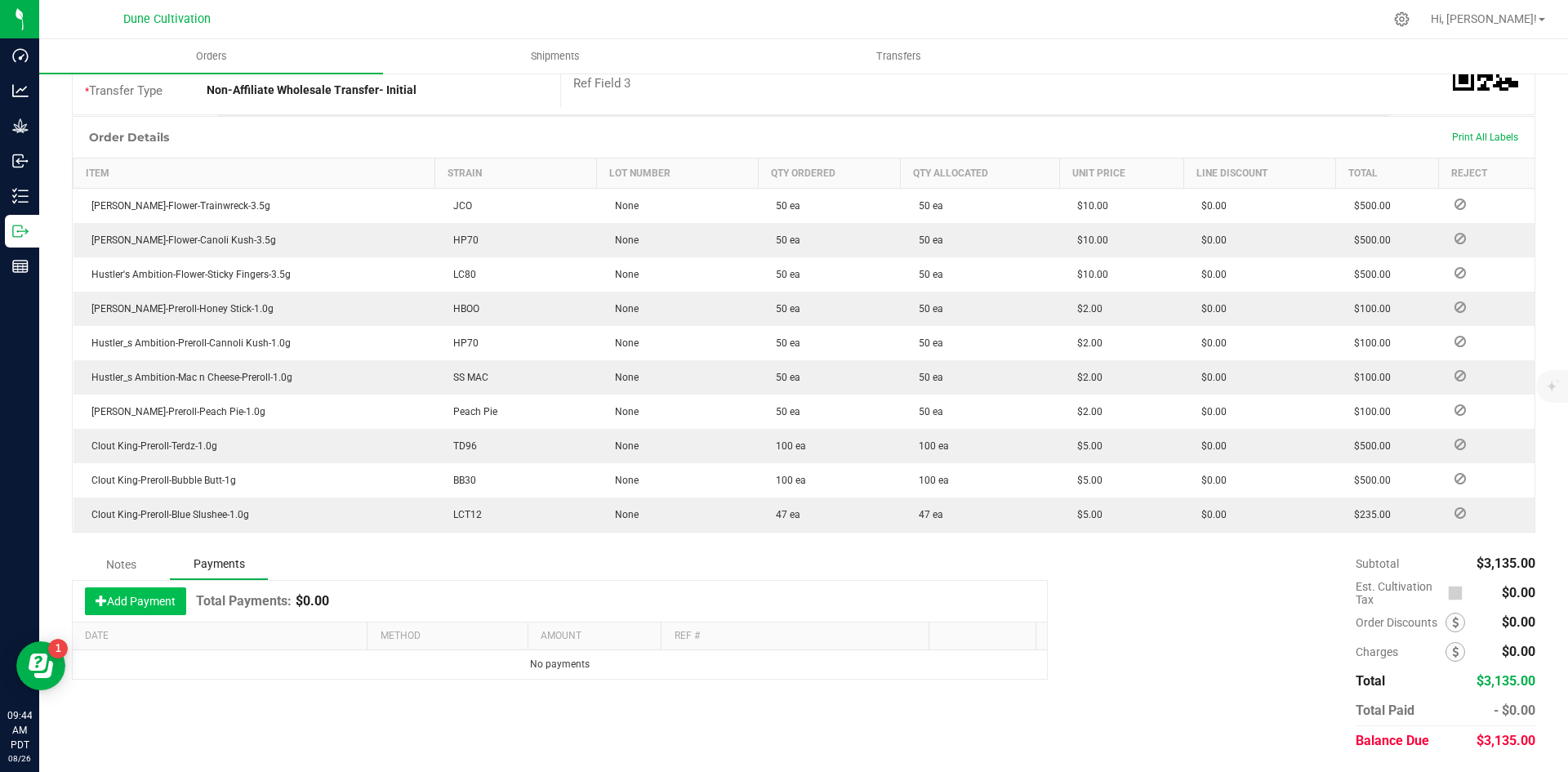
scroll to position [365, 0]
click at [156, 595] on button "Add Payment" at bounding box center [135, 601] width 101 height 28
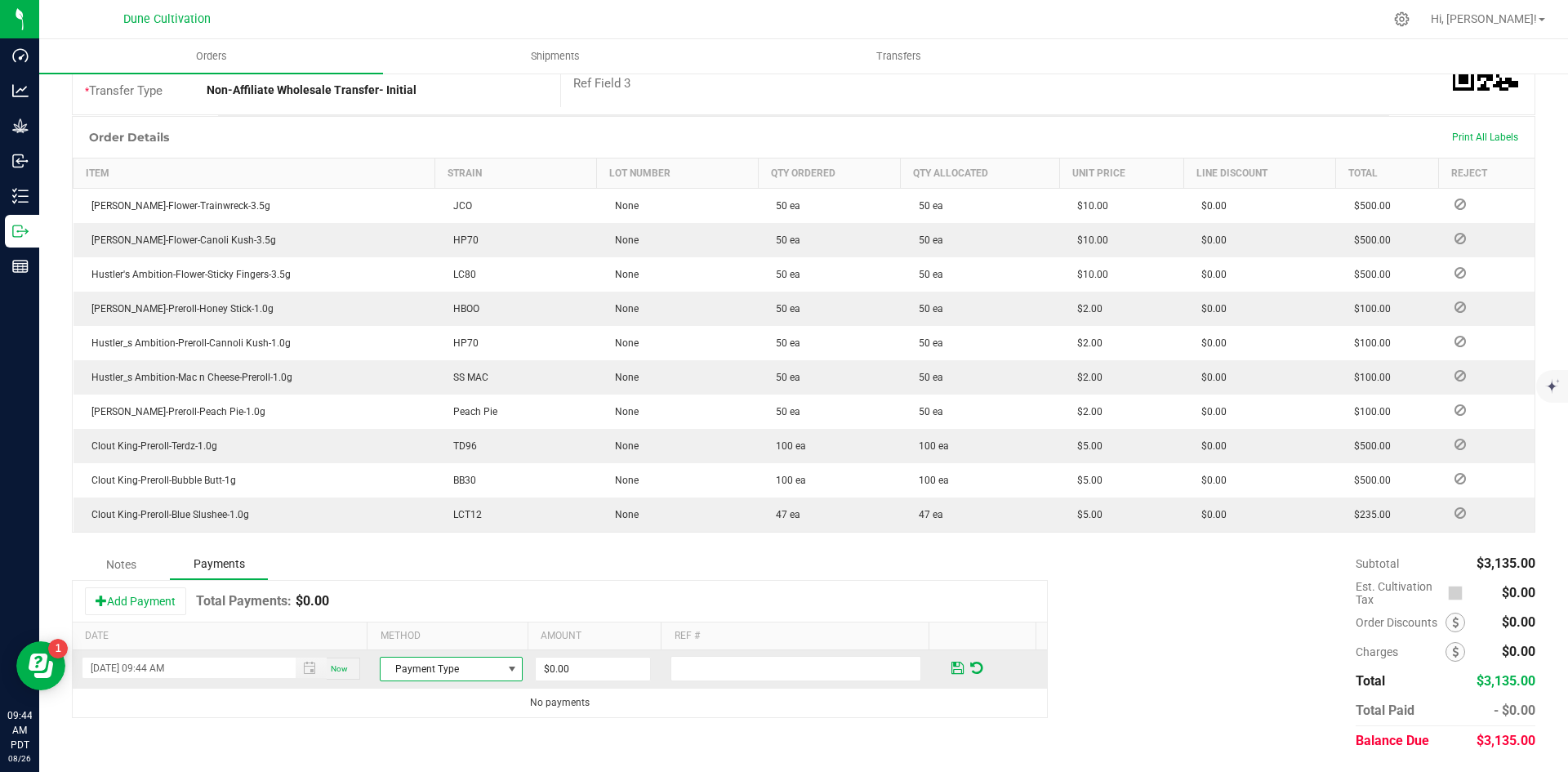
click at [421, 662] on span "Payment Type" at bounding box center [441, 668] width 121 height 23
click at [435, 622] on li "ACH & Bank Transfer" at bounding box center [444, 618] width 138 height 23
click at [581, 675] on input "0" at bounding box center [593, 668] width 114 height 23
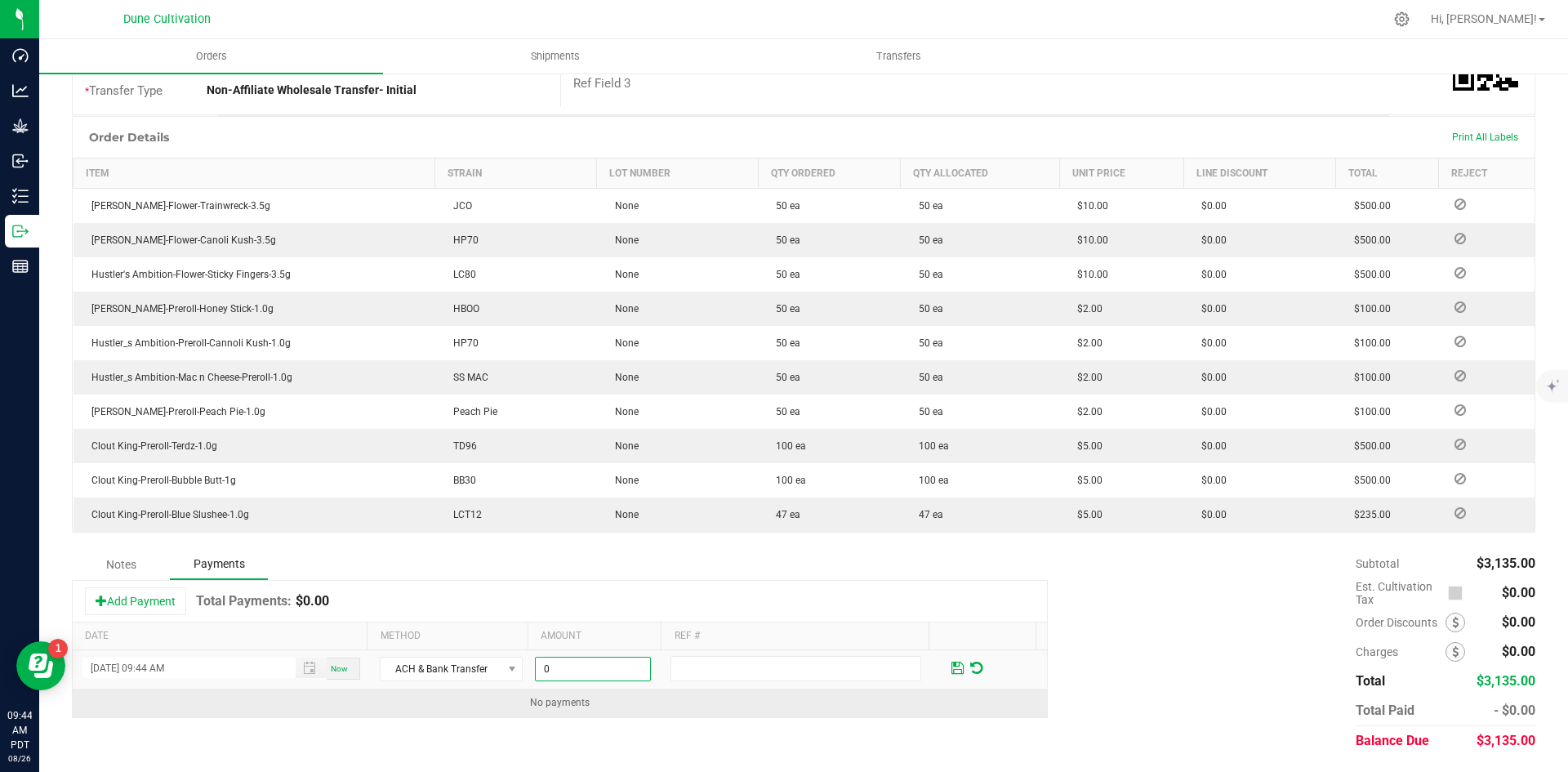
paste input "3135"
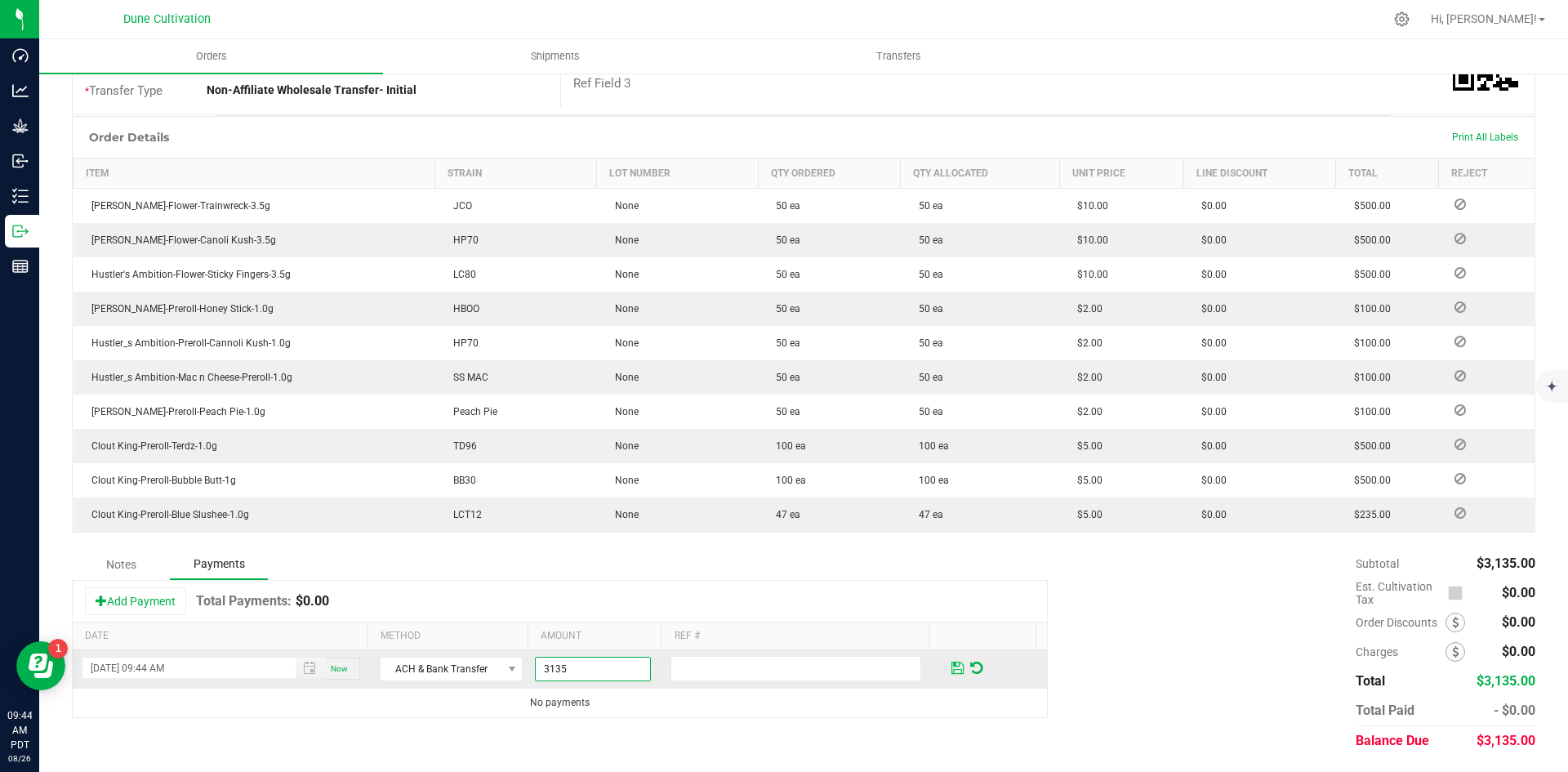
type input "$3,135.00"
click at [951, 669] on span at bounding box center [957, 668] width 12 height 15
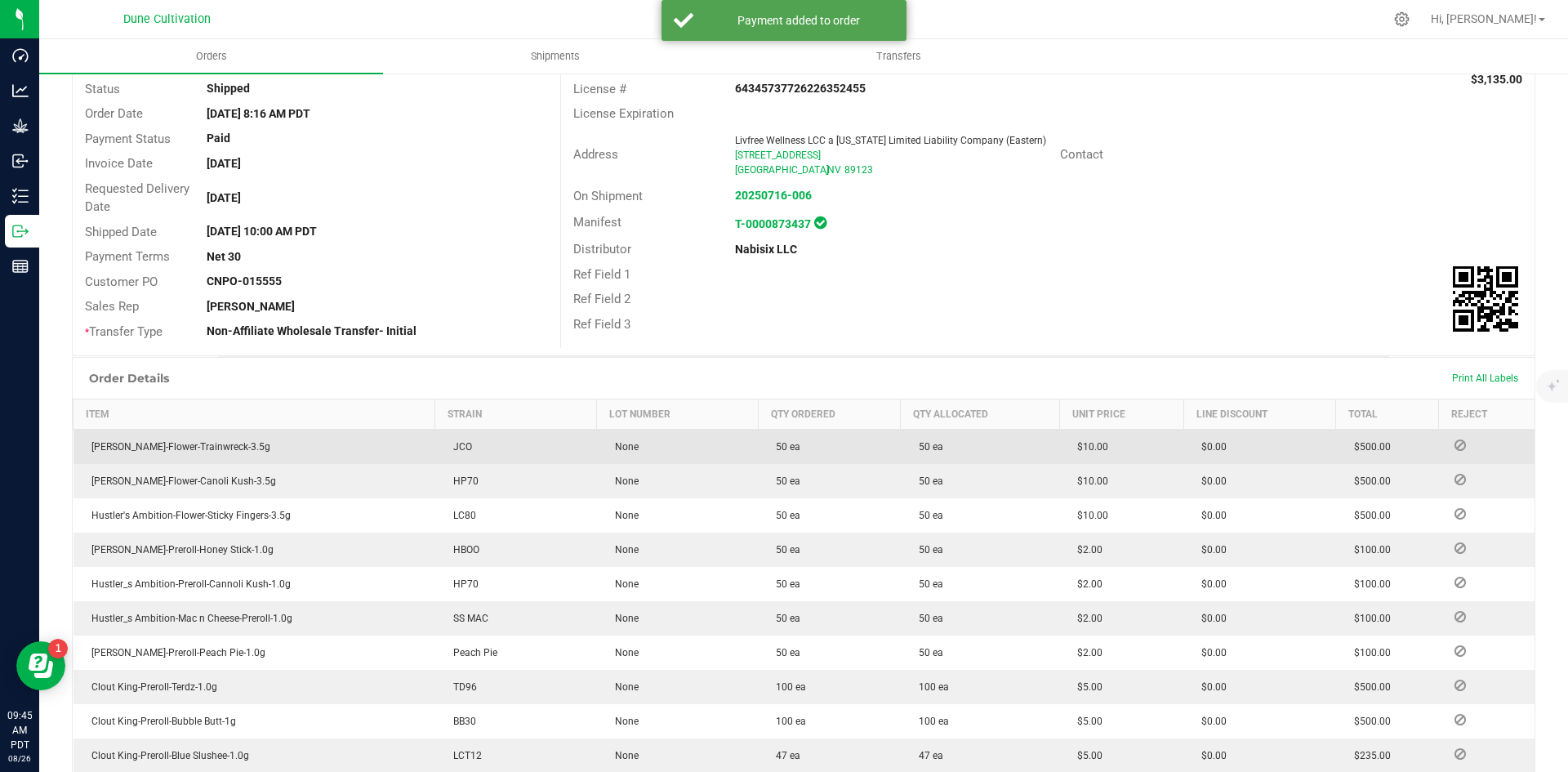
scroll to position [0, 0]
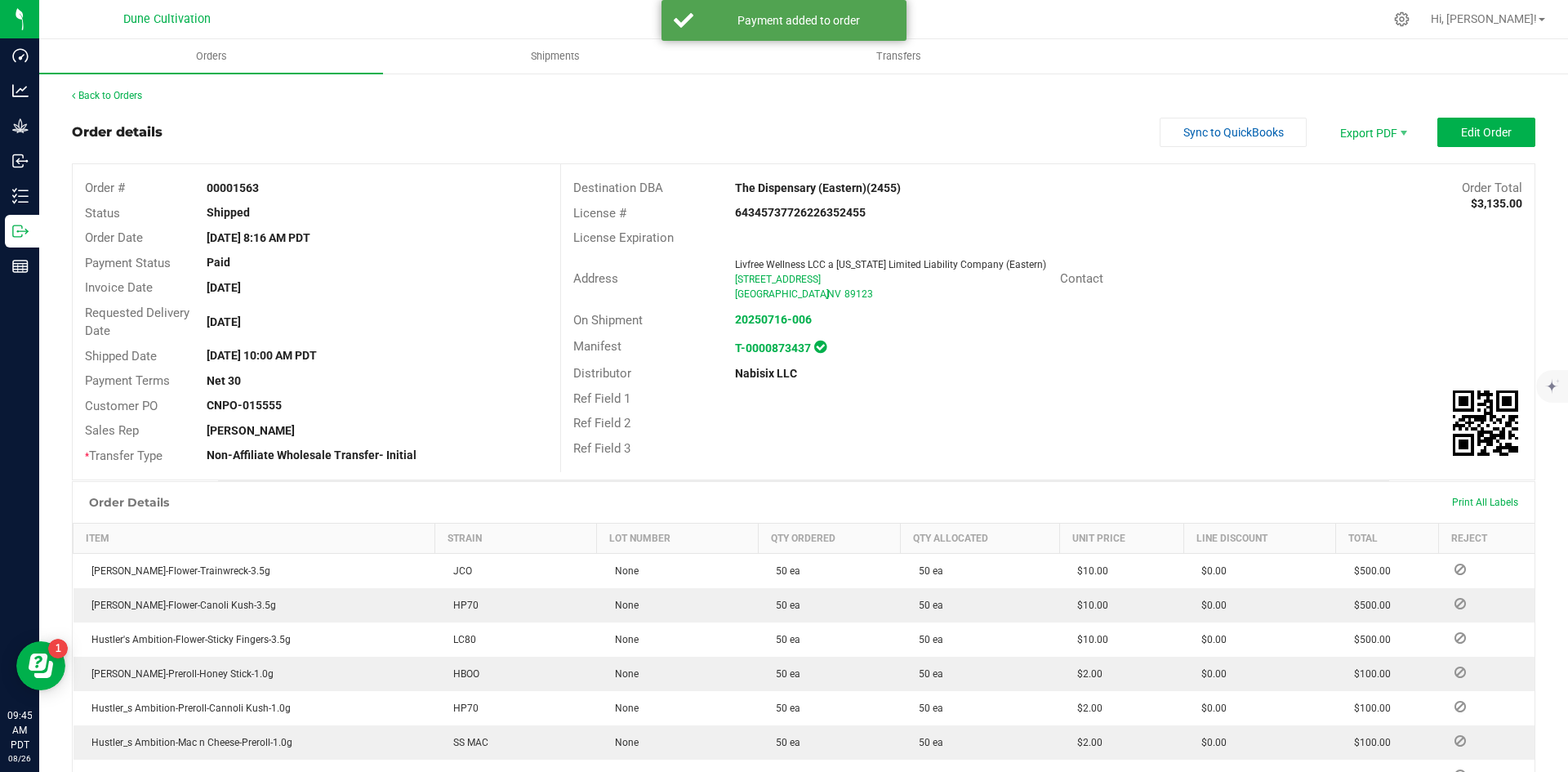
click at [91, 101] on div "Back to Orders" at bounding box center [804, 95] width 1464 height 15
click at [98, 98] on link "Back to Orders" at bounding box center [107, 95] width 70 height 11
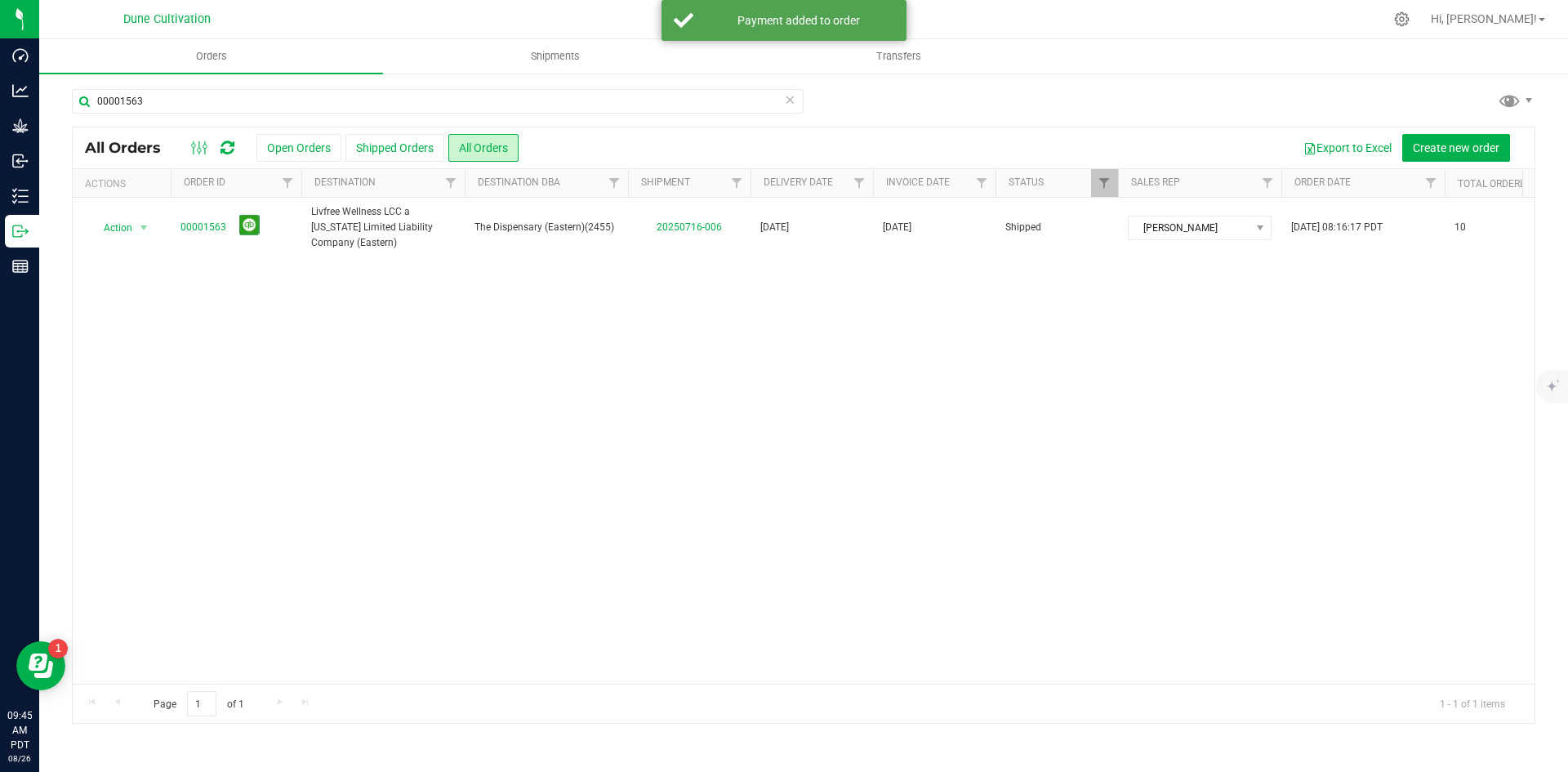
click at [309, 87] on div "00001563 All Orders Open Orders Shipped Orders All Orders Export to Excel Creat…" at bounding box center [803, 406] width 1529 height 668
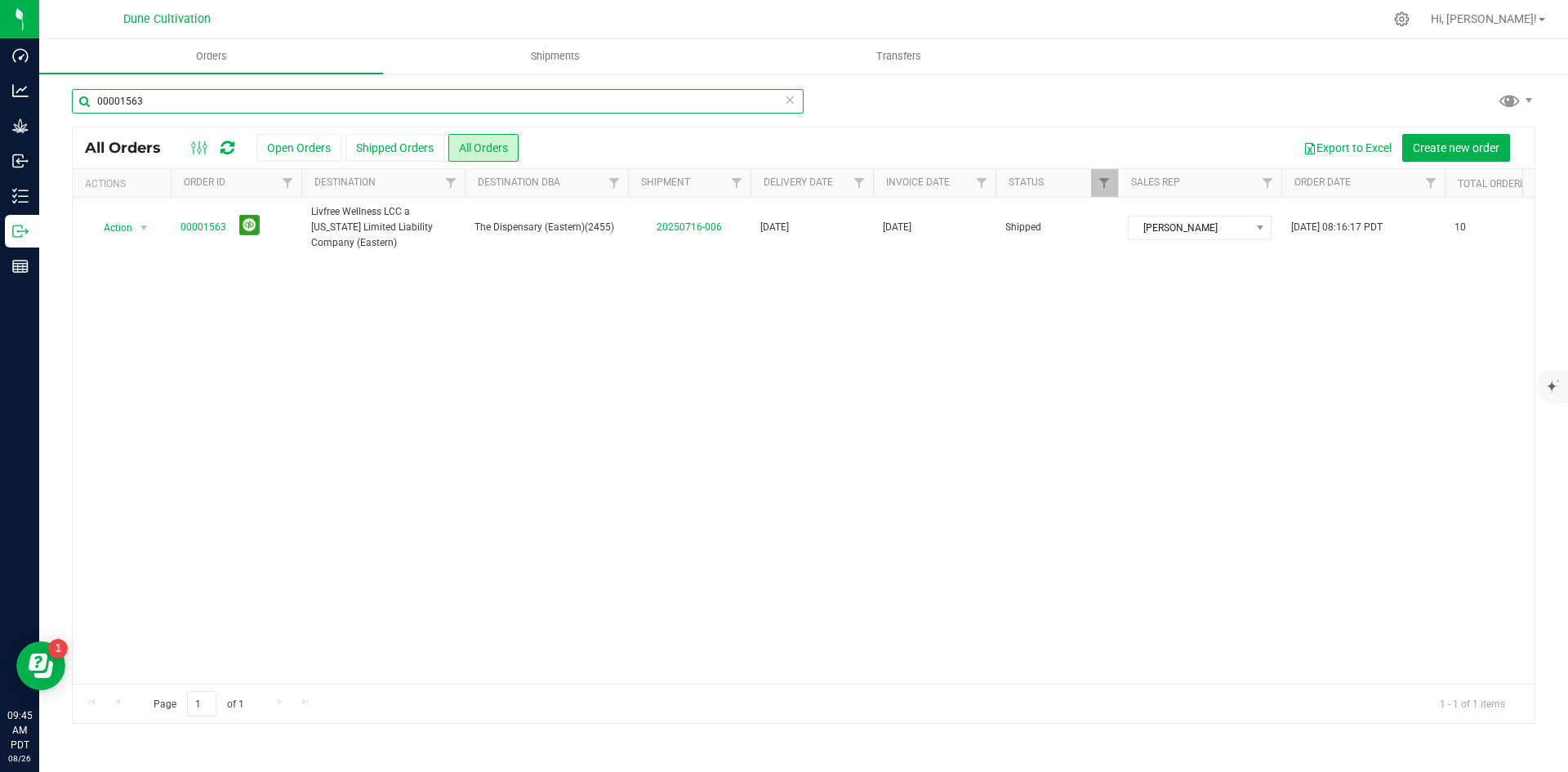
click at [326, 100] on input "00001563" at bounding box center [438, 101] width 732 height 25
paste input "1"
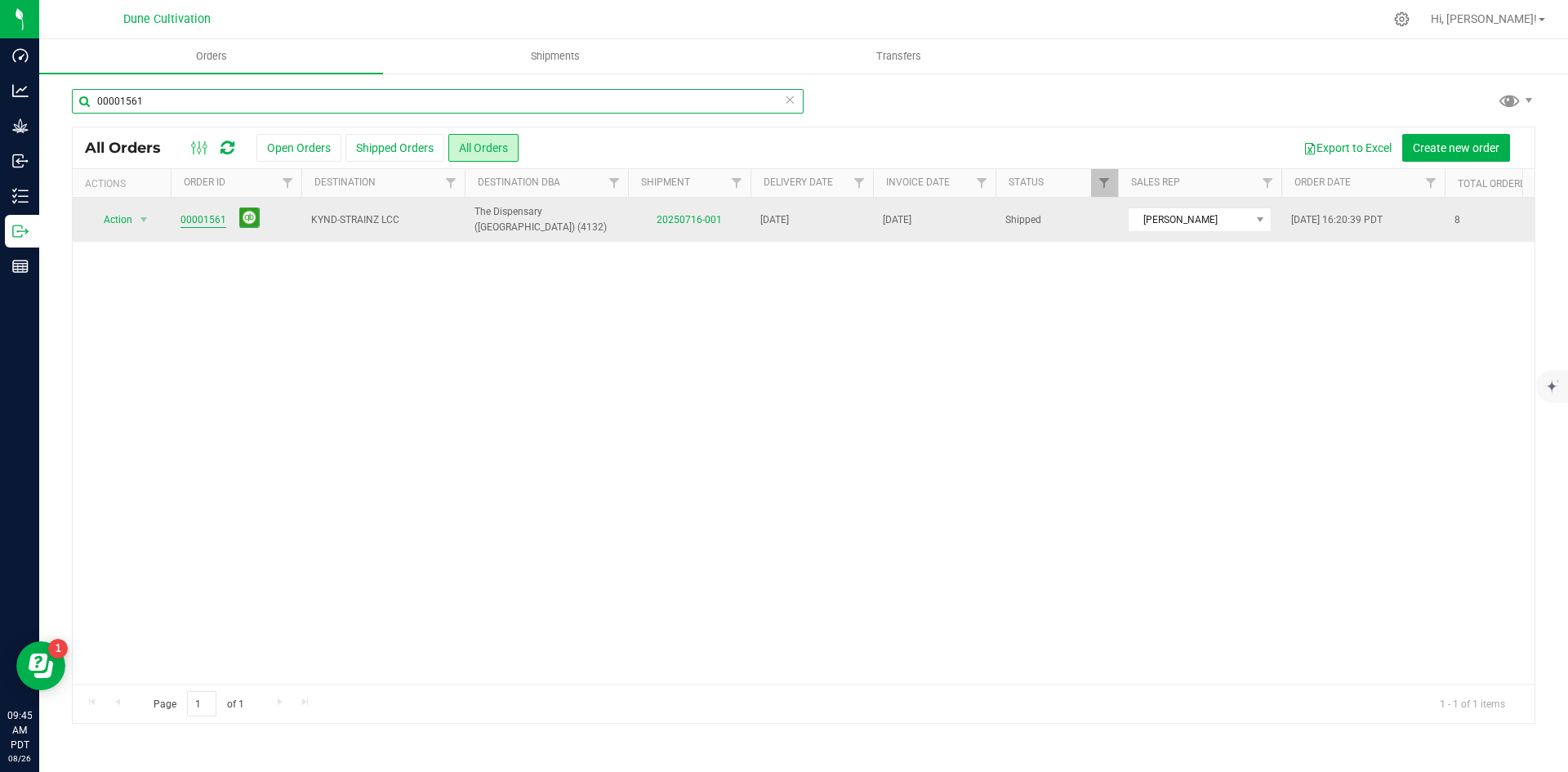
type input "00001561"
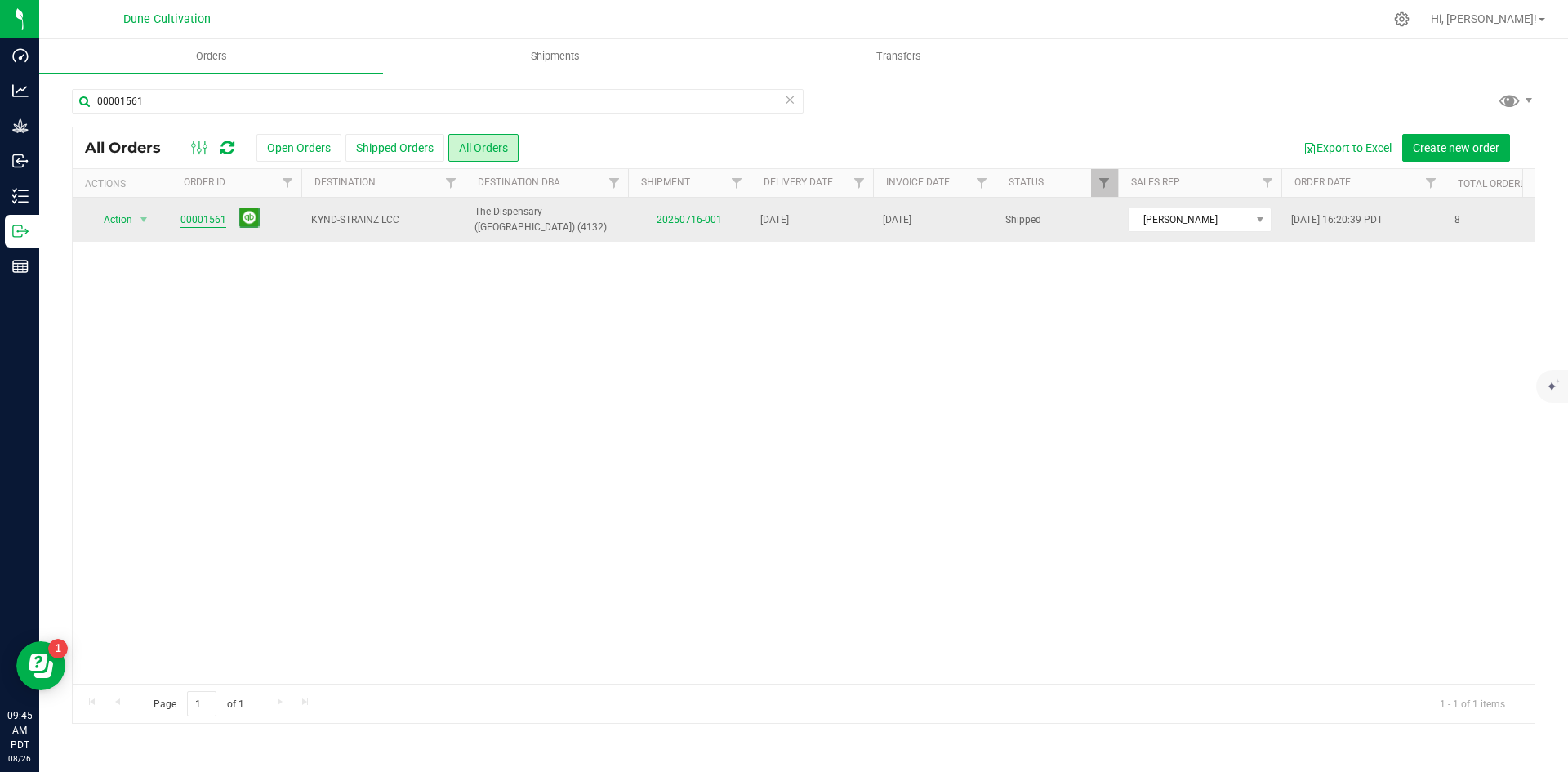
click at [203, 216] on link "00001561" at bounding box center [203, 220] width 46 height 16
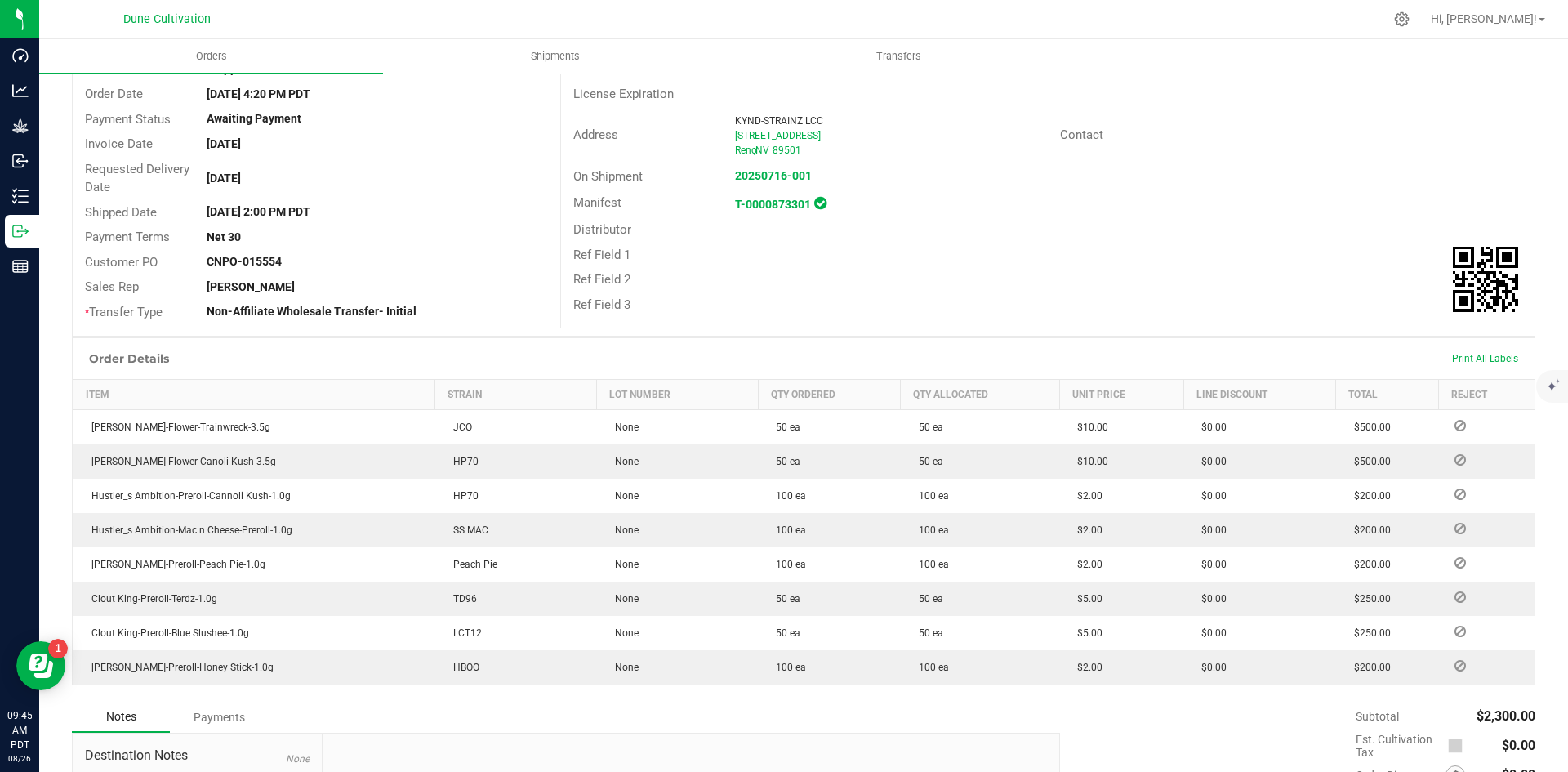
scroll to position [341, 0]
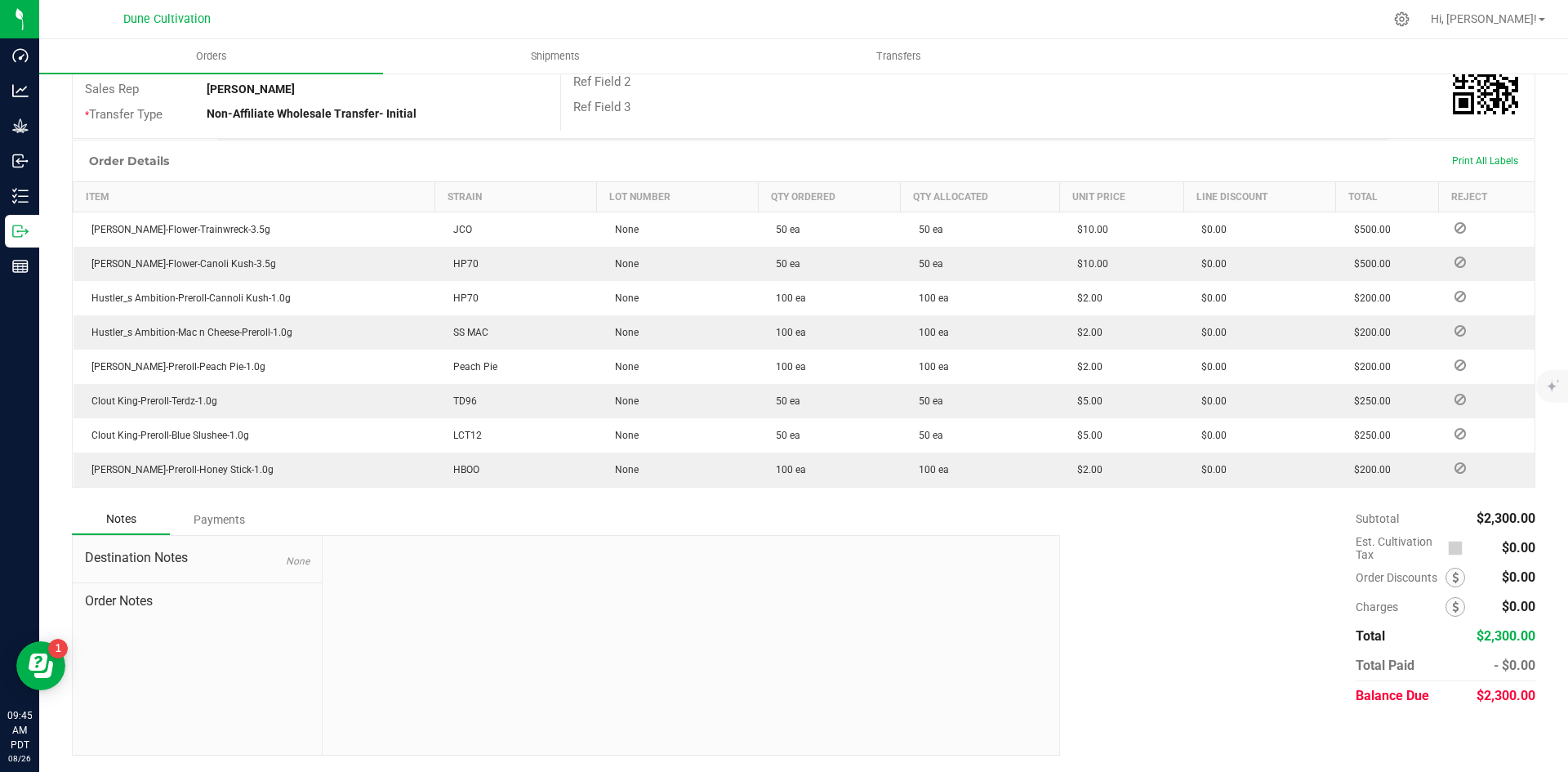
click at [1506, 691] on span "$2,300.00" at bounding box center [1506, 696] width 59 height 16
copy span "2,300.00"
click at [229, 510] on div "Payments" at bounding box center [219, 519] width 98 height 29
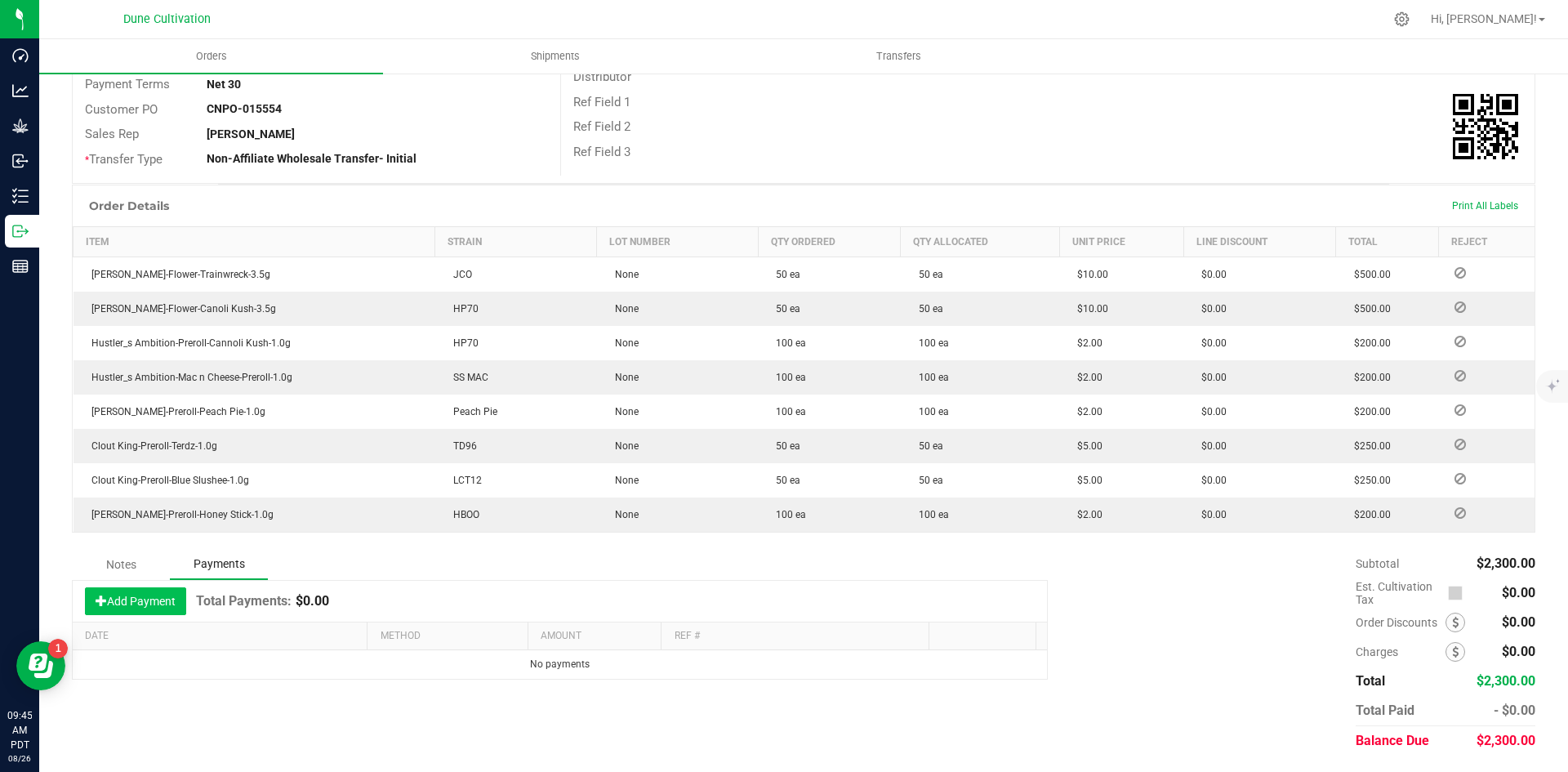
click at [163, 597] on button "Add Payment" at bounding box center [135, 601] width 101 height 28
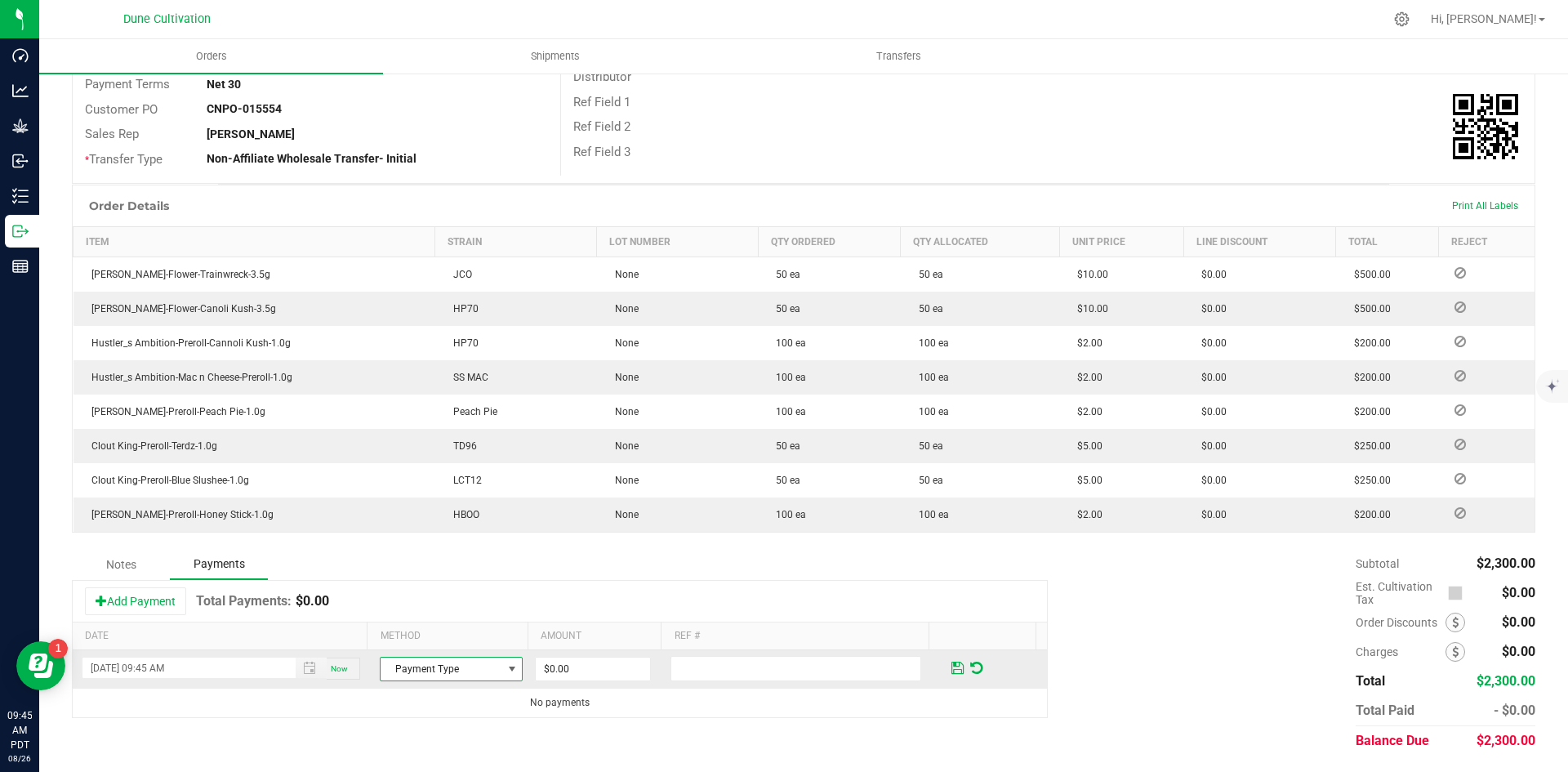
click at [419, 676] on span "Payment Type" at bounding box center [441, 668] width 121 height 23
click at [426, 623] on li "ACH & Bank Transfer" at bounding box center [444, 618] width 138 height 23
click at [571, 655] on td "$0.00" at bounding box center [600, 669] width 136 height 38
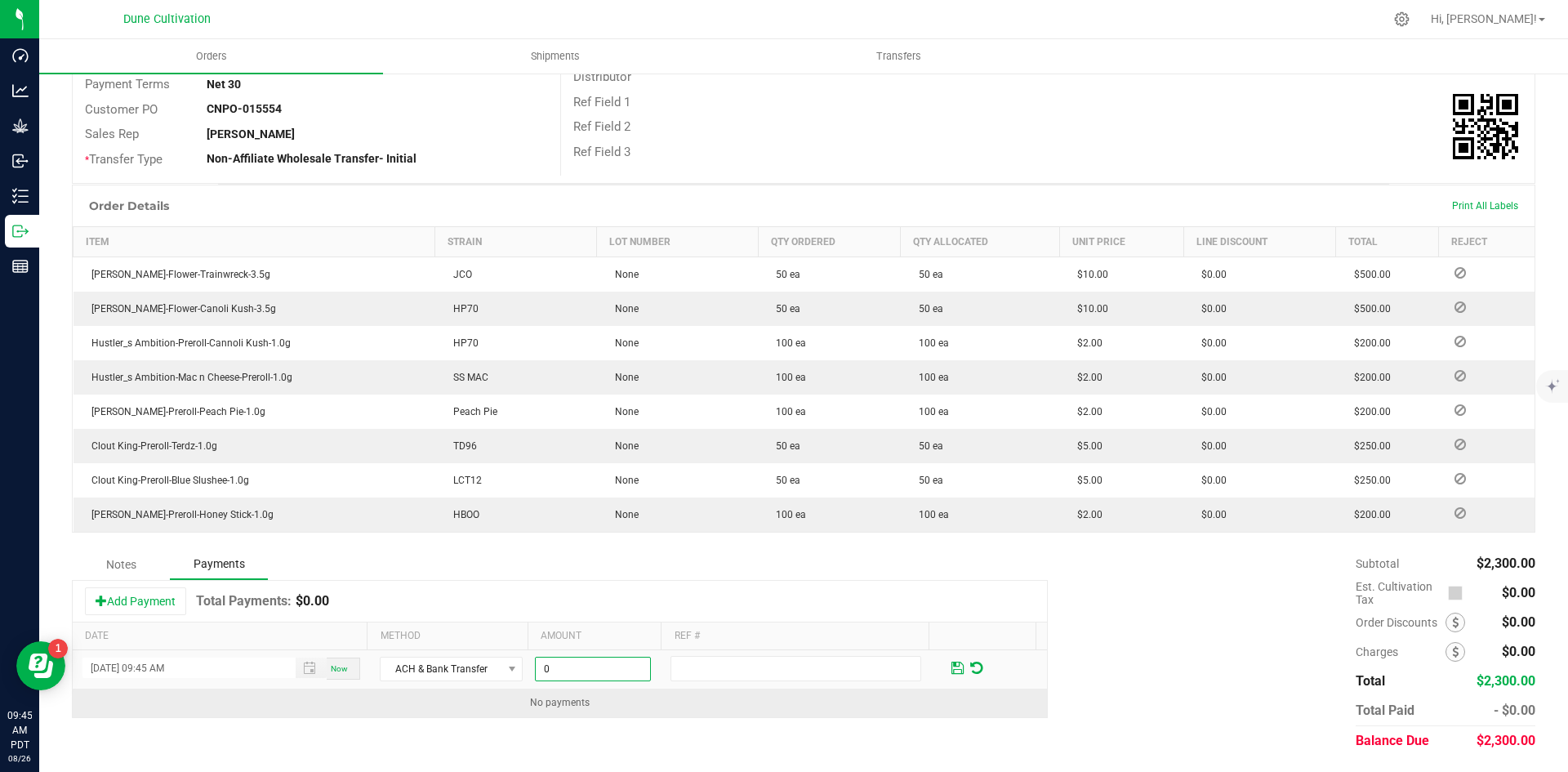
drag, startPoint x: 593, startPoint y: 668, endPoint x: 700, endPoint y: 717, distance: 117.7
click at [594, 669] on input "0" at bounding box center [593, 668] width 114 height 23
paste input "230"
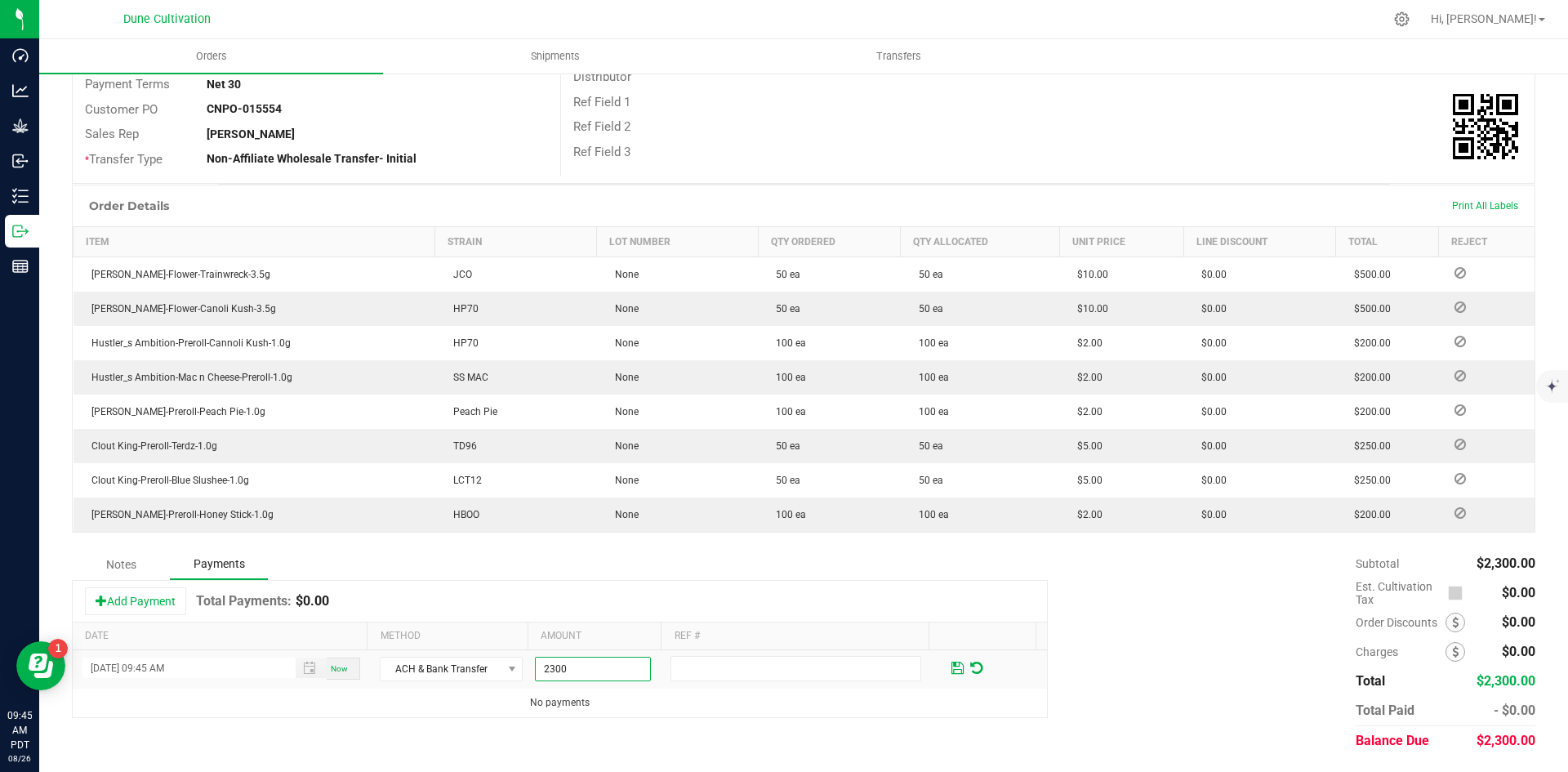
type input "$2,300.00"
drag, startPoint x: 710, startPoint y: 719, endPoint x: 720, endPoint y: 720, distance: 10.6
click at [712, 720] on div "Notes Payments Add Payment Total Payments: $0.00 Date Method Amount Ref # [DATE…" at bounding box center [804, 652] width 1464 height 207
click at [951, 669] on span at bounding box center [957, 668] width 12 height 15
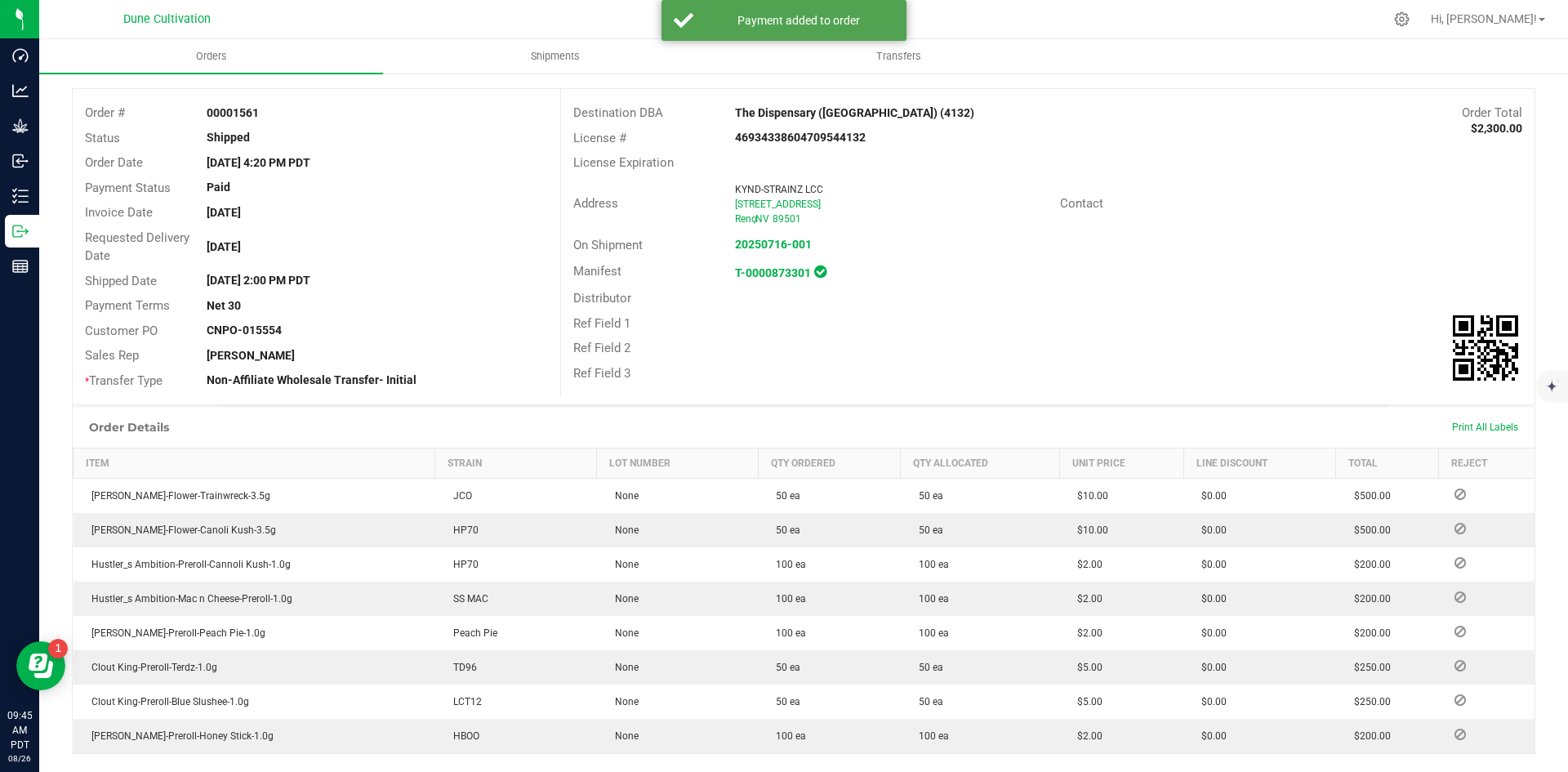
scroll to position [0, 0]
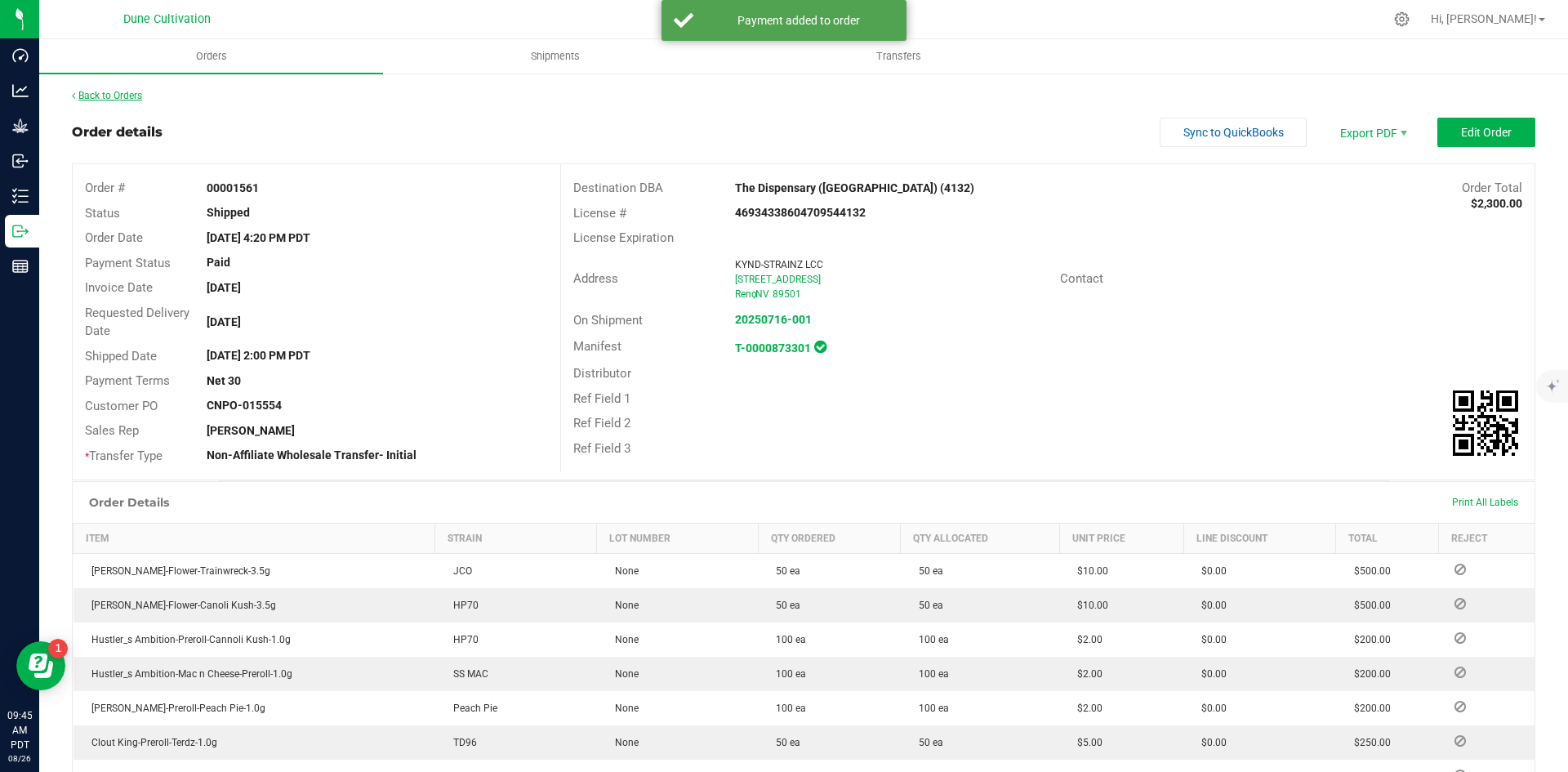
click at [104, 100] on link "Back to Orders" at bounding box center [107, 95] width 70 height 11
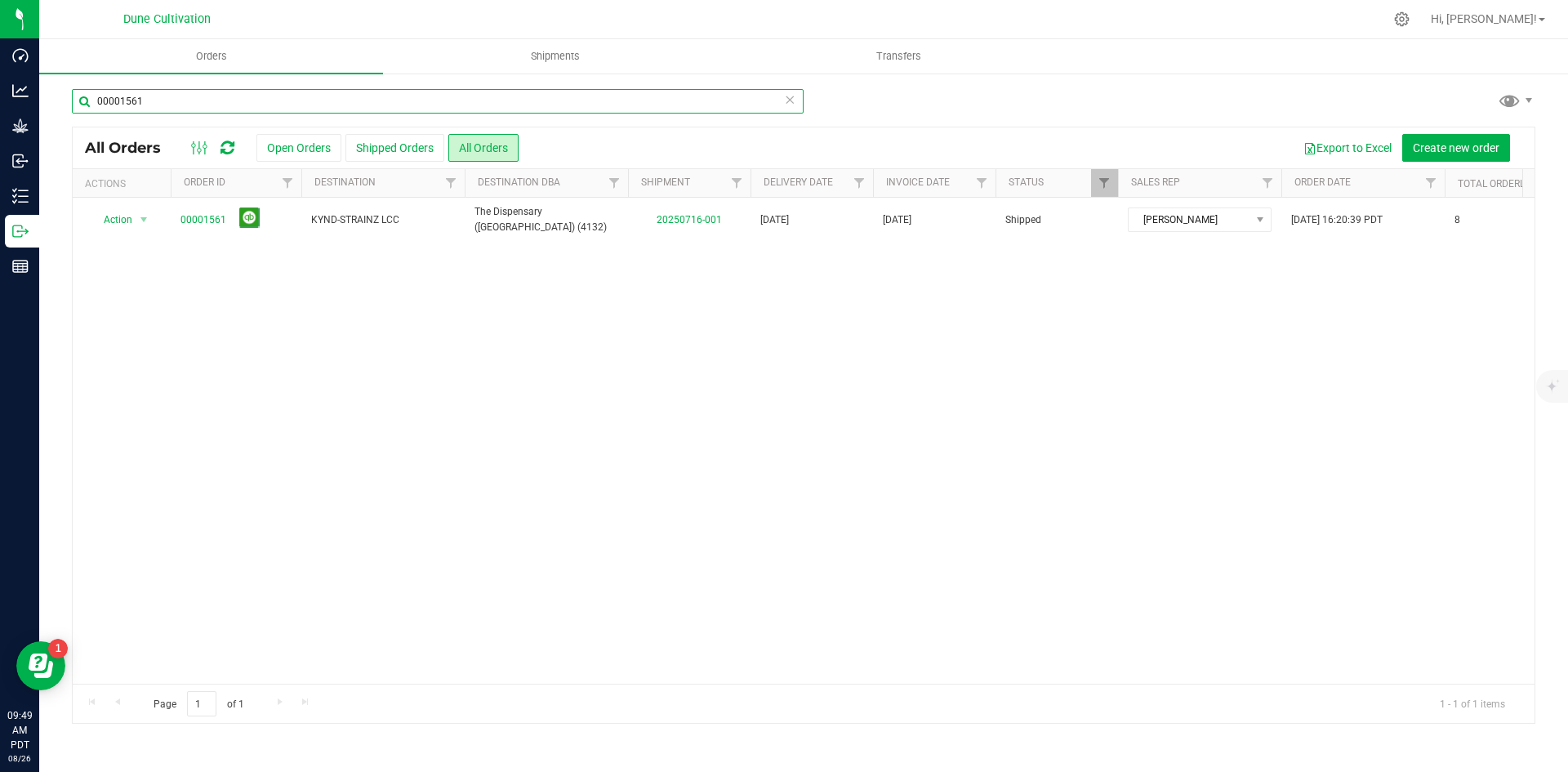
click at [381, 101] on input "00001561" at bounding box center [438, 101] width 732 height 25
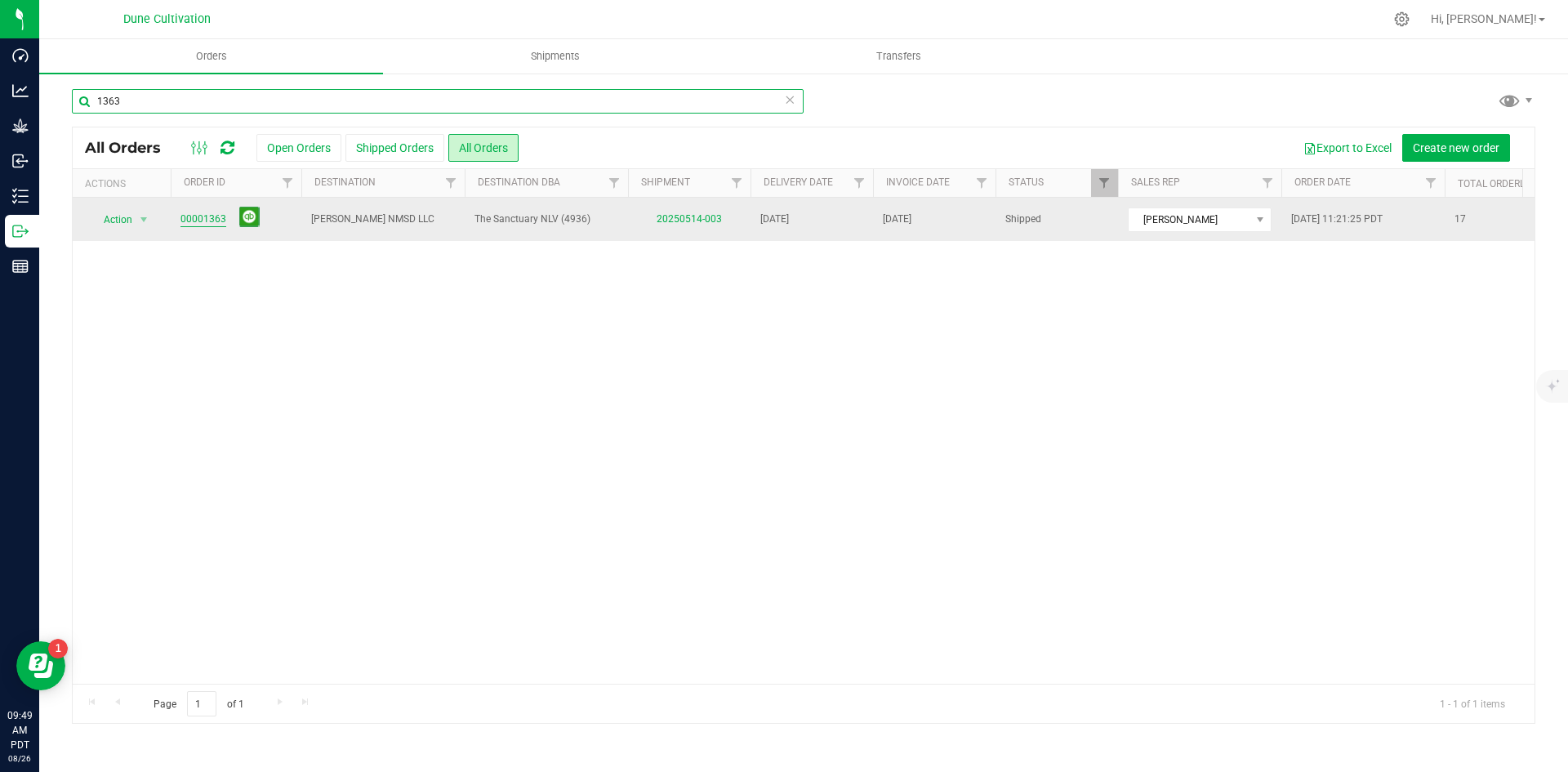
type input "1363"
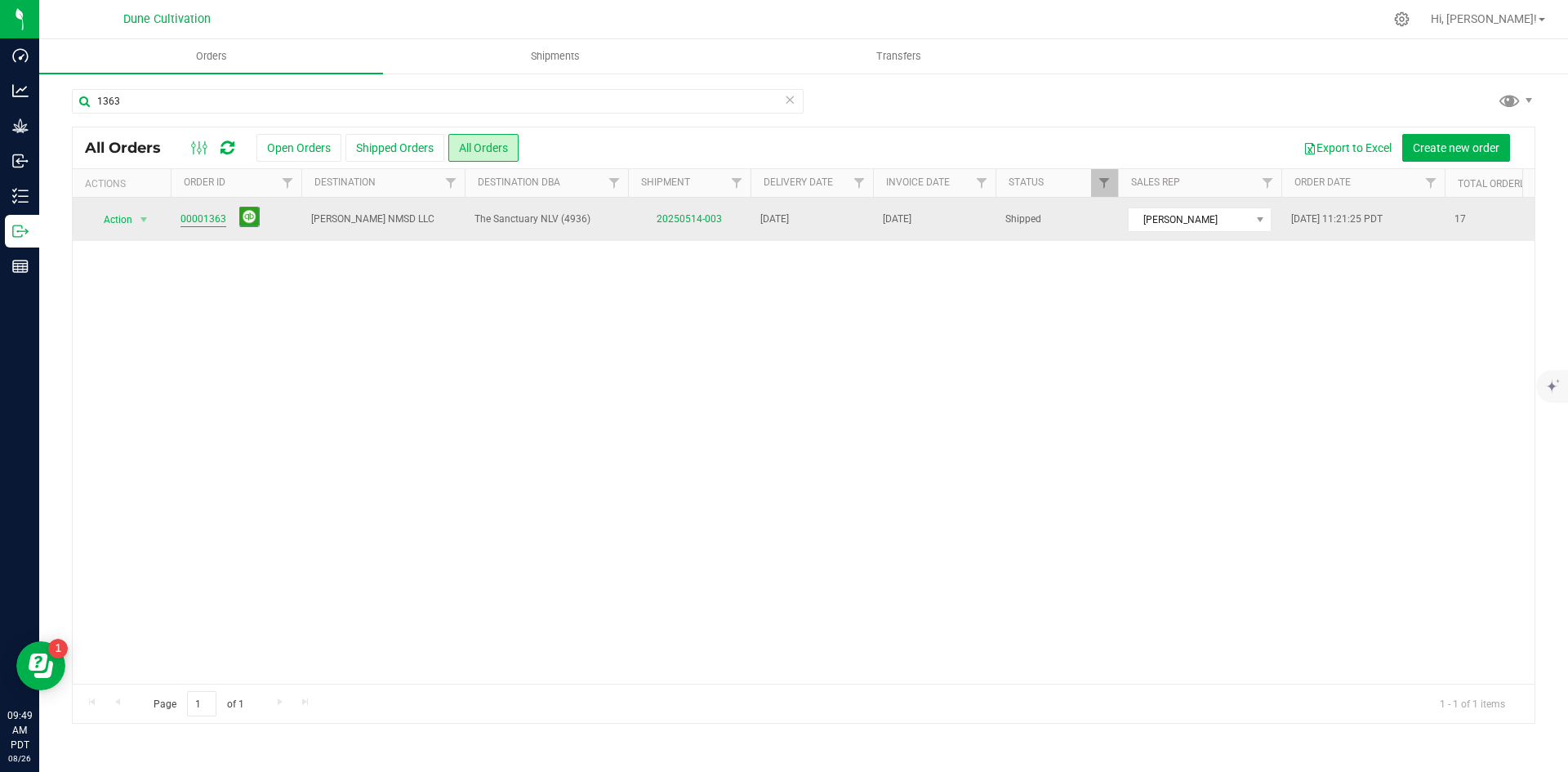
click at [212, 225] on link "00001363" at bounding box center [203, 220] width 46 height 16
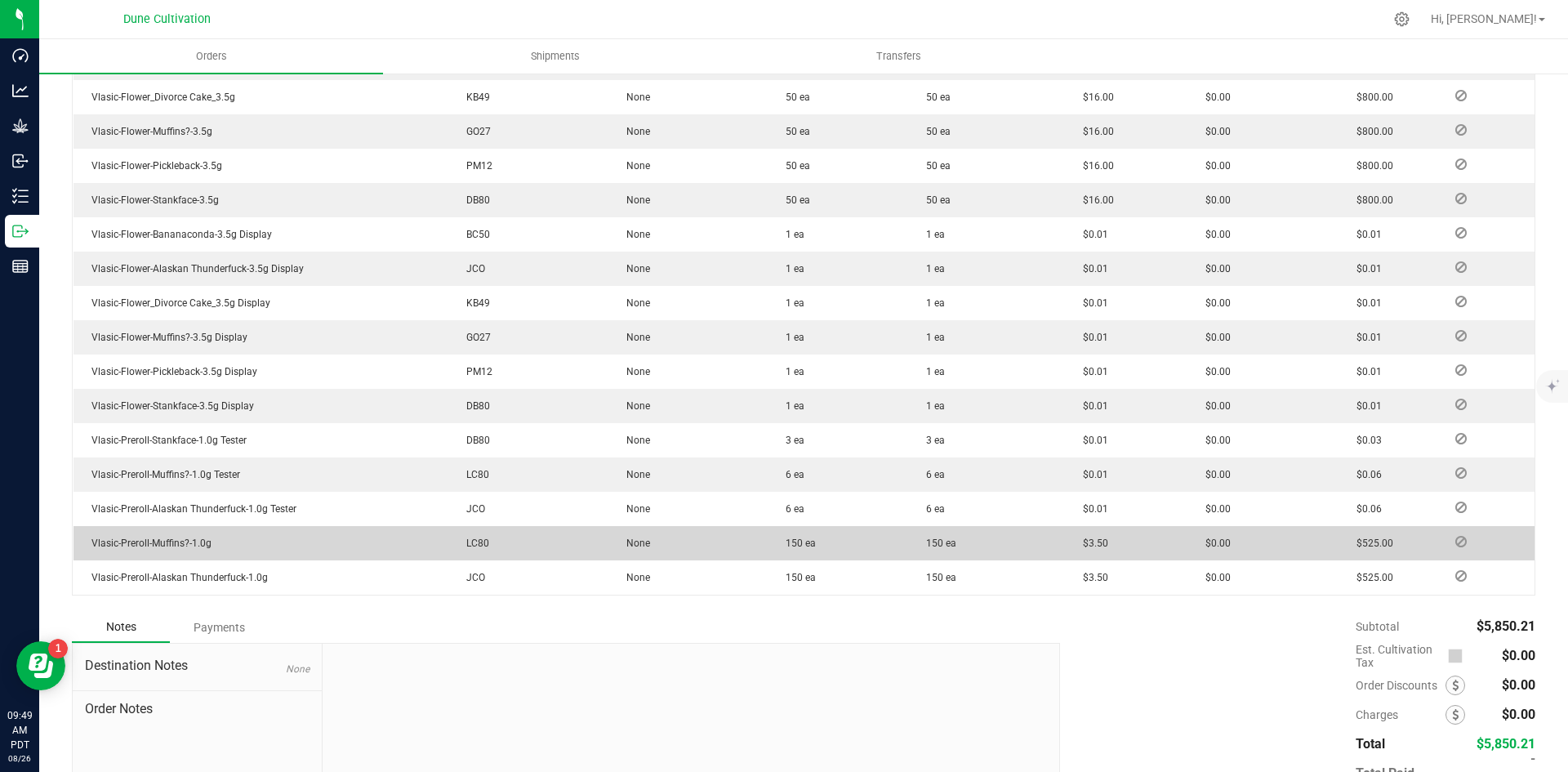
scroll to position [650, 0]
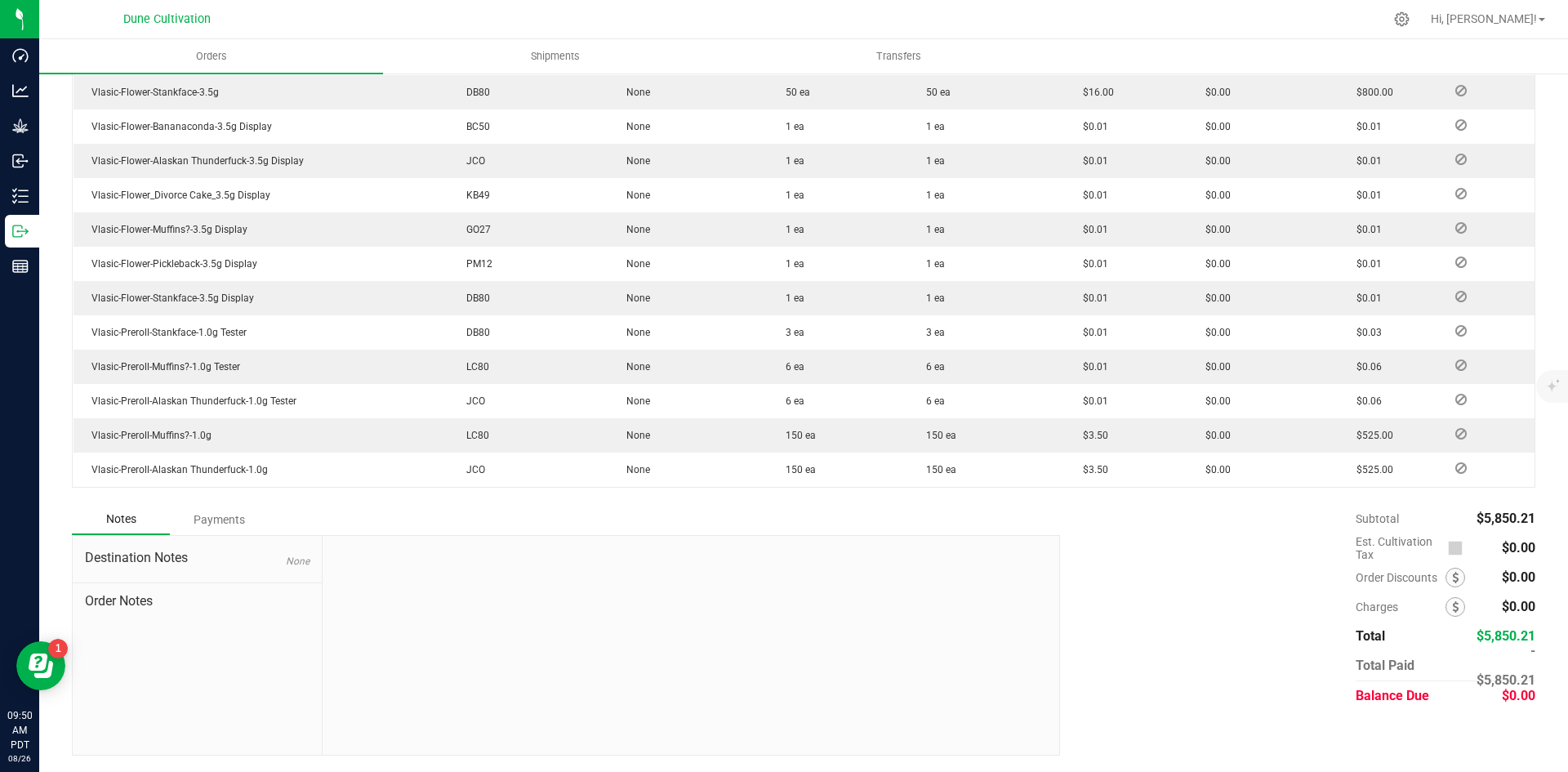
click at [163, 501] on div "Order Details Print All Labels Item Strain Lot Number Qty Ordered Qty Allocated…" at bounding box center [804, 167] width 1464 height 673
click at [183, 514] on div "Payments" at bounding box center [219, 519] width 98 height 29
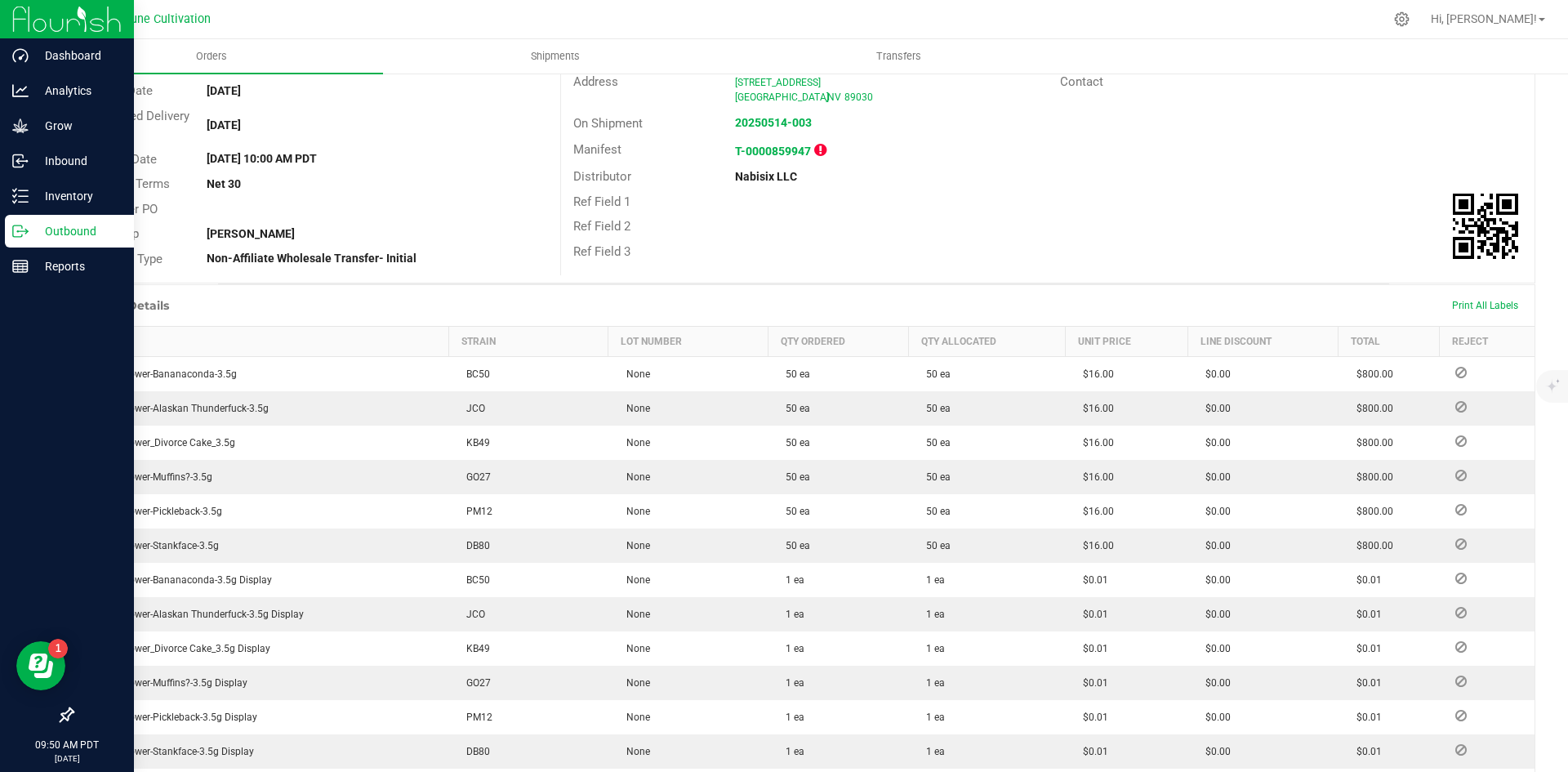
scroll to position [0, 0]
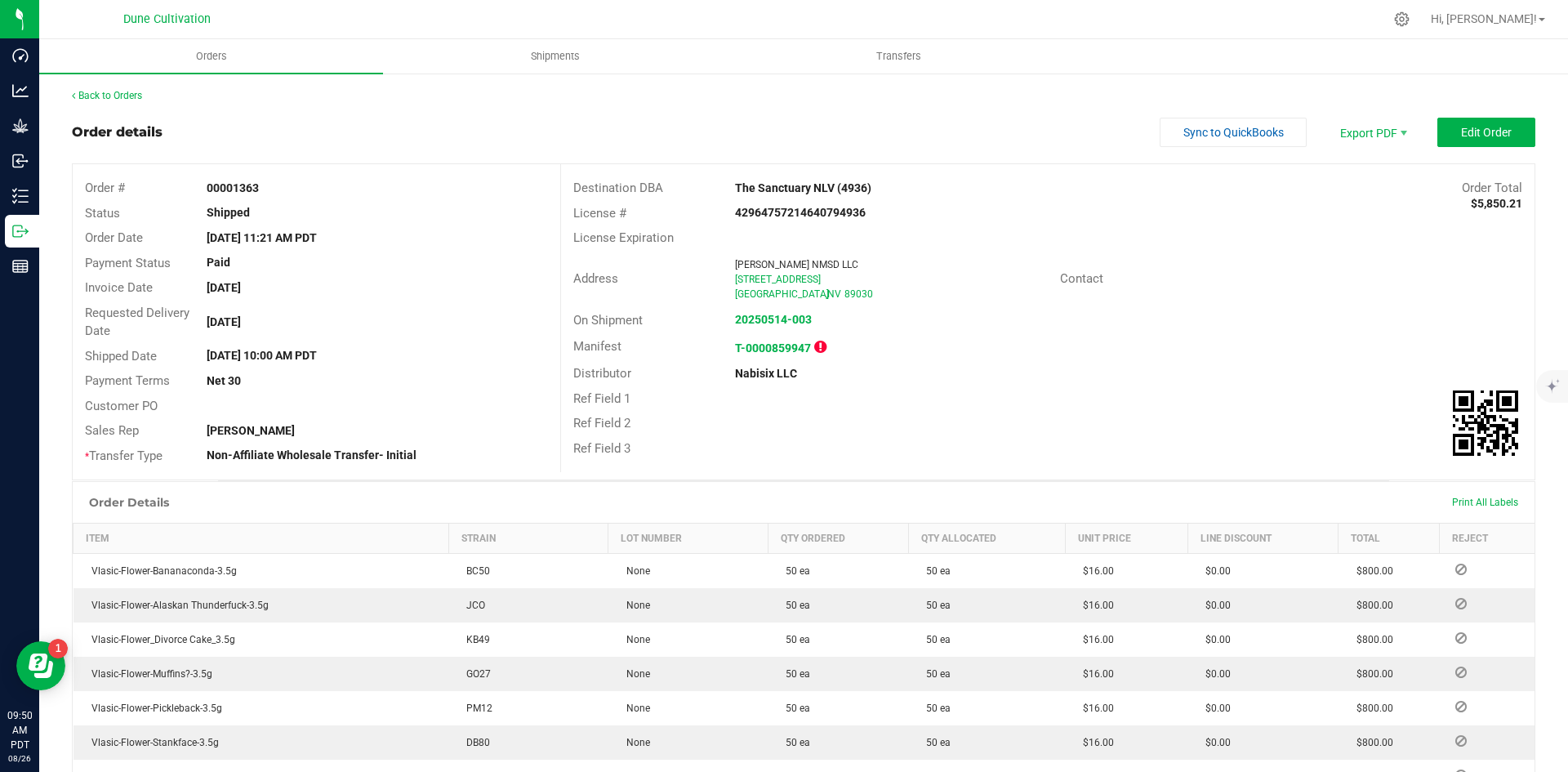
click at [142, 88] on div "Back to Orders" at bounding box center [804, 95] width 1464 height 15
click at [131, 94] on link "Back to Orders" at bounding box center [107, 95] width 70 height 11
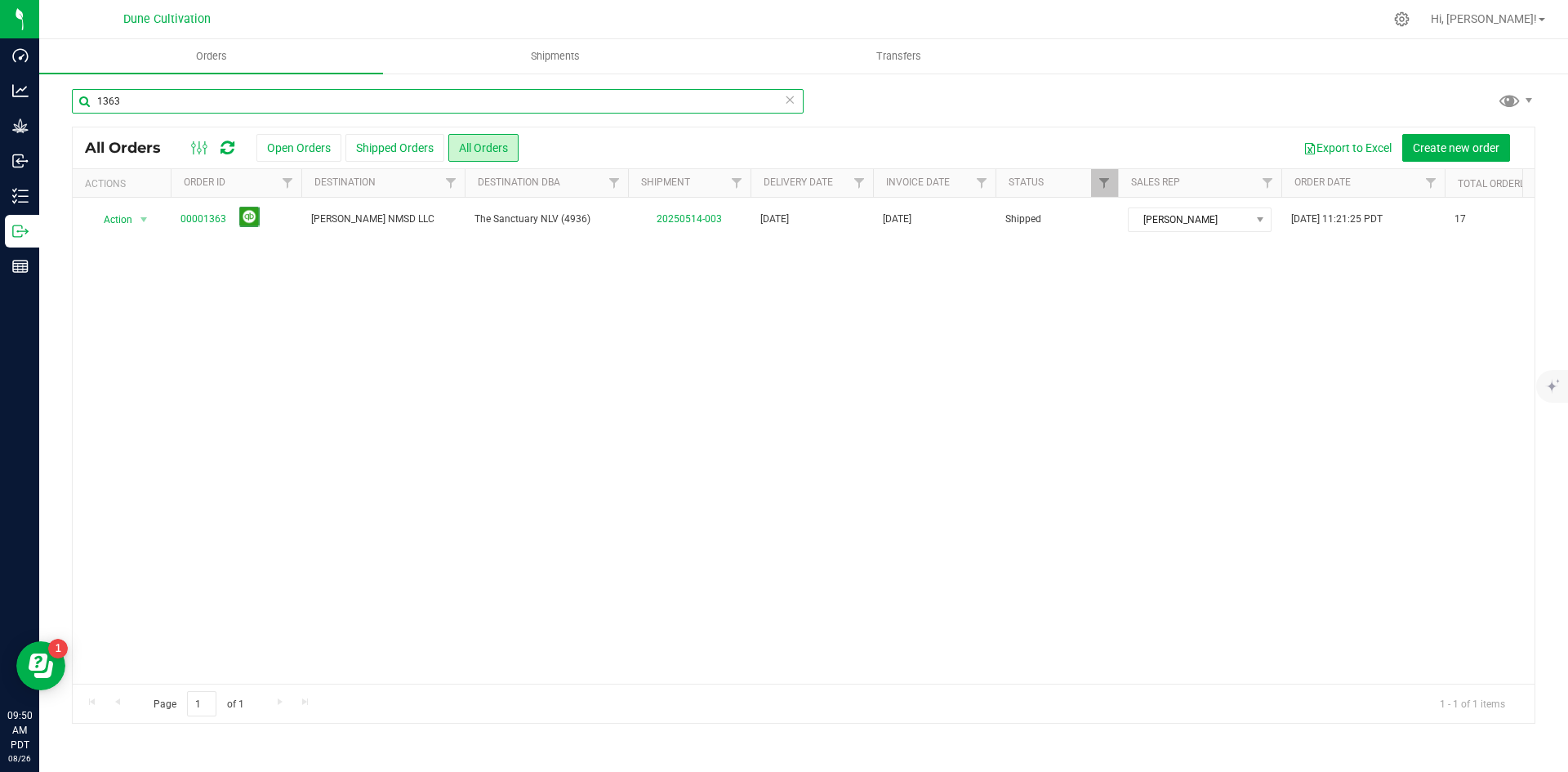
click at [196, 91] on input "1363" at bounding box center [438, 101] width 732 height 25
click at [198, 98] on input "1363" at bounding box center [438, 101] width 732 height 25
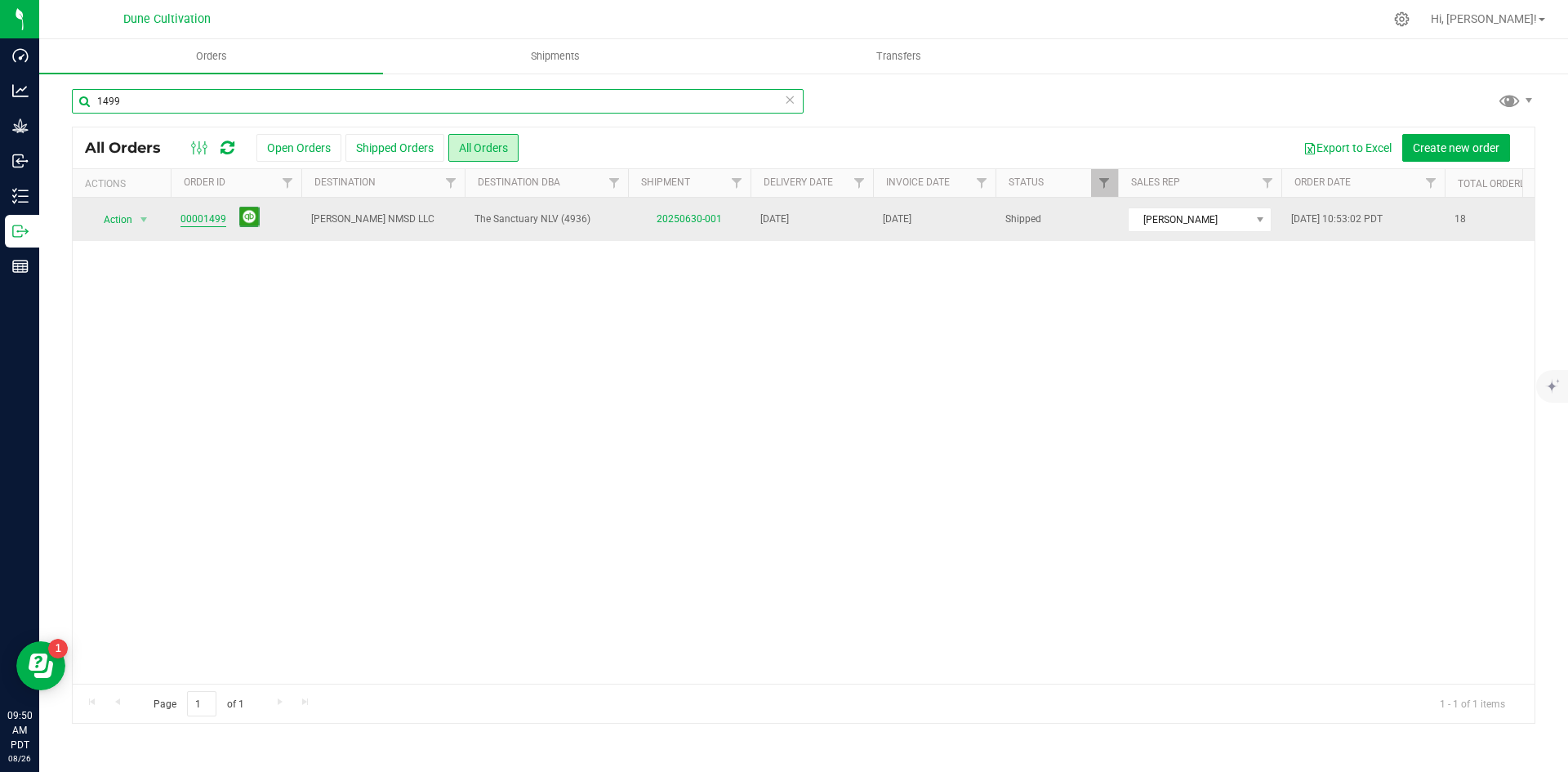
type input "1499"
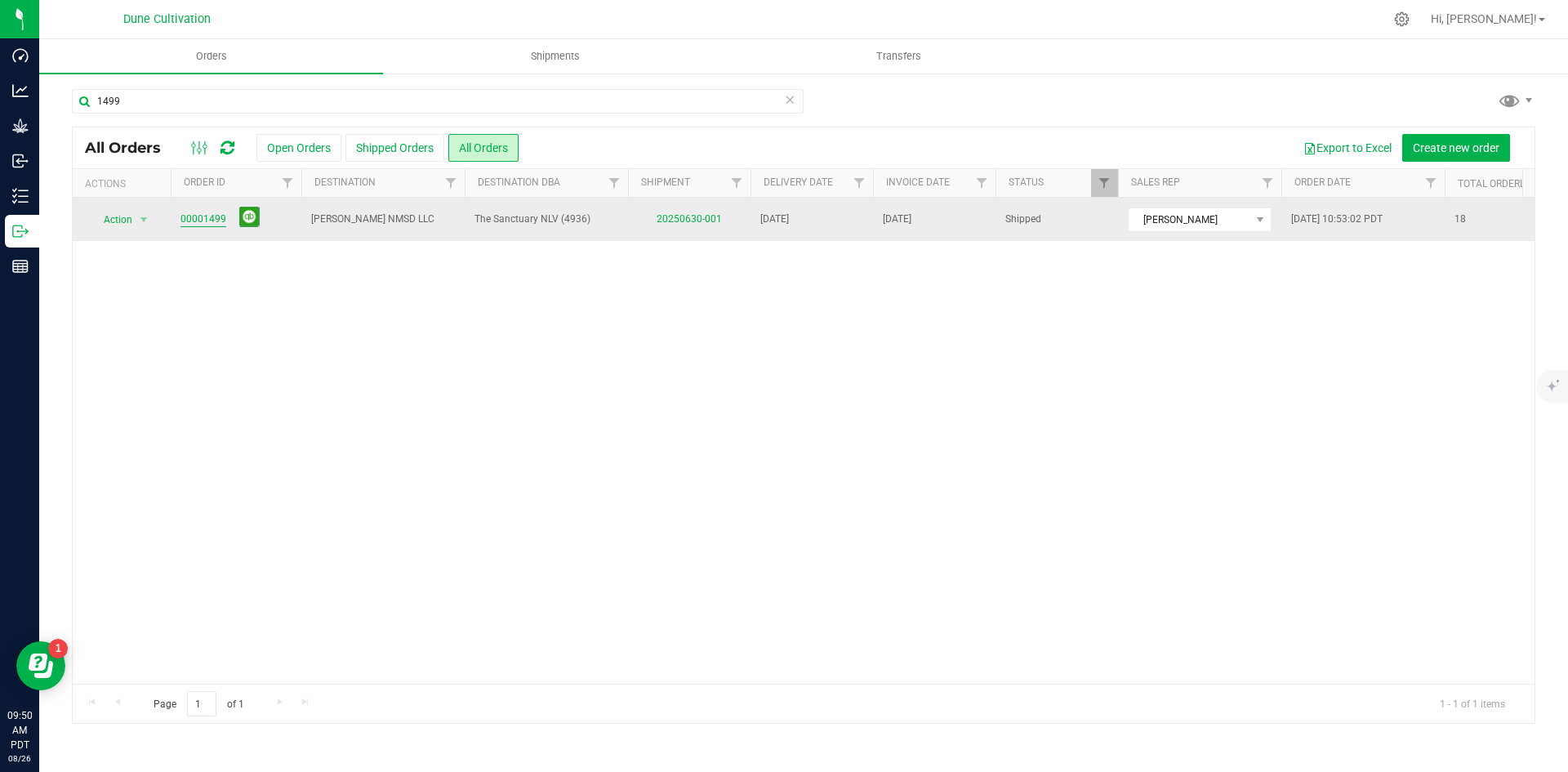
click at [194, 213] on link "00001499" at bounding box center [203, 220] width 46 height 16
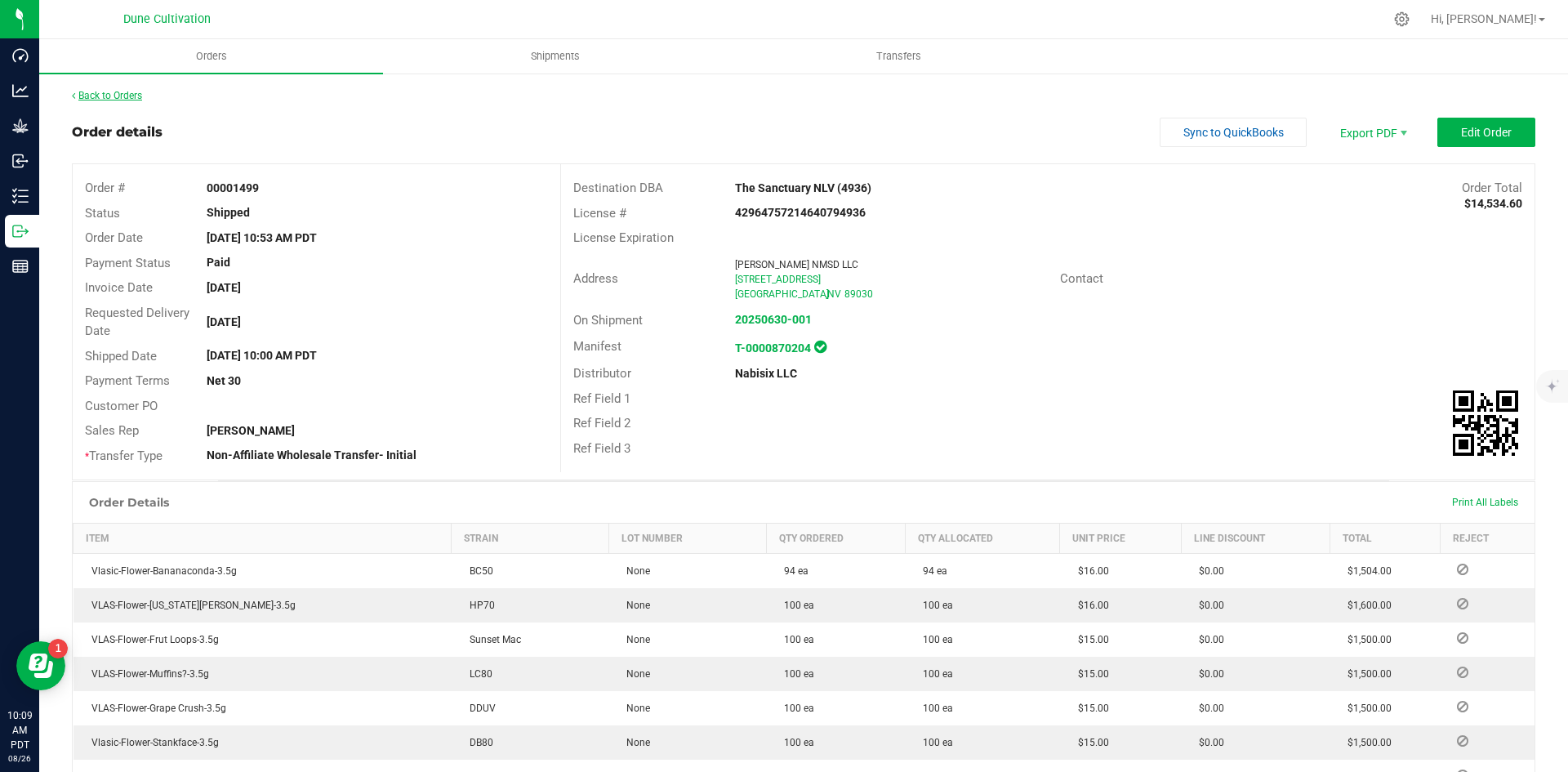
click at [140, 94] on link "Back to Orders" at bounding box center [107, 95] width 70 height 11
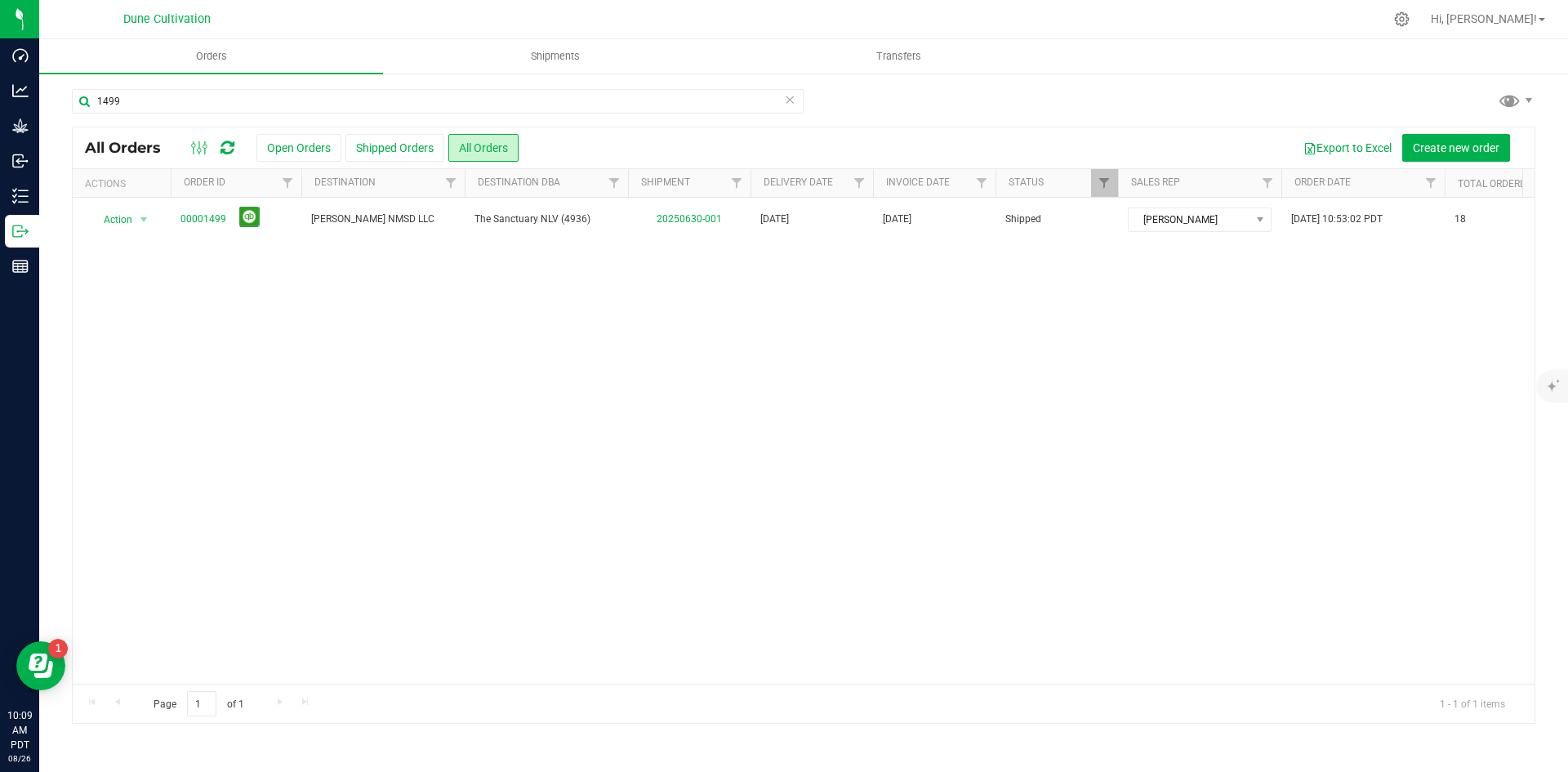
click at [192, 114] on div "1499" at bounding box center [438, 108] width 732 height 38
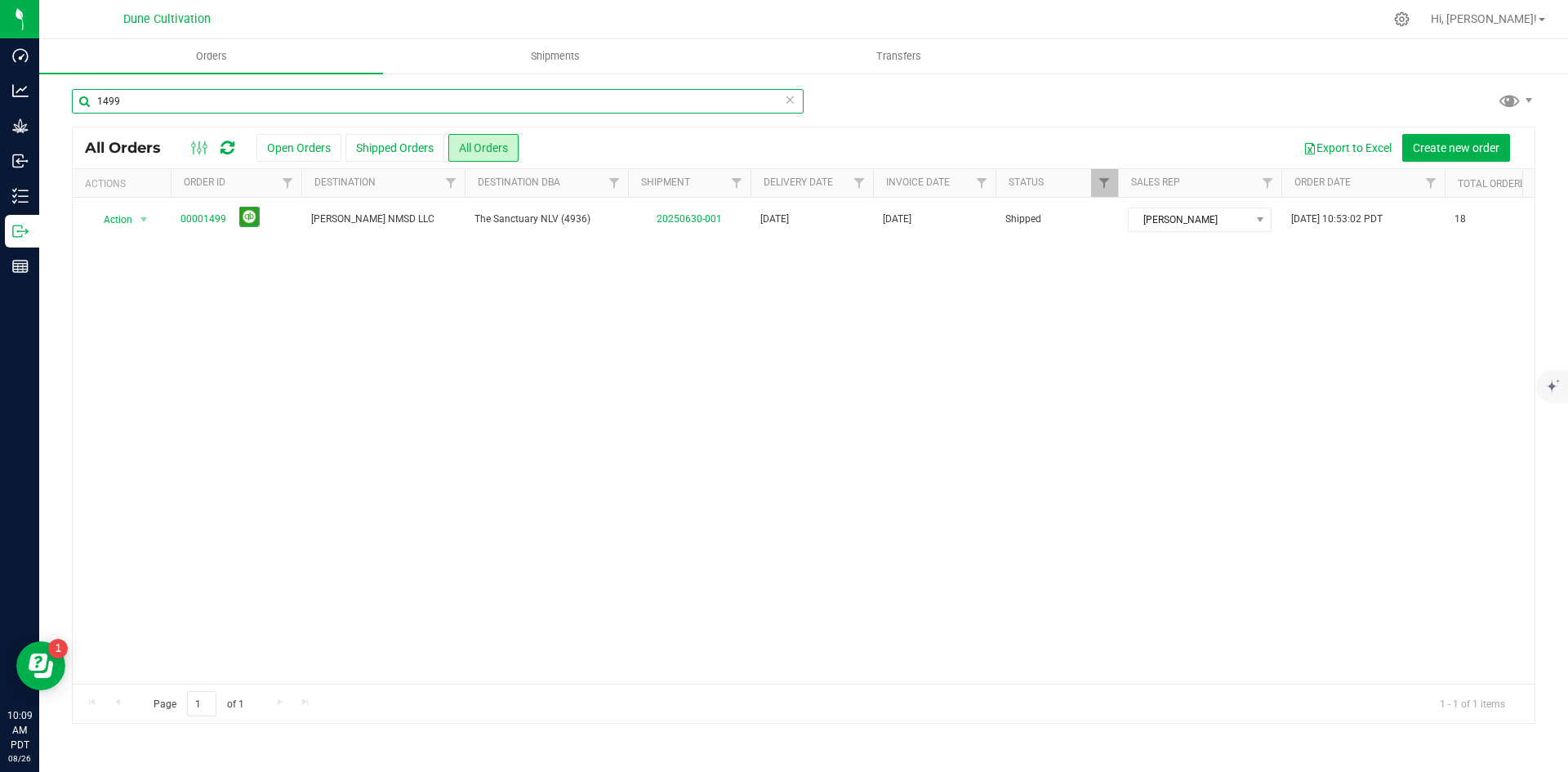
click at [189, 109] on input "1499" at bounding box center [438, 101] width 732 height 25
type input "1596"
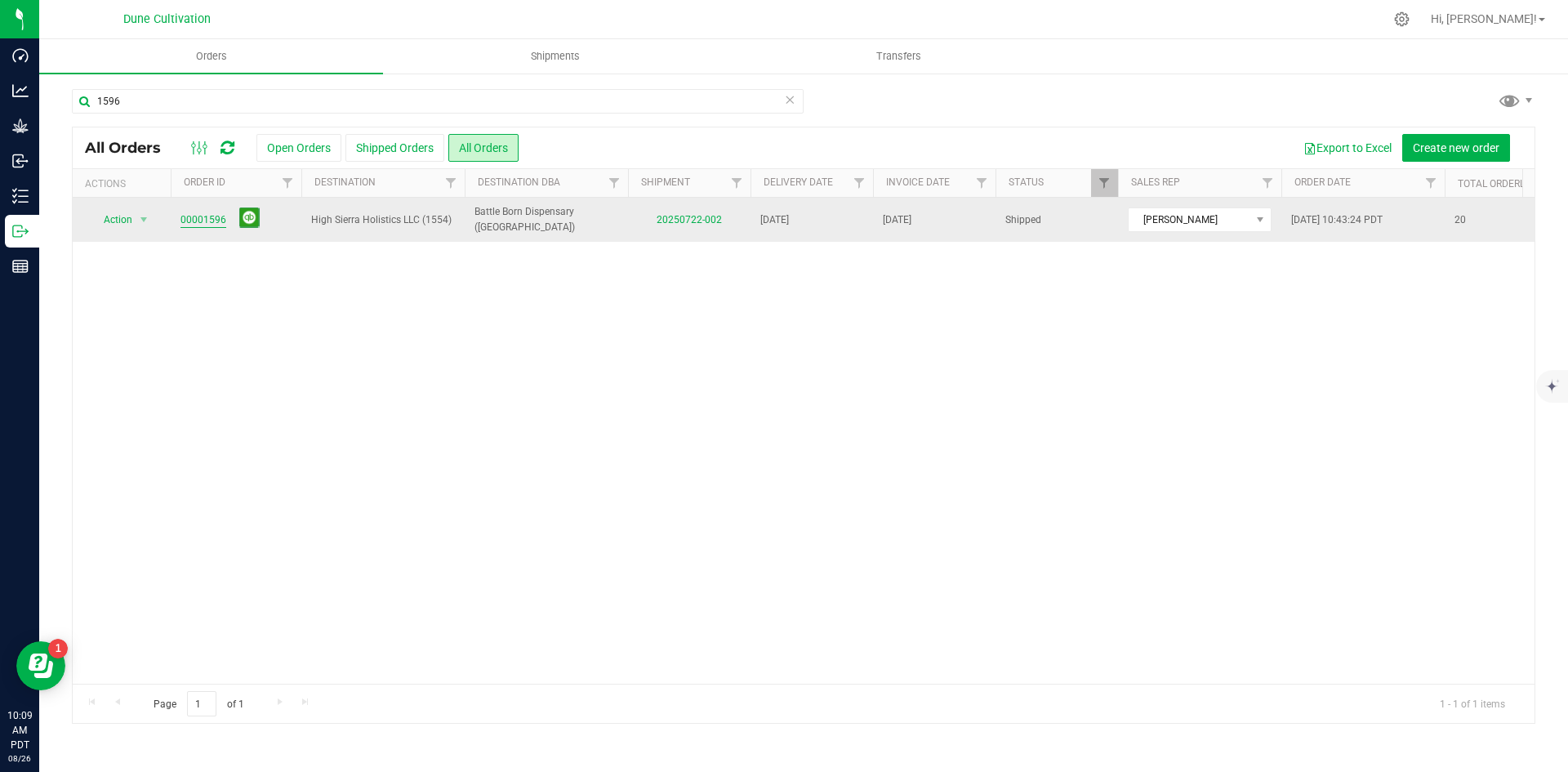
click at [214, 213] on link "00001596" at bounding box center [203, 220] width 46 height 16
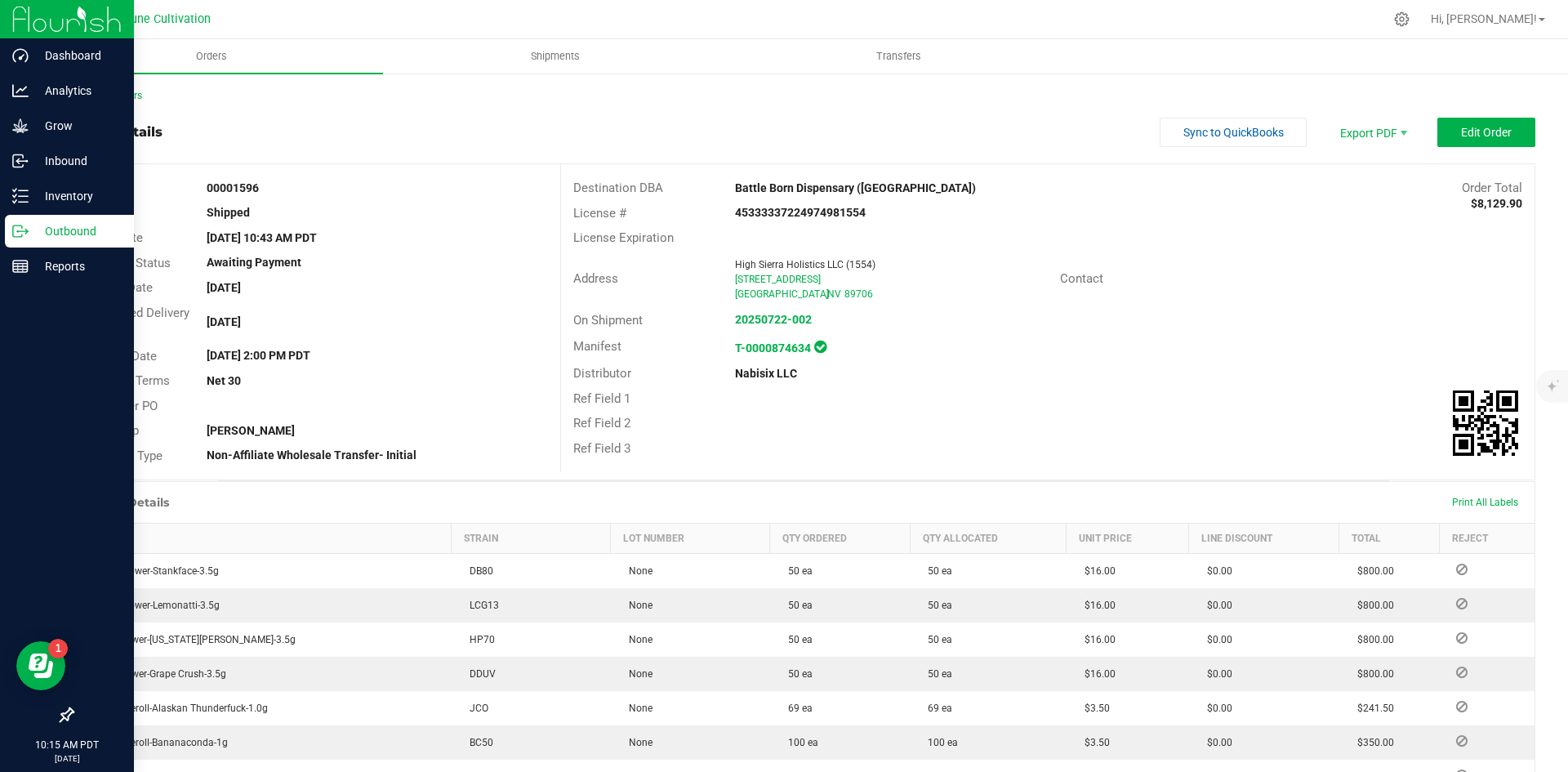
click at [37, 227] on p "Outbound" at bounding box center [78, 231] width 98 height 20
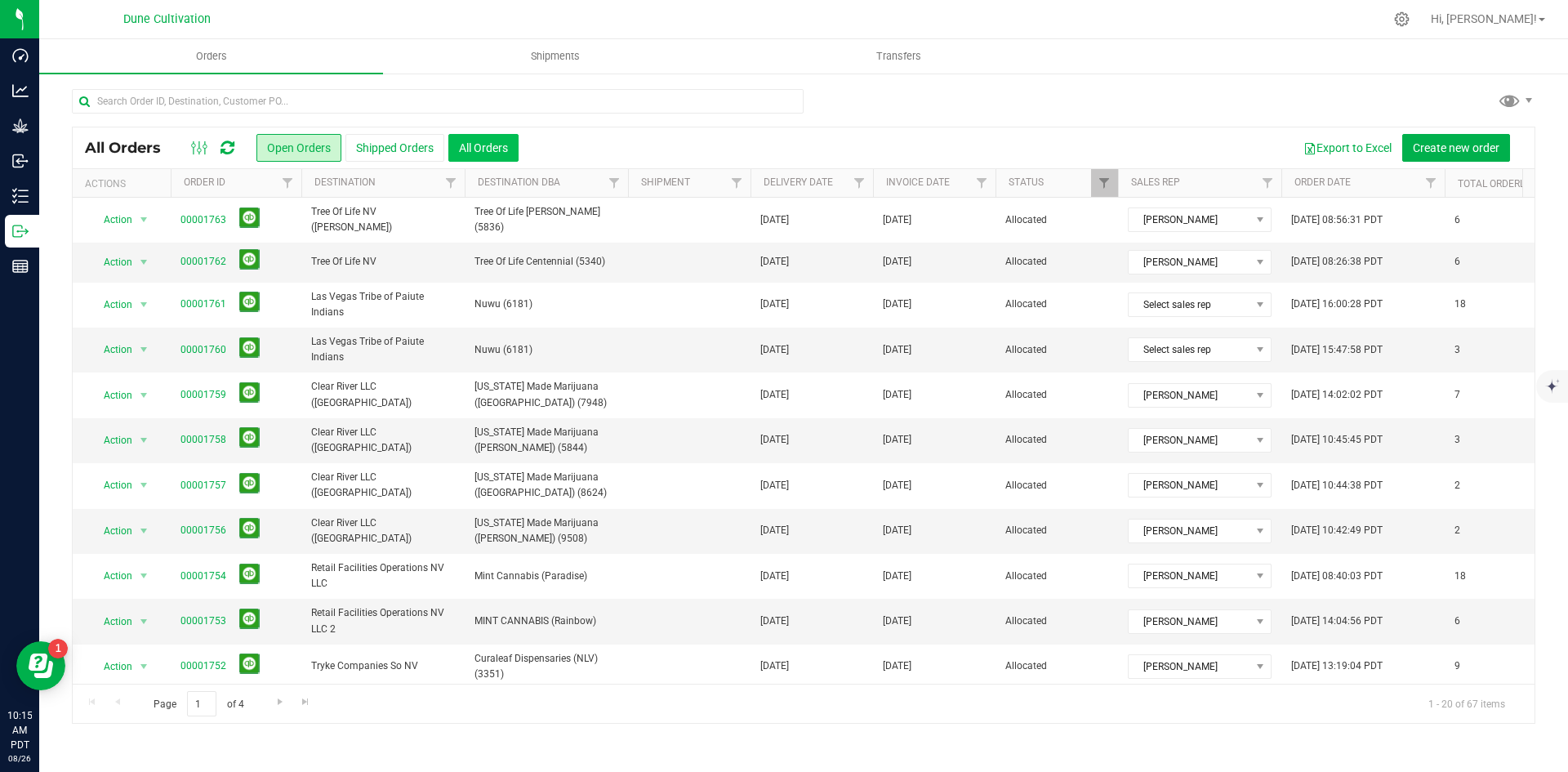
click at [506, 146] on button "All Orders" at bounding box center [483, 148] width 70 height 28
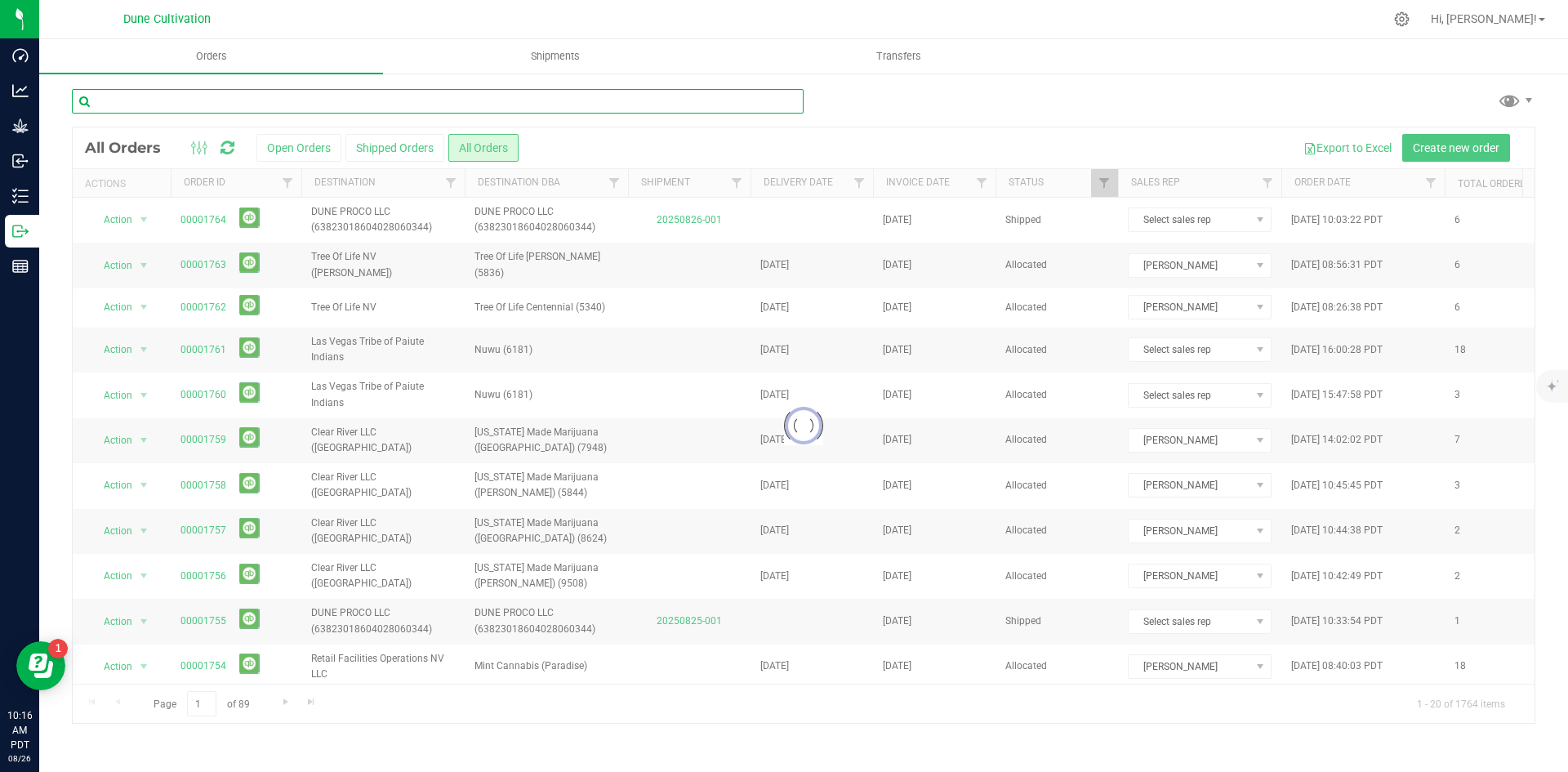
click at [559, 100] on input "text" at bounding box center [438, 101] width 732 height 25
paste input "1596"
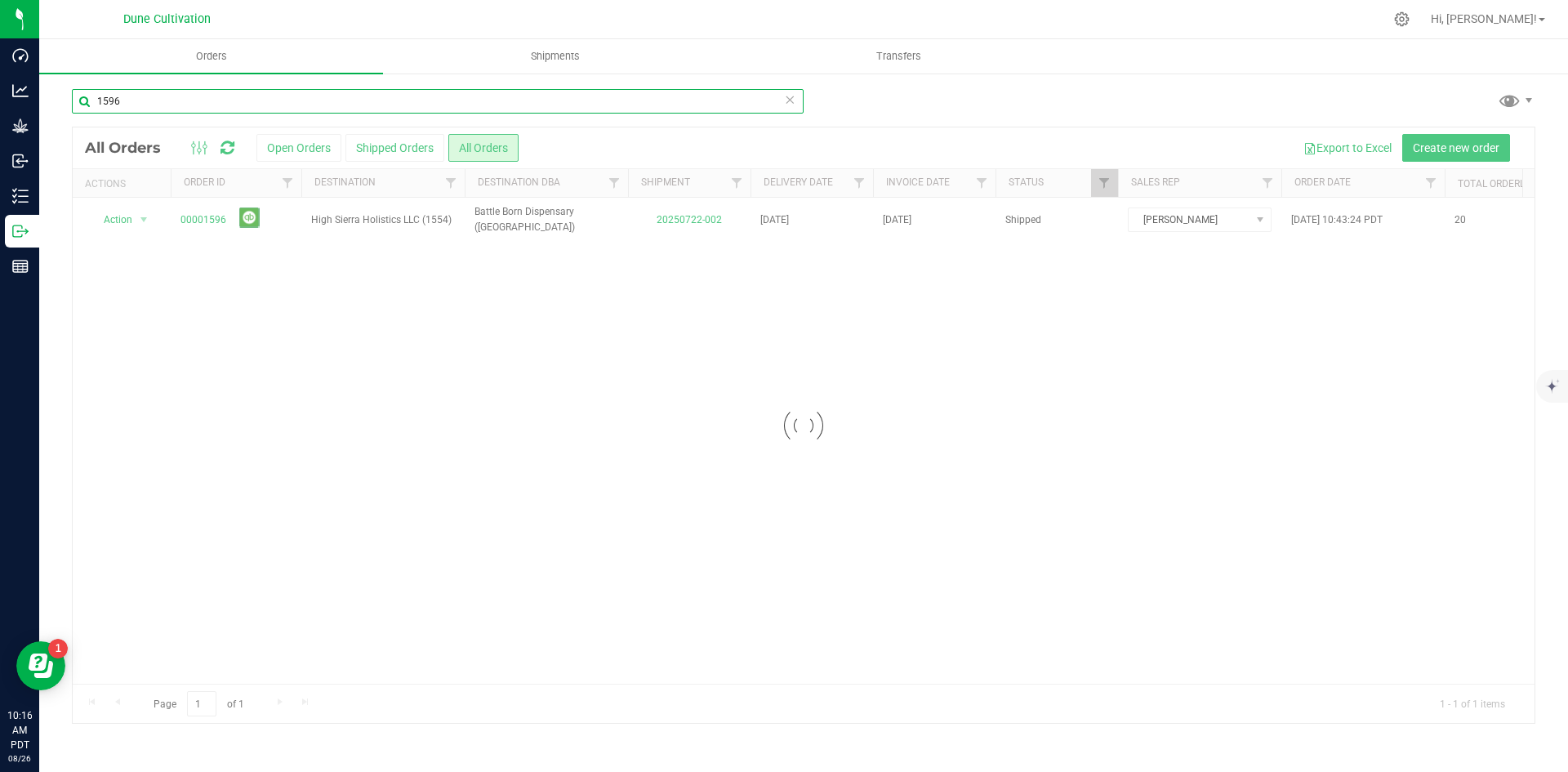
type input "1596"
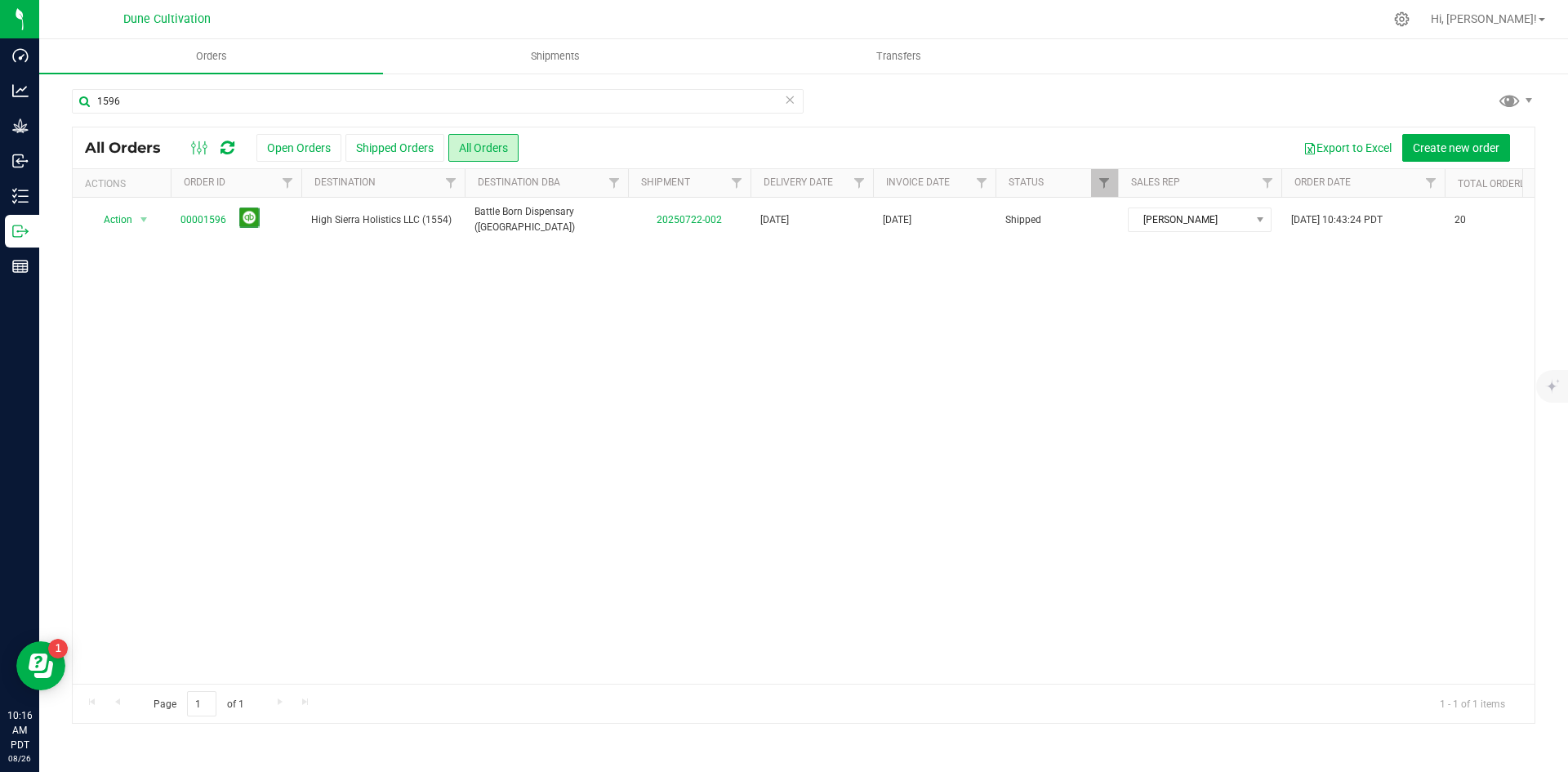
click at [204, 222] on link "00001596" at bounding box center [203, 220] width 46 height 16
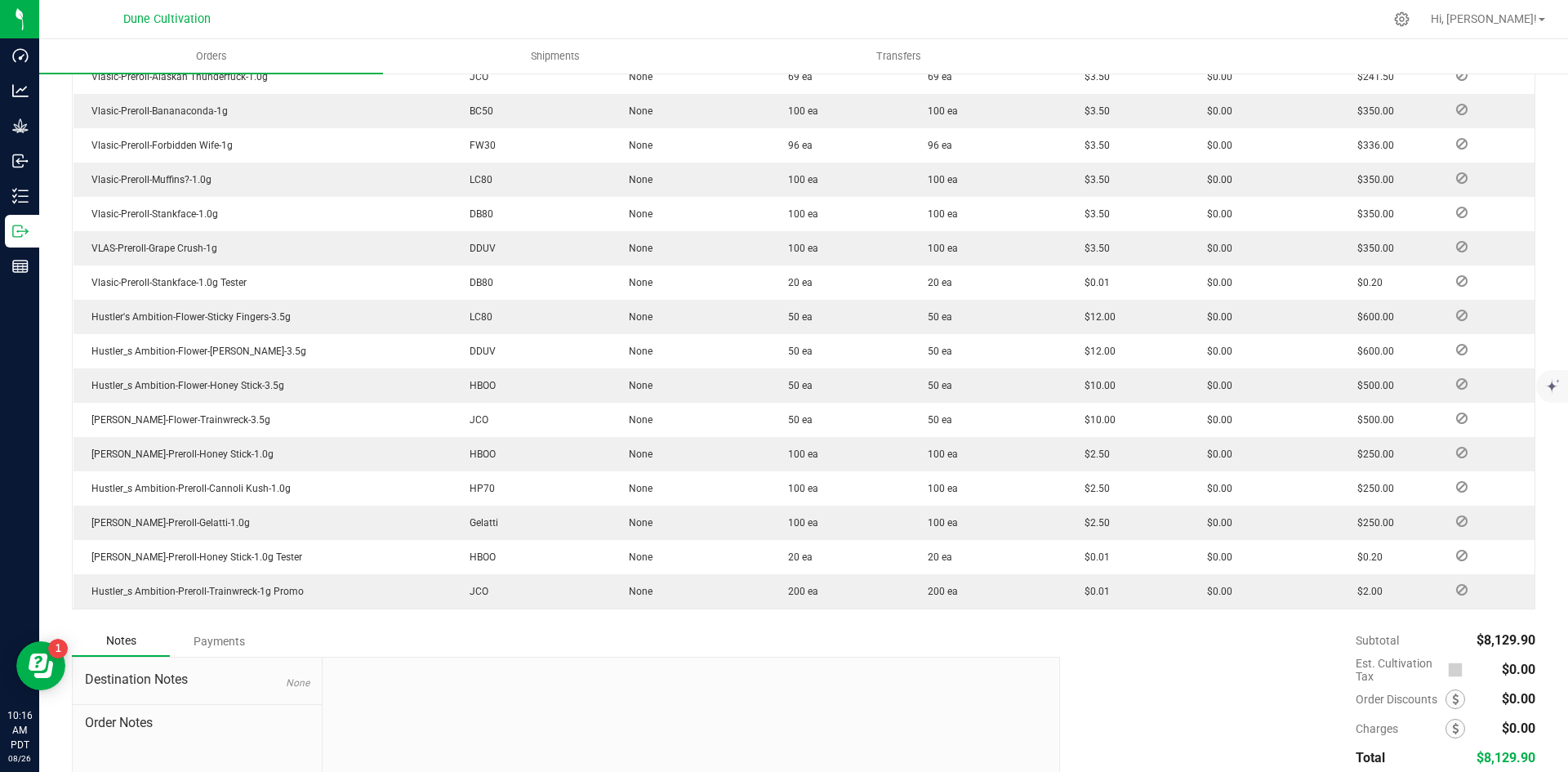
scroll to position [753, 0]
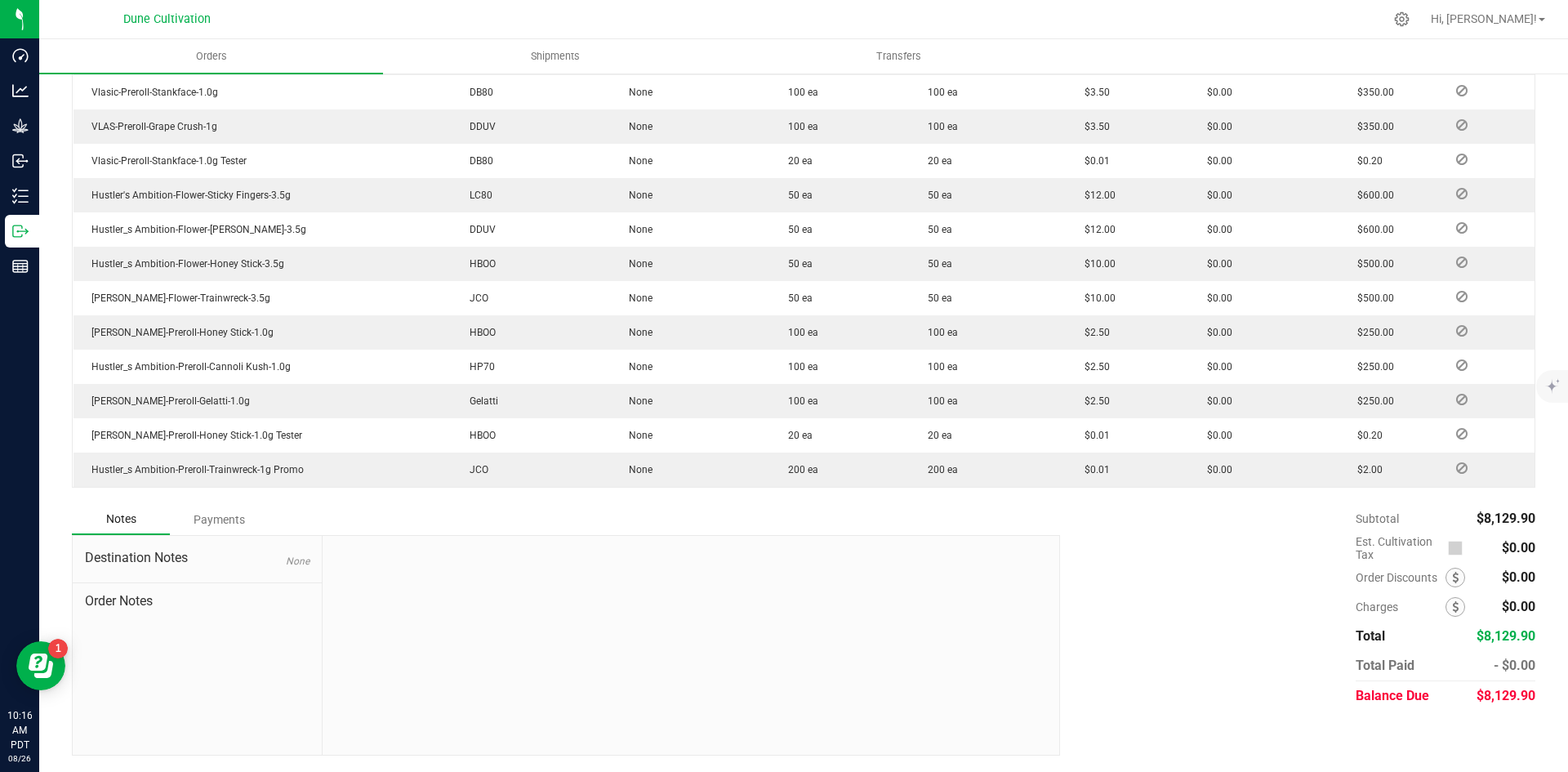
click at [1499, 693] on span "$8,129.90" at bounding box center [1506, 696] width 59 height 16
copy span "8,129.90"
click at [216, 511] on div "Payments" at bounding box center [219, 519] width 98 height 29
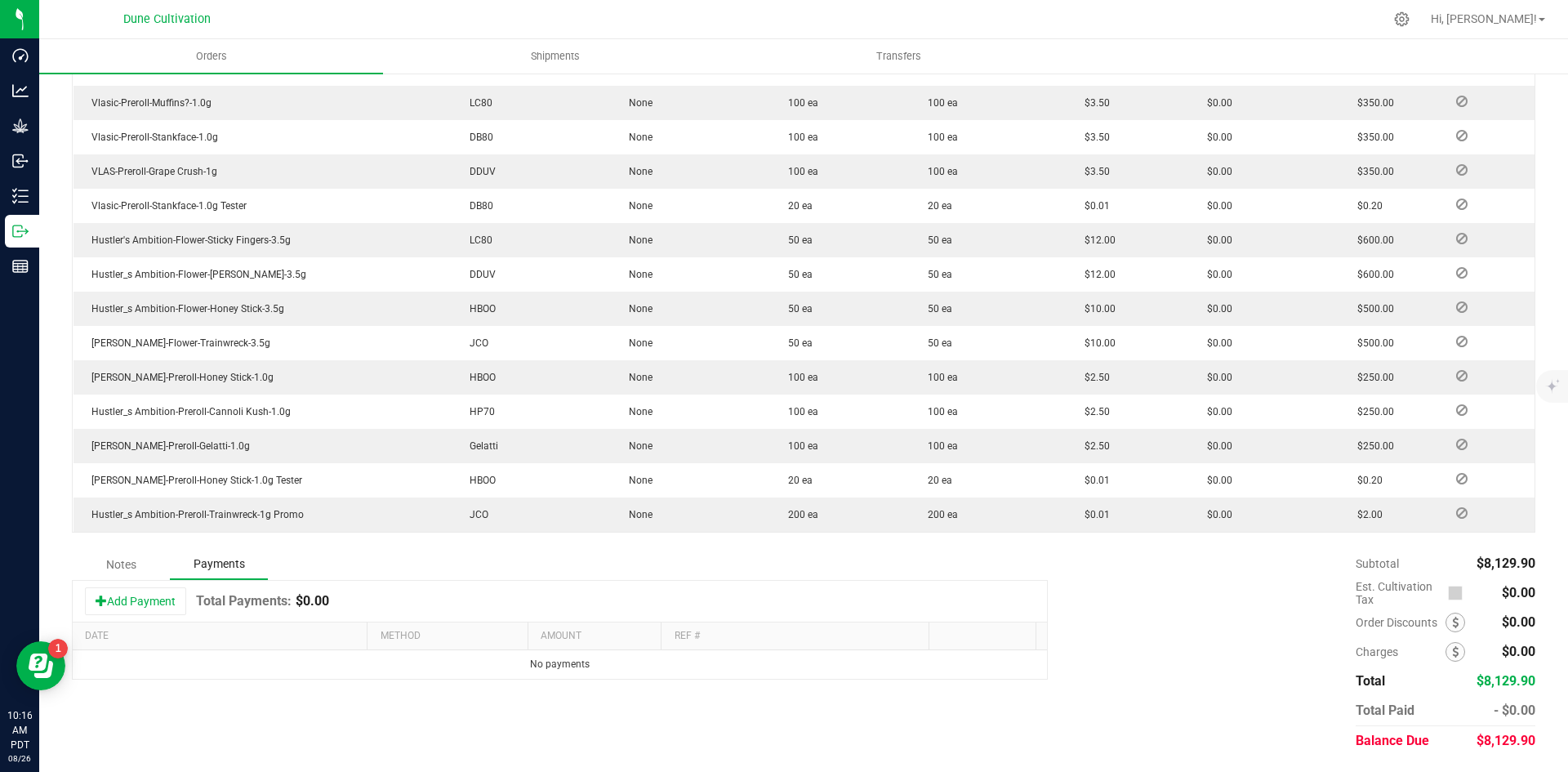
scroll to position [708, 0]
click at [176, 596] on button "Add Payment" at bounding box center [135, 601] width 101 height 28
click at [417, 670] on span "Payment Type" at bounding box center [441, 668] width 121 height 23
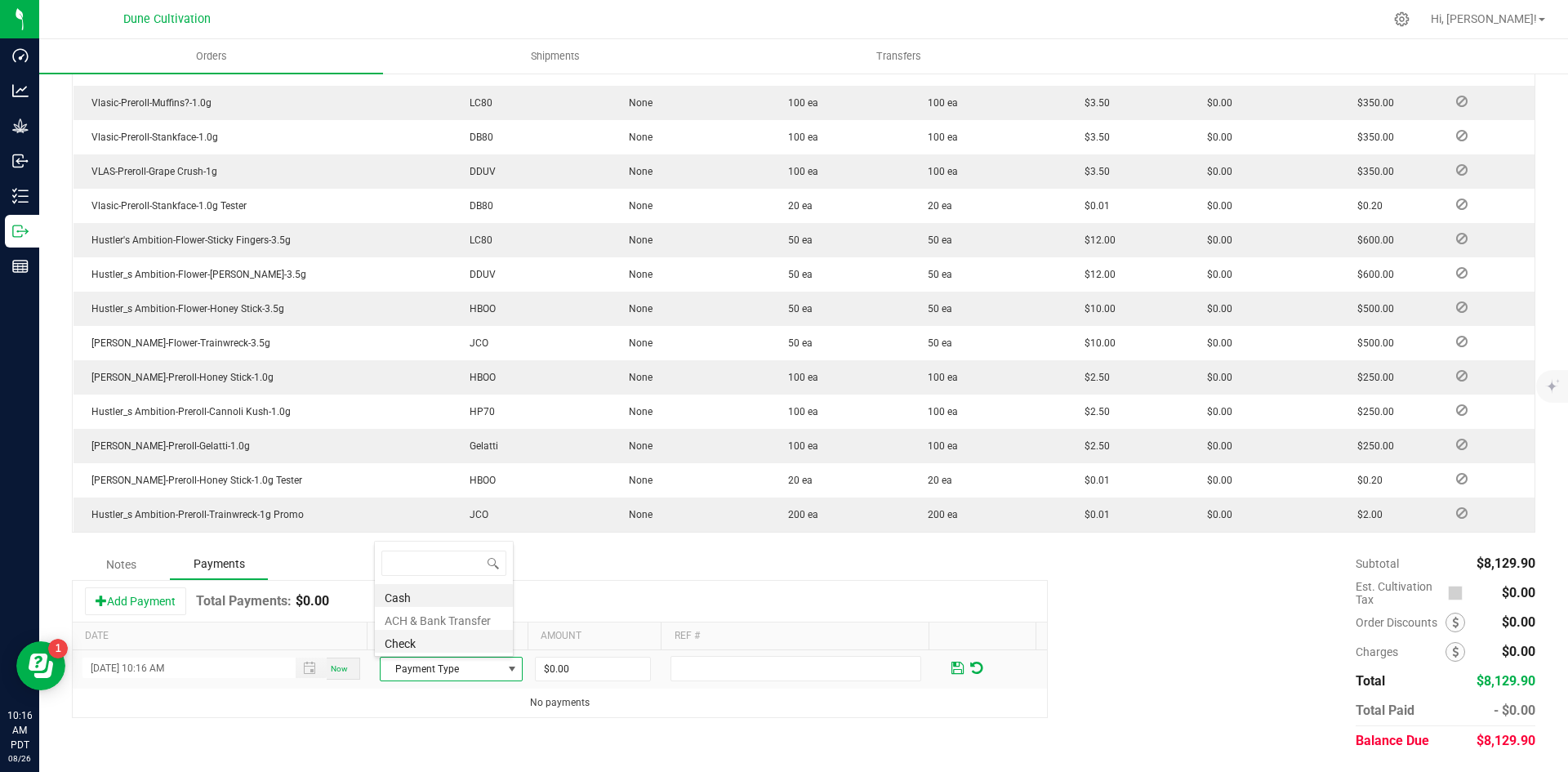
click at [439, 638] on li "Check" at bounding box center [444, 641] width 138 height 23
click at [558, 654] on td "$0.00" at bounding box center [600, 669] width 136 height 38
click at [605, 680] on span "$0.00" at bounding box center [593, 669] width 116 height 25
click at [607, 675] on input "0" at bounding box center [593, 668] width 114 height 23
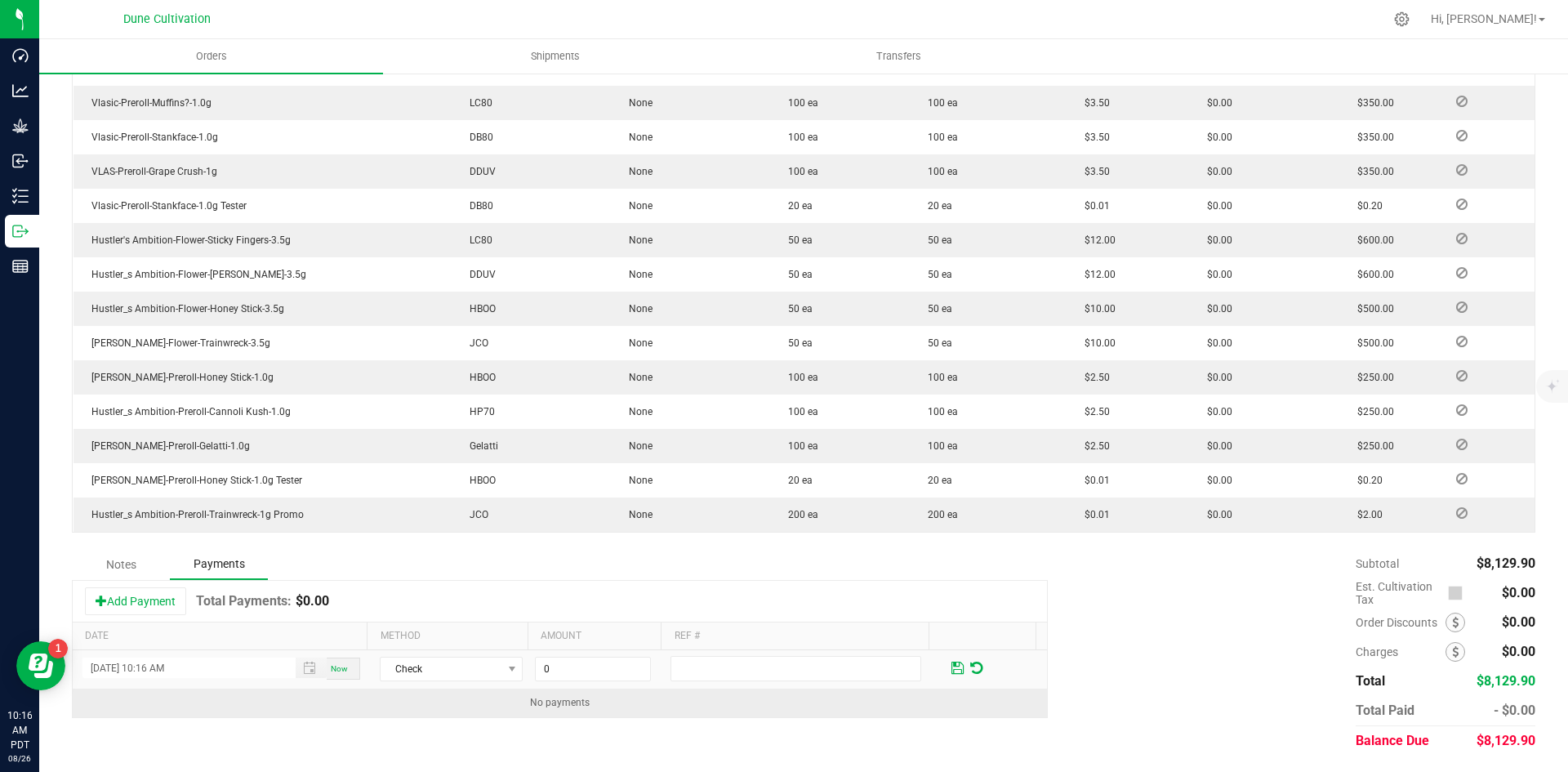
paste input "8129.9"
type input "$8,129.90"
drag, startPoint x: 668, startPoint y: 705, endPoint x: 813, endPoint y: 705, distance: 145.4
click at [705, 705] on td "No payments" at bounding box center [560, 702] width 974 height 29
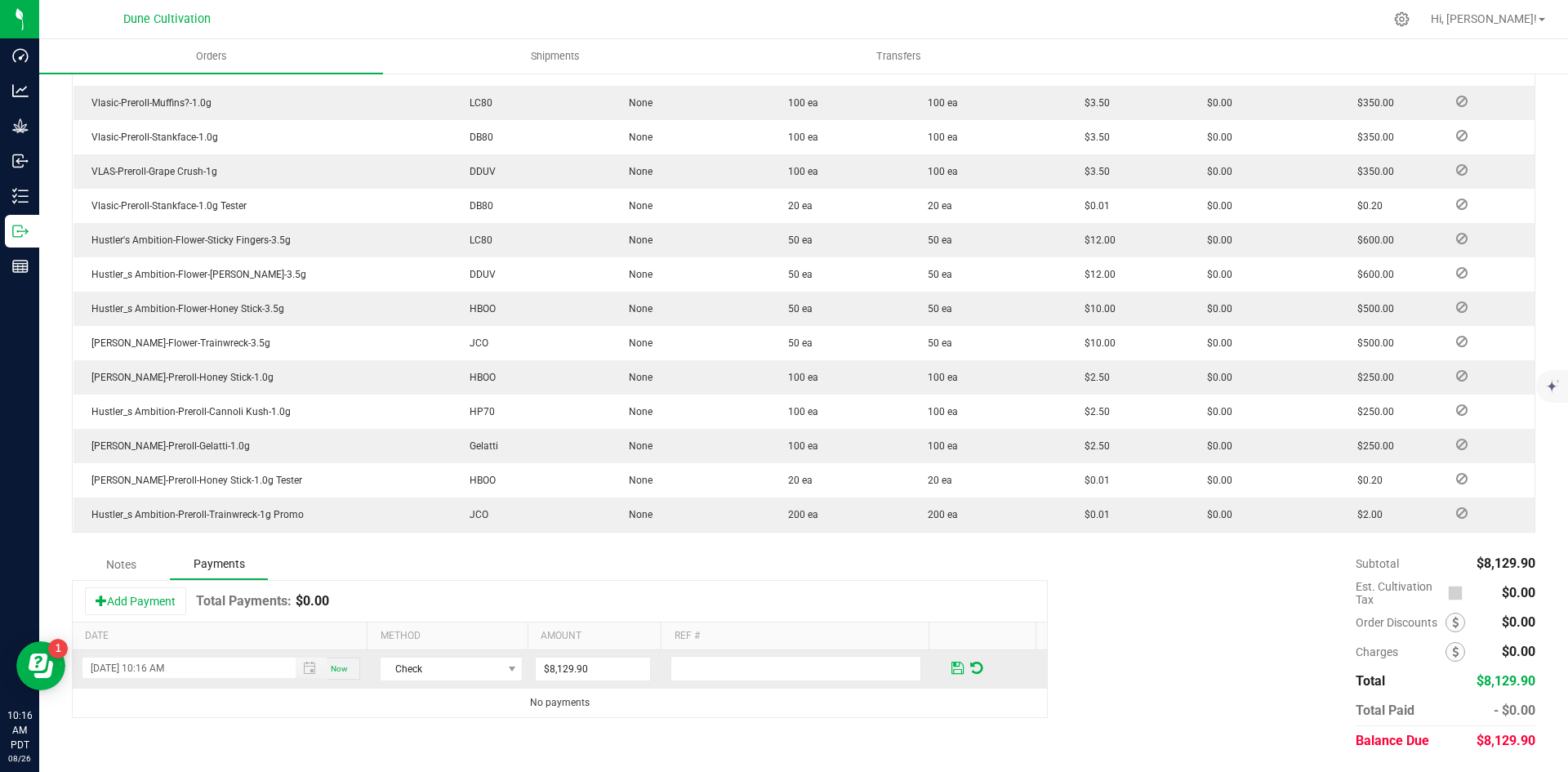
click at [951, 674] on span at bounding box center [957, 668] width 12 height 15
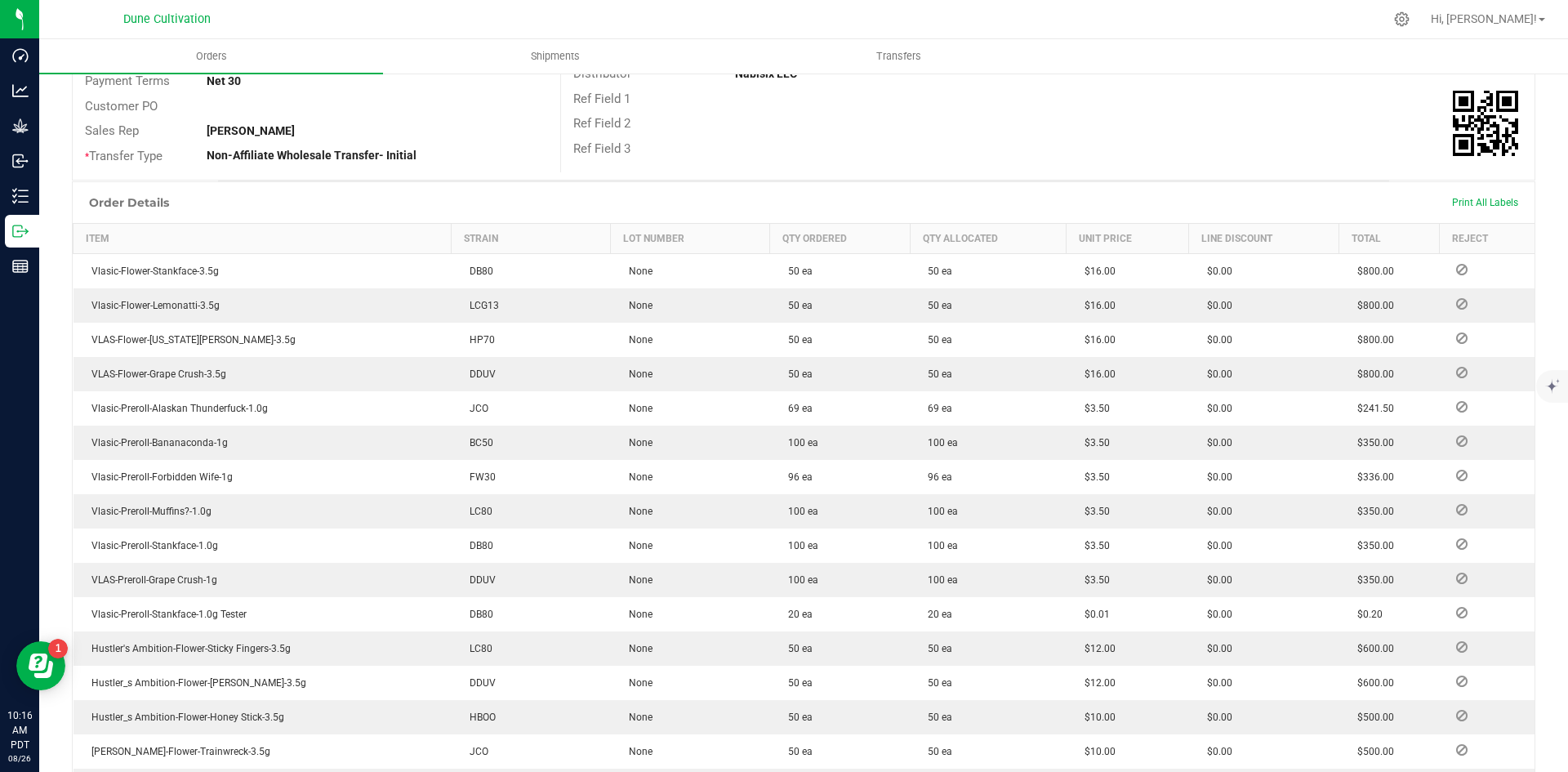
scroll to position [0, 0]
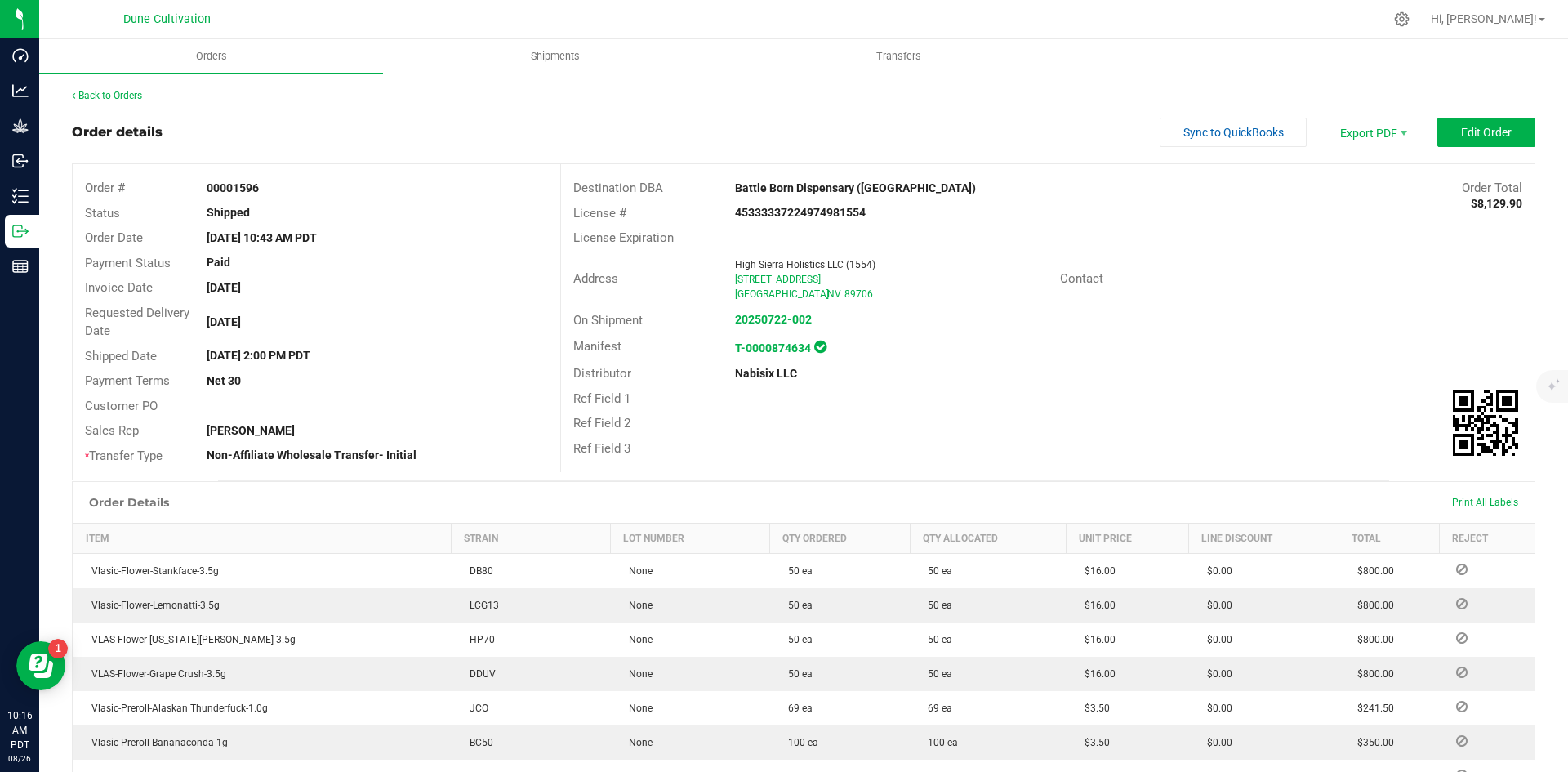
click at [142, 91] on link "Back to Orders" at bounding box center [107, 95] width 70 height 11
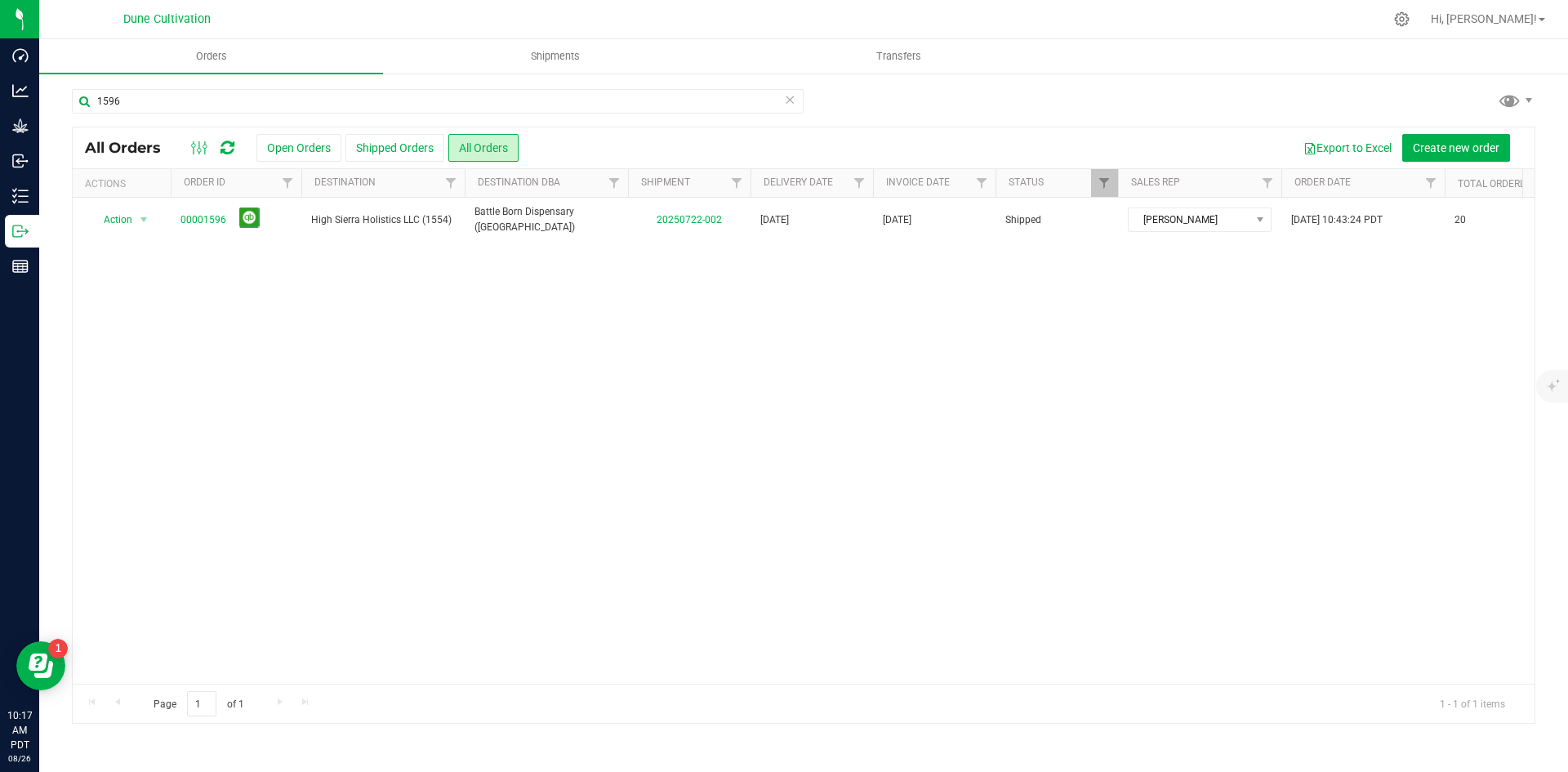
click at [786, 105] on icon at bounding box center [789, 99] width 11 height 20
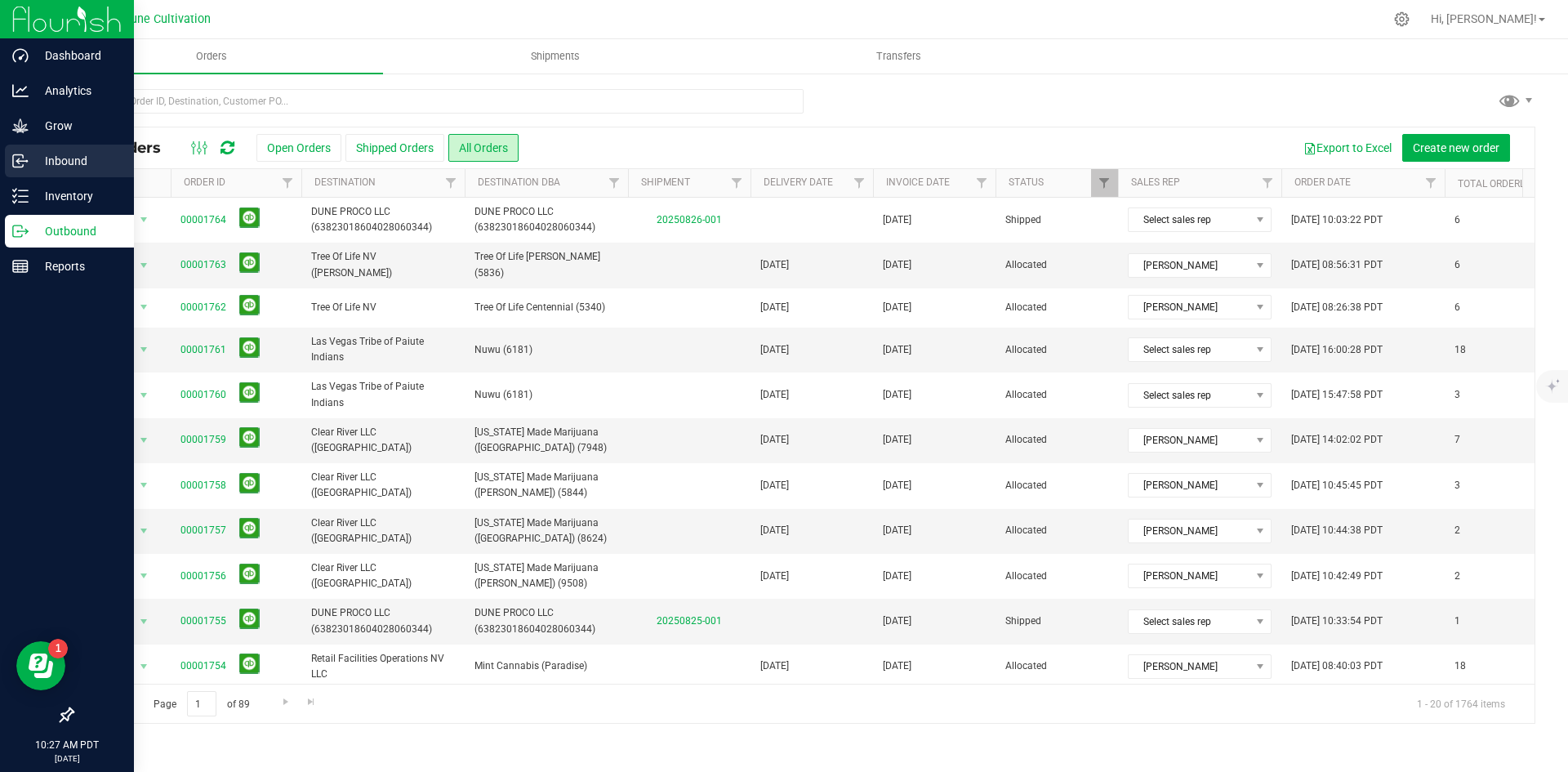
click at [34, 156] on p "Inbound" at bounding box center [78, 161] width 98 height 20
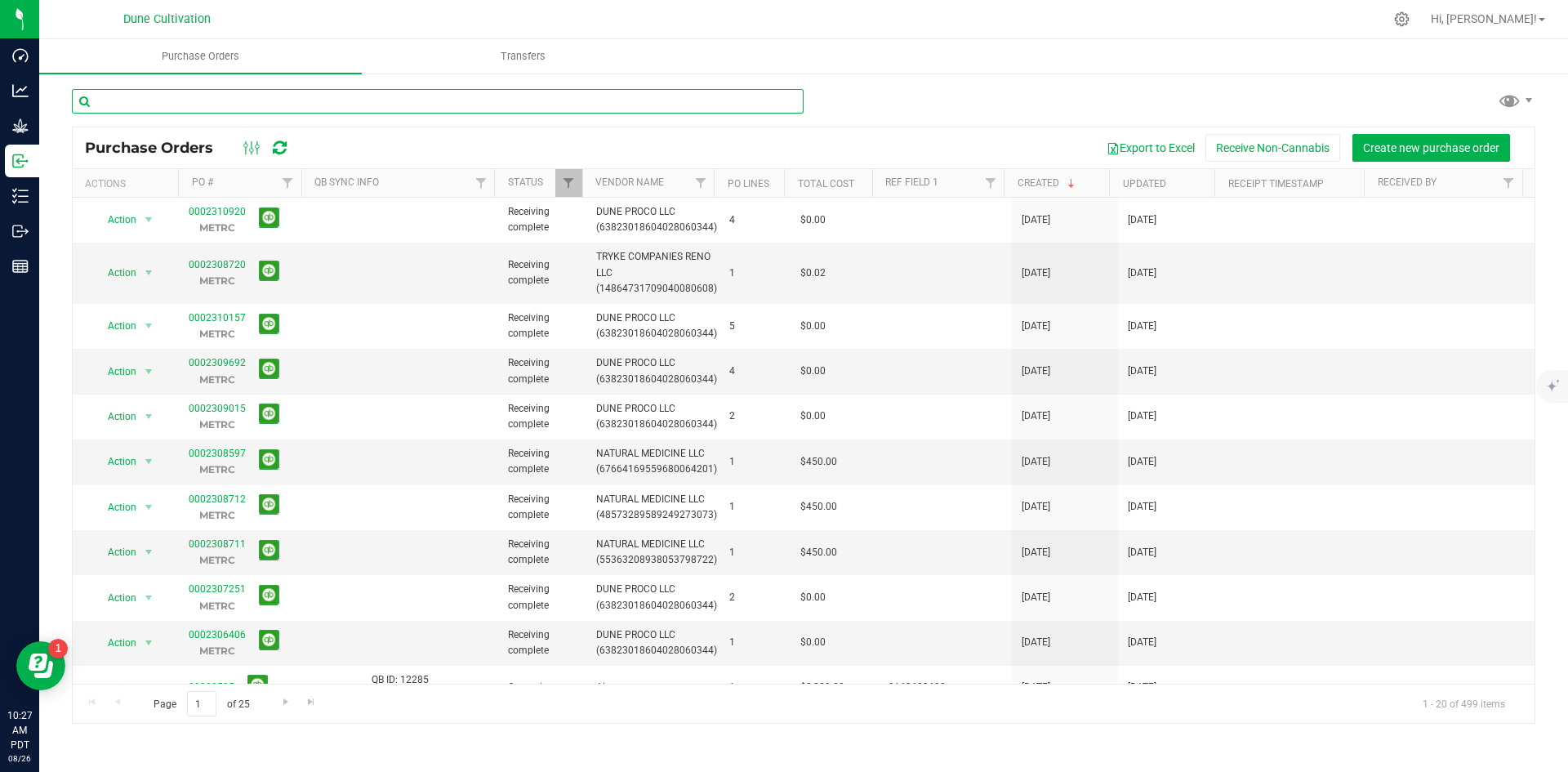
click at [473, 96] on input "text" at bounding box center [438, 101] width 732 height 25
type input "proco"
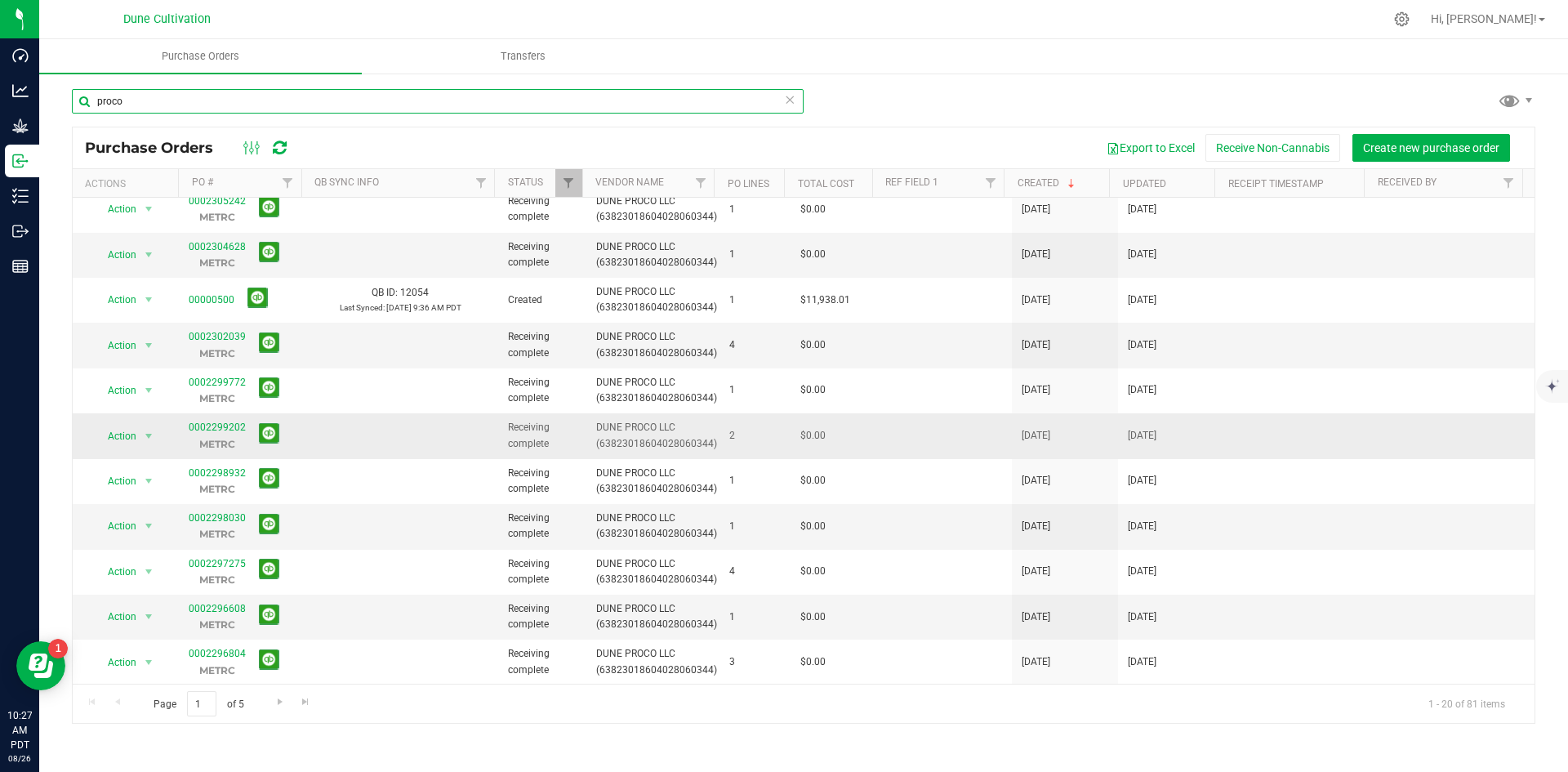
scroll to position [418, 0]
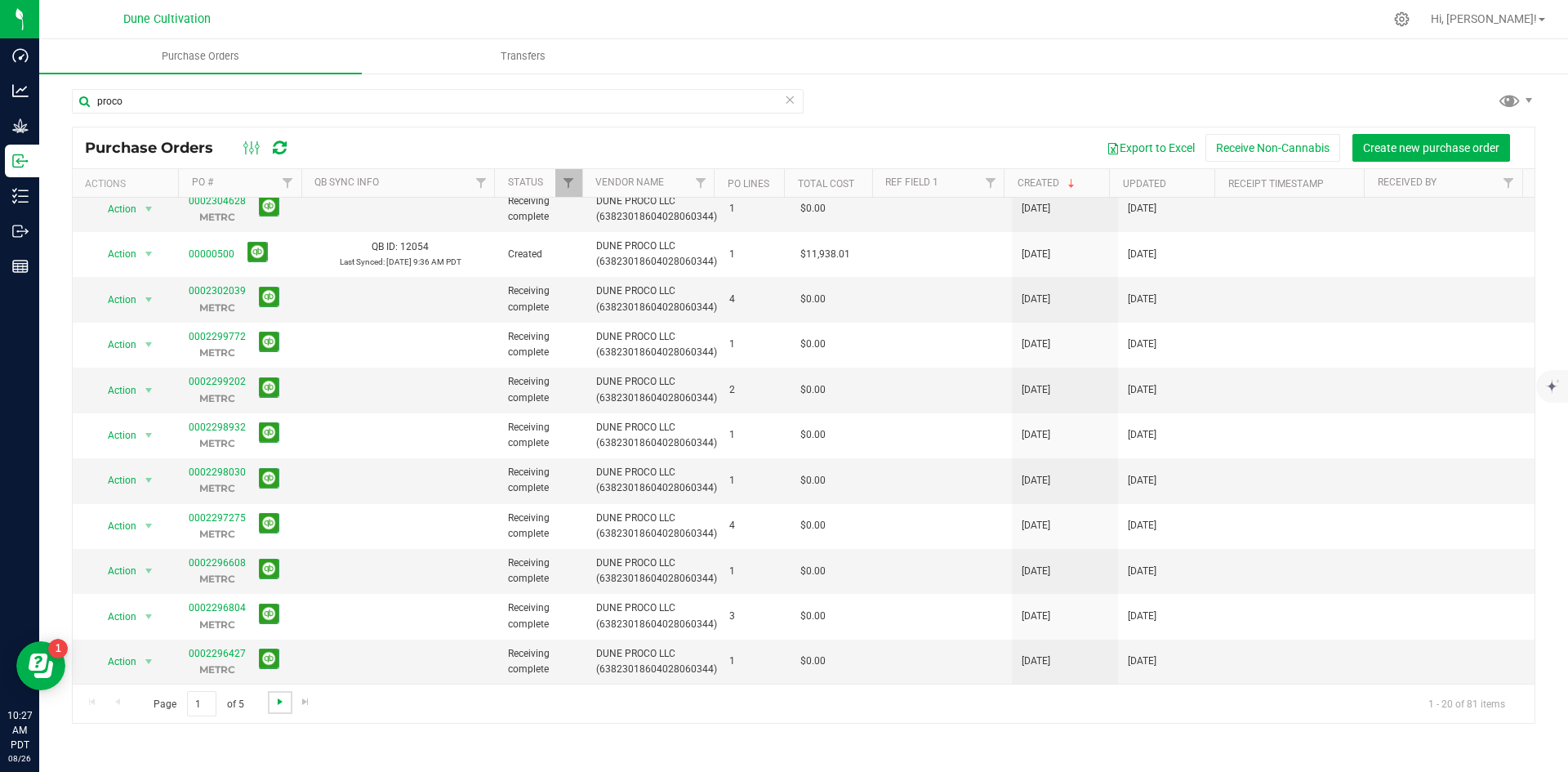
click at [278, 700] on span "Go to the next page" at bounding box center [280, 701] width 13 height 13
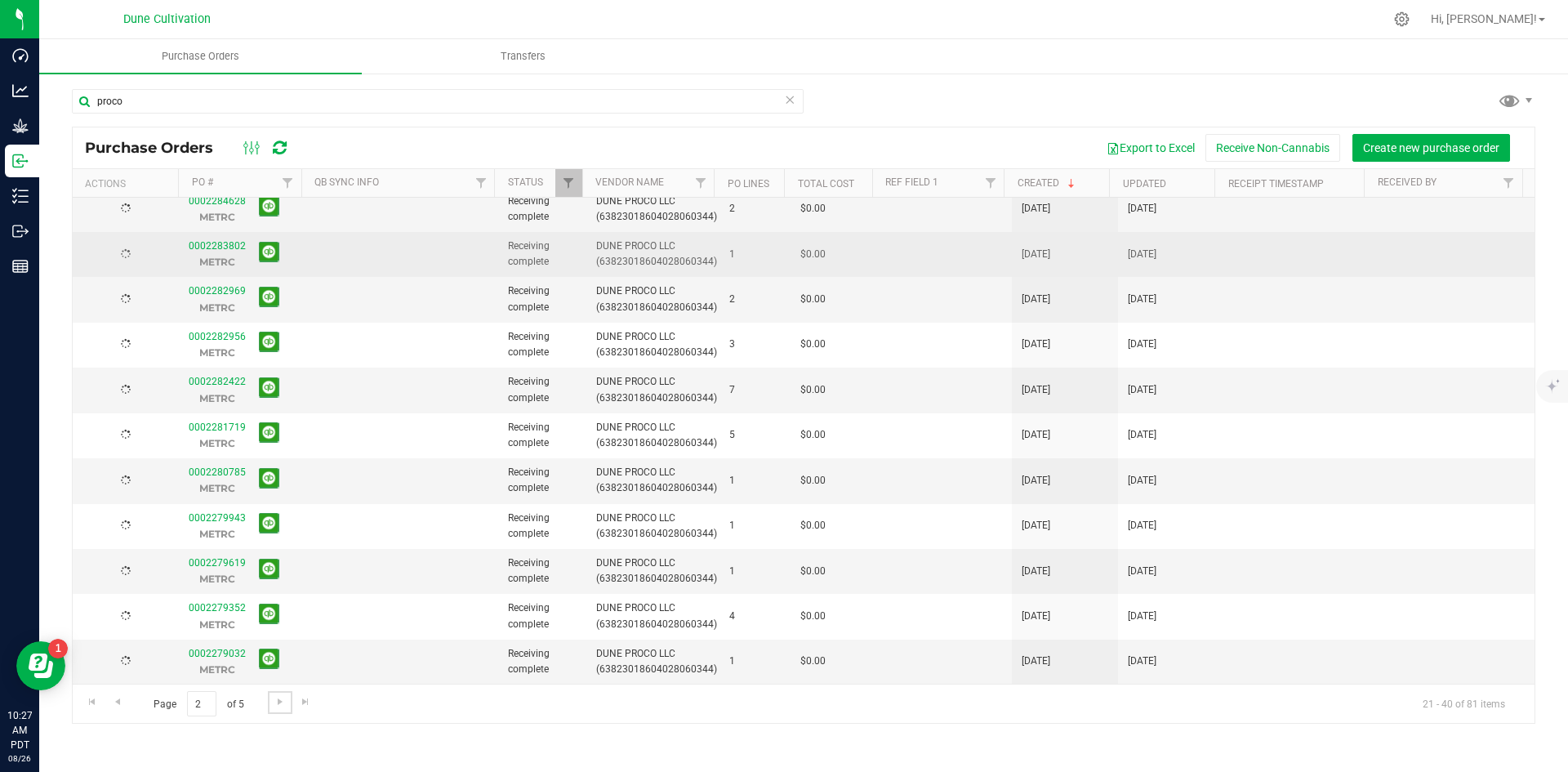
scroll to position [0, 0]
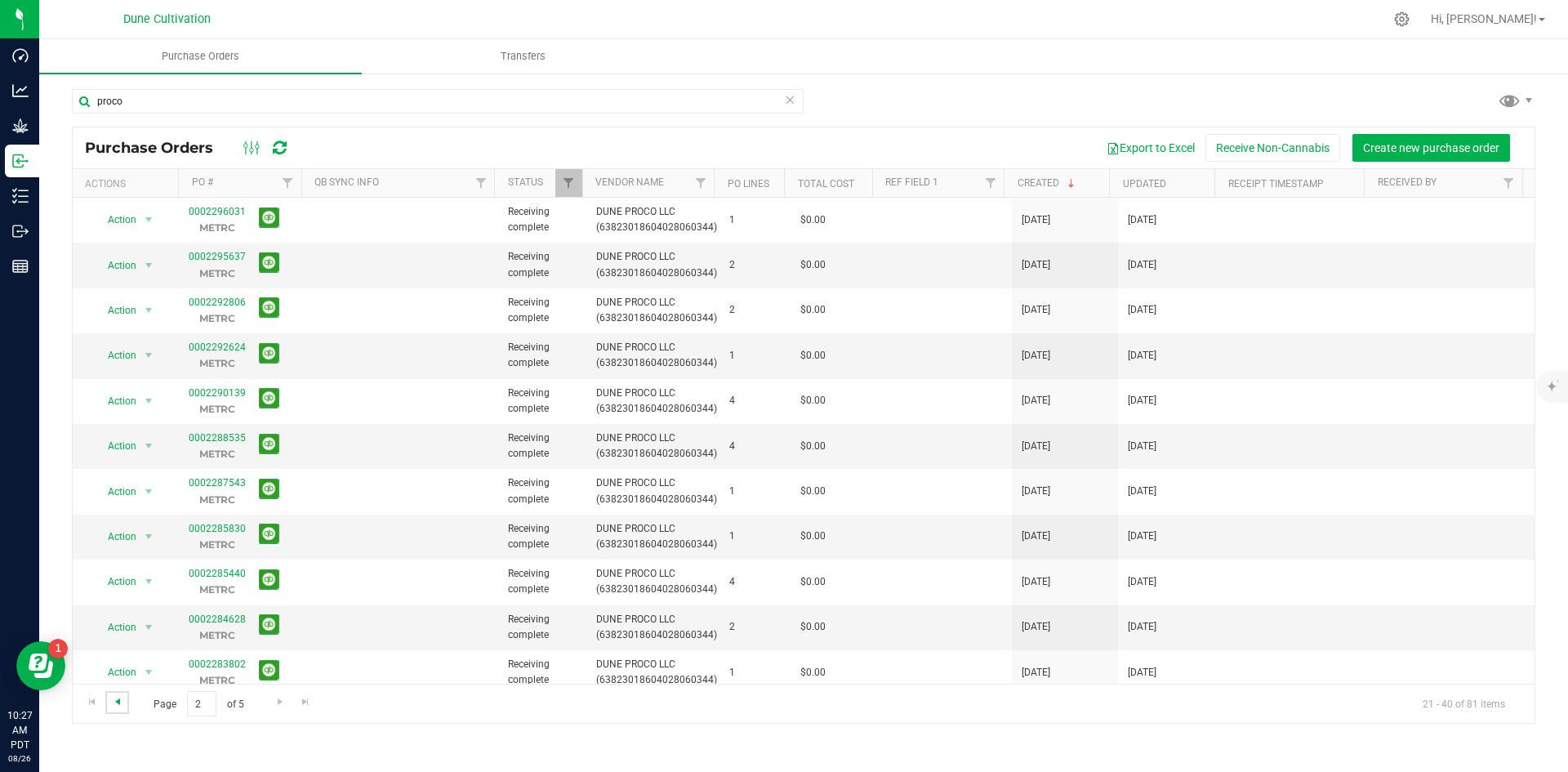
click at [123, 697] on span "Go to the previous page" at bounding box center [117, 701] width 13 height 13
click at [1161, 155] on button "Export to Excel" at bounding box center [1150, 148] width 109 height 28
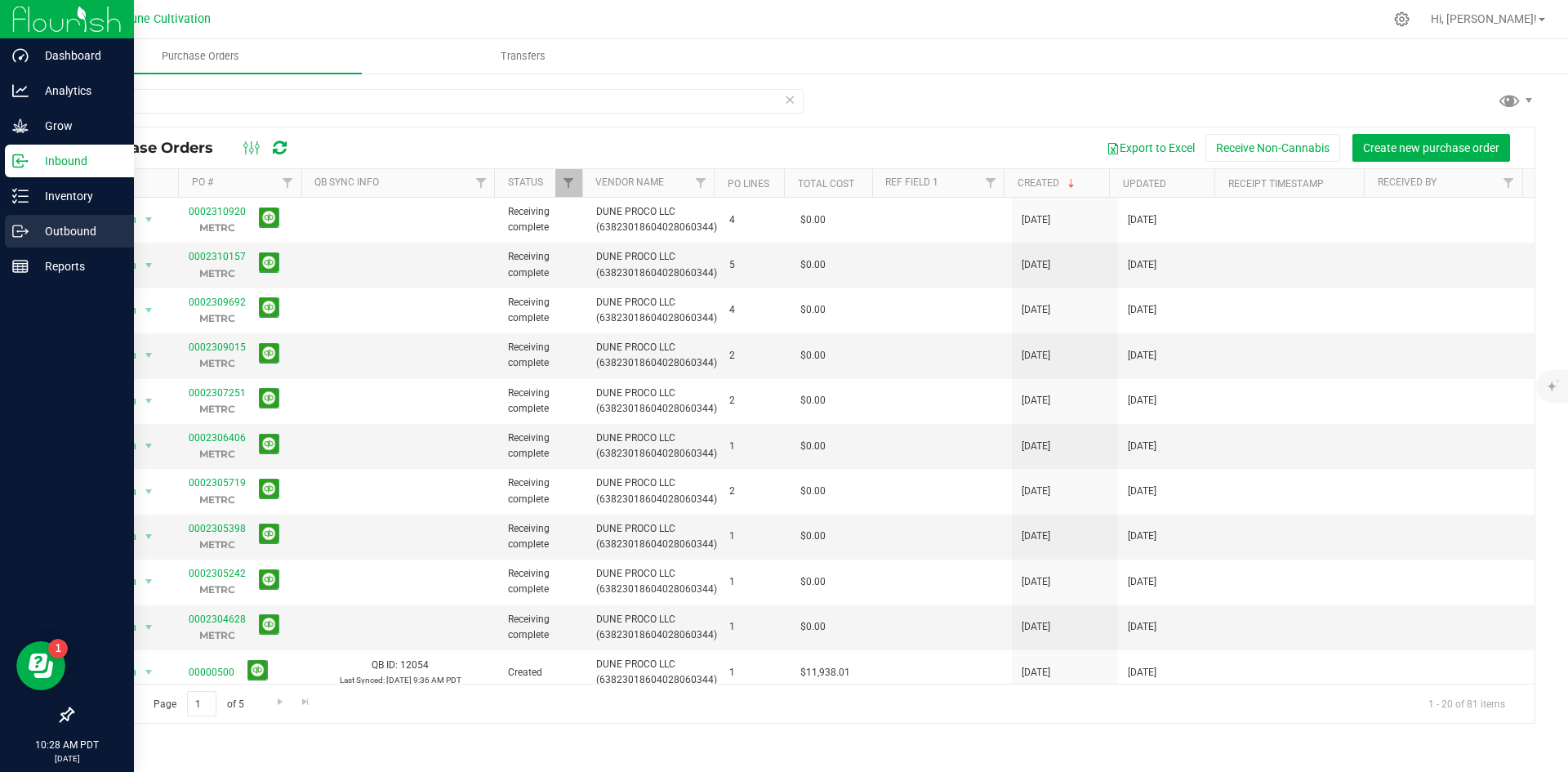
click at [53, 222] on p "Outbound" at bounding box center [78, 231] width 98 height 20
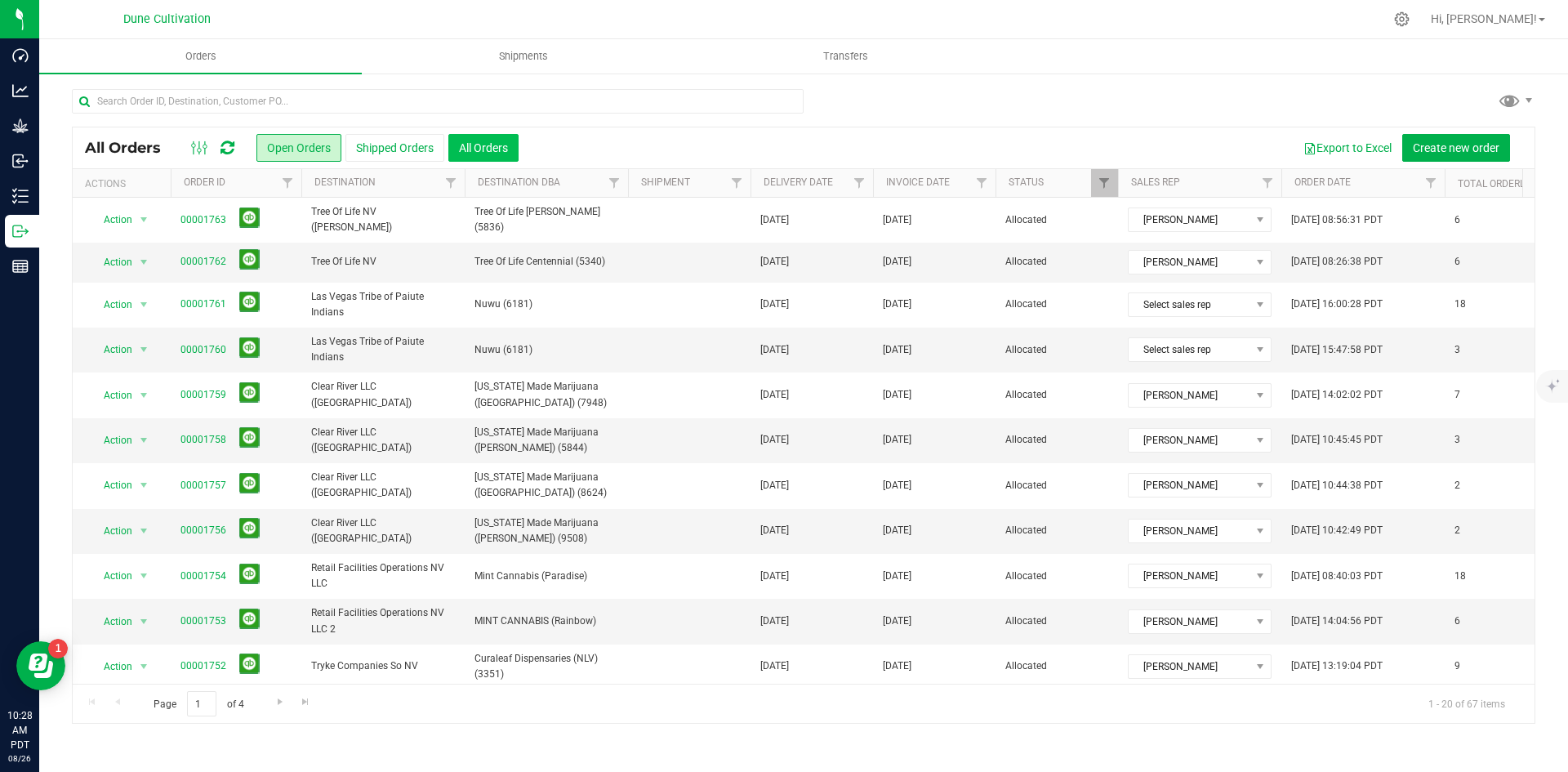
click at [515, 158] on button "All Orders" at bounding box center [483, 148] width 70 height 28
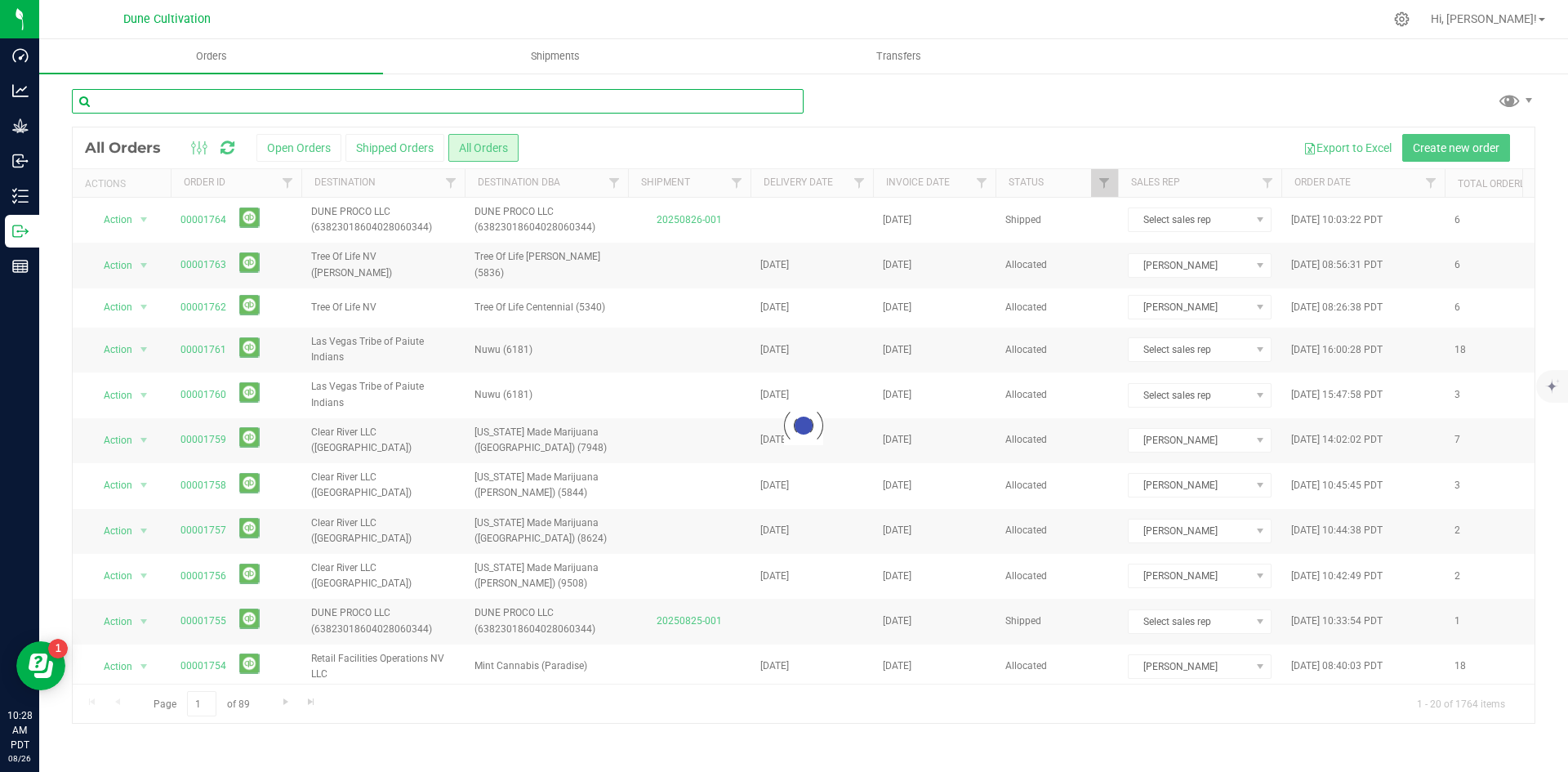
click at [378, 106] on input "text" at bounding box center [438, 101] width 732 height 25
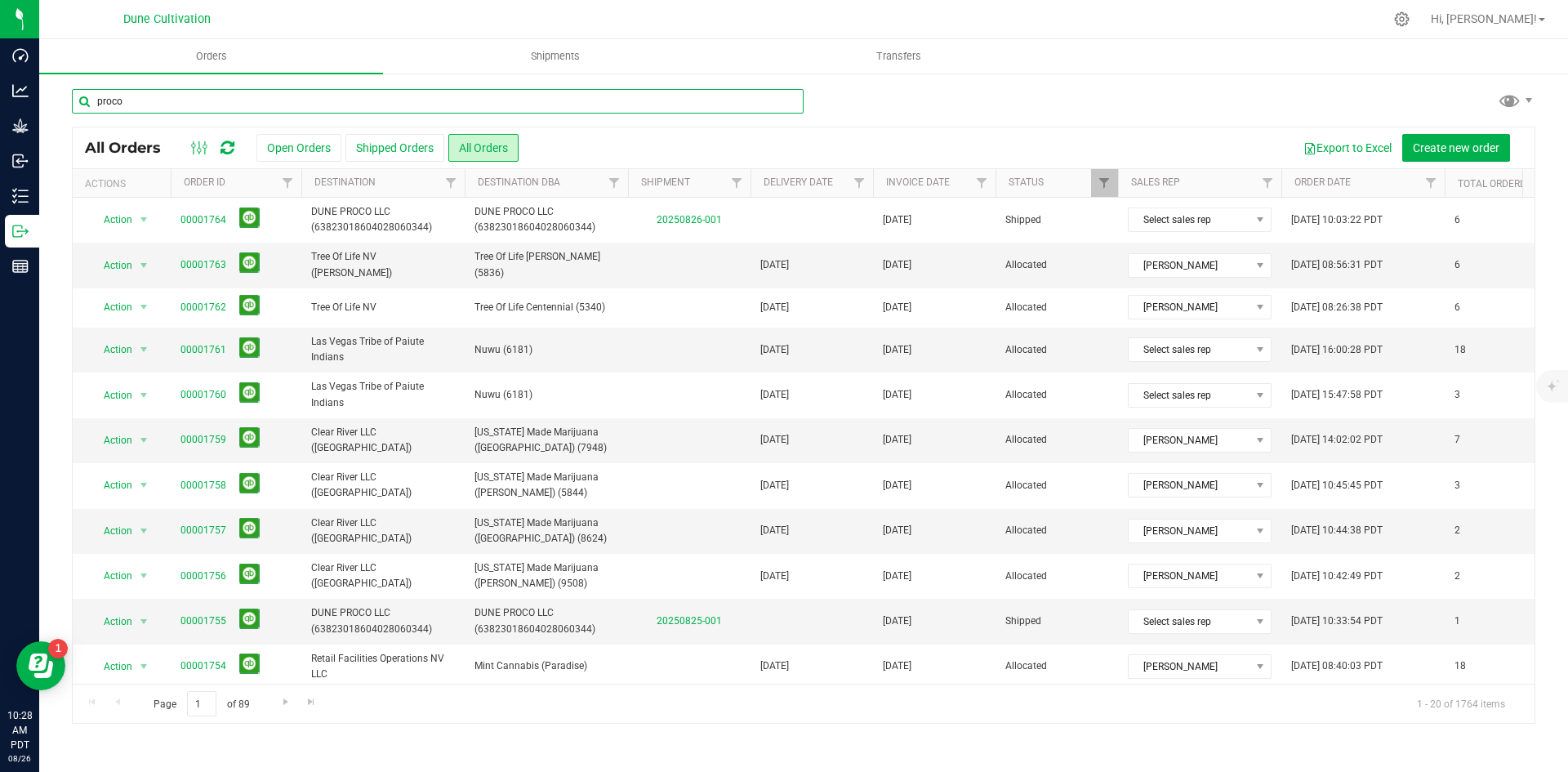
type input "proco"
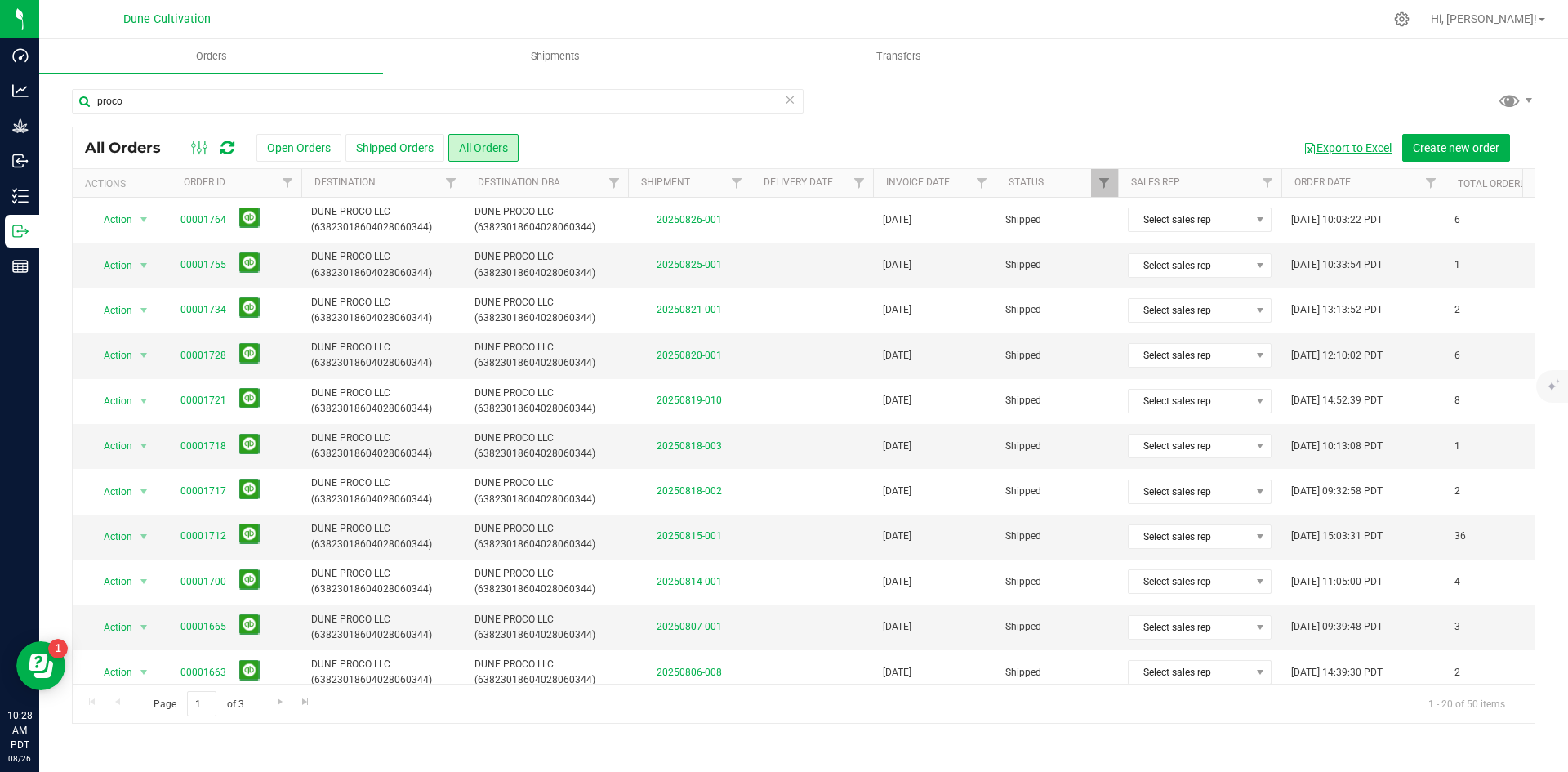
click at [1350, 150] on button "Export to Excel" at bounding box center [1347, 148] width 109 height 28
click at [1522, 30] on div "Hi, [PERSON_NAME]!" at bounding box center [1487, 19] width 127 height 29
click at [1520, 23] on span "Hi, [PERSON_NAME]!" at bounding box center [1484, 18] width 106 height 13
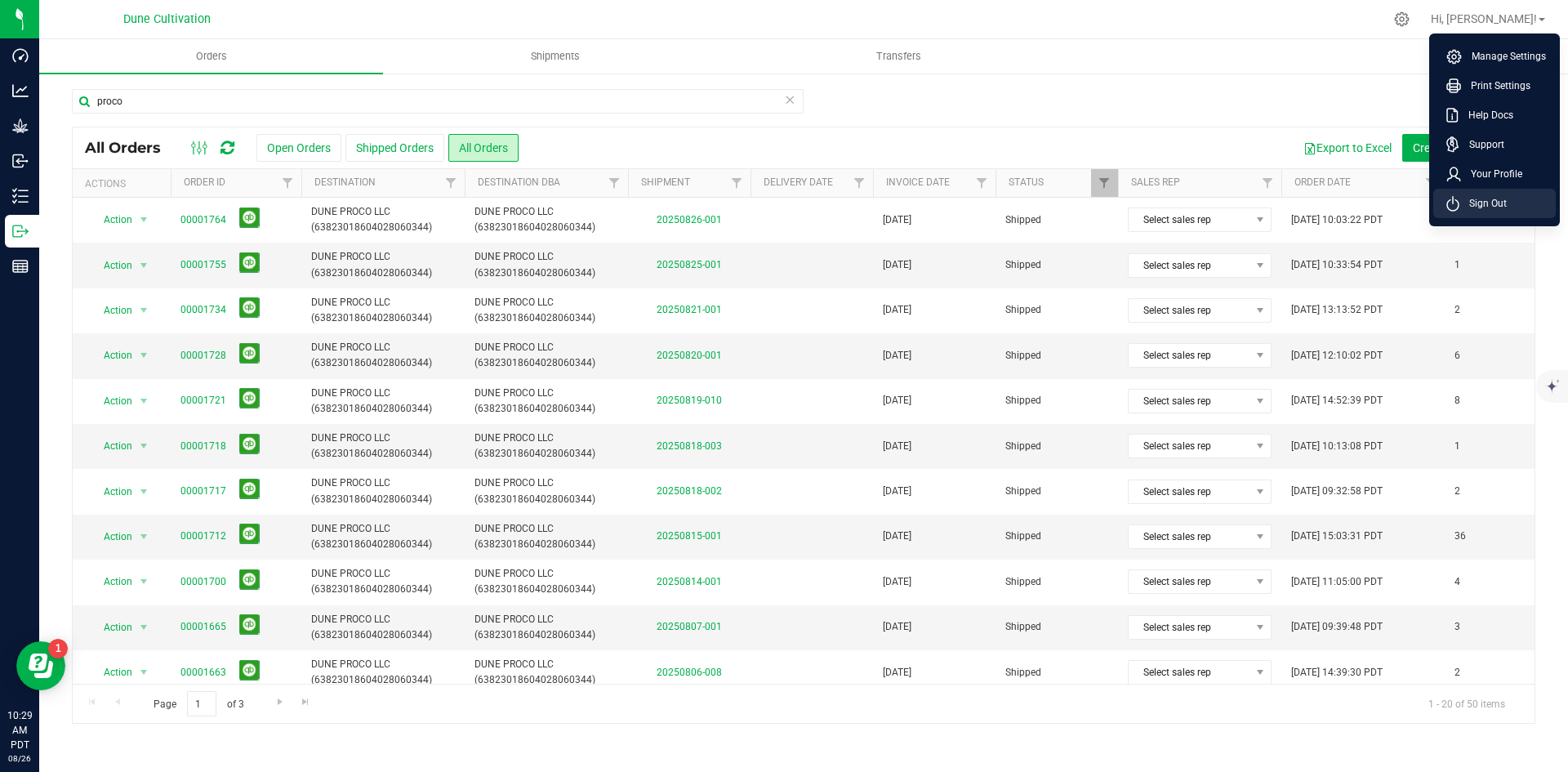
click at [1462, 194] on li "Sign Out" at bounding box center [1494, 203] width 123 height 29
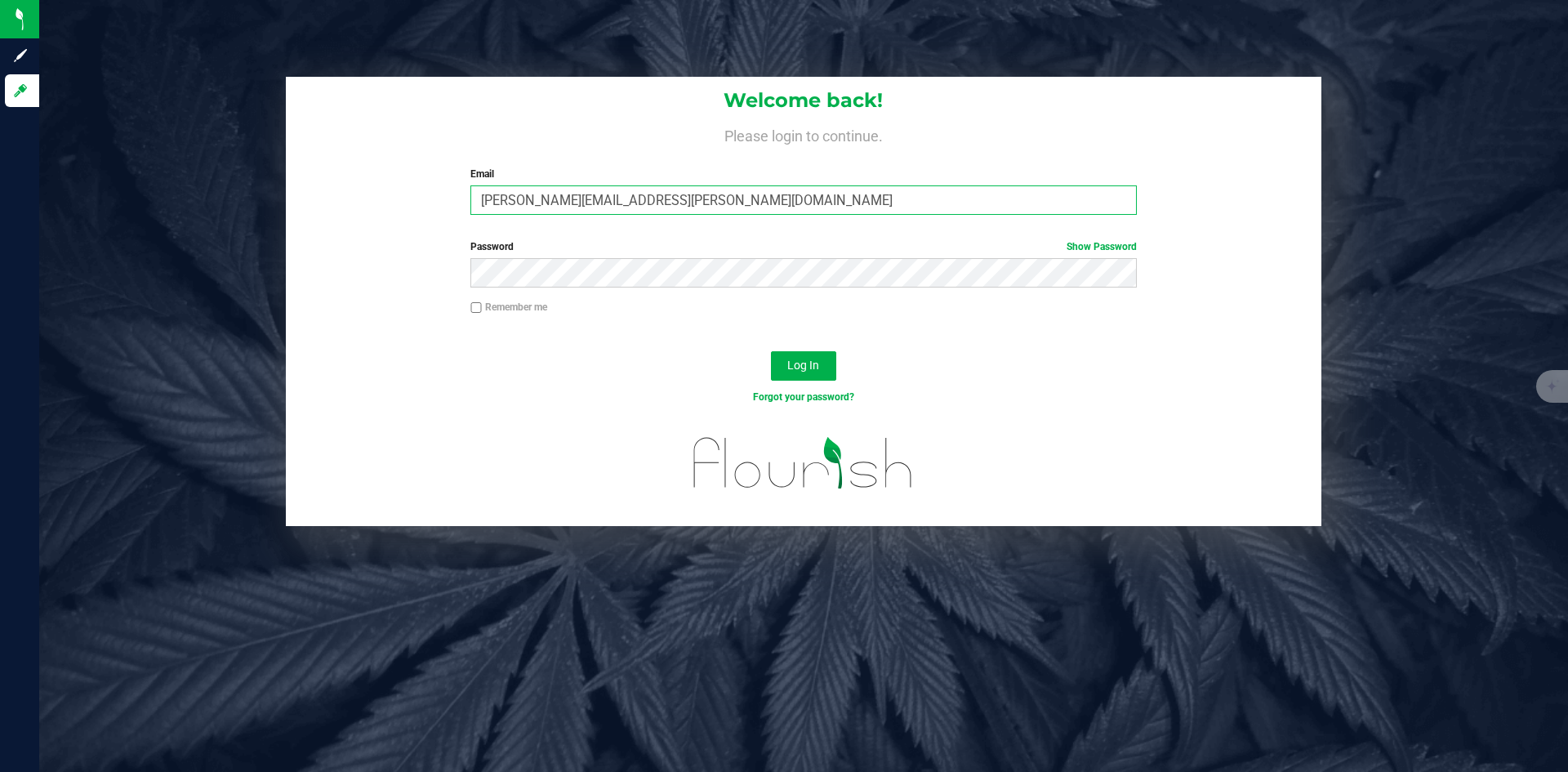
click at [615, 204] on input "[PERSON_NAME][EMAIL_ADDRESS][PERSON_NAME][DOMAIN_NAME]" at bounding box center [803, 199] width 666 height 29
type input "[PERSON_NAME][DOMAIN_NAME][EMAIL_ADDRESS][PERSON_NAME][DOMAIN_NAME]"
click at [801, 365] on span "Log In" at bounding box center [803, 365] width 32 height 13
